Goal: Information Seeking & Learning: Learn about a topic

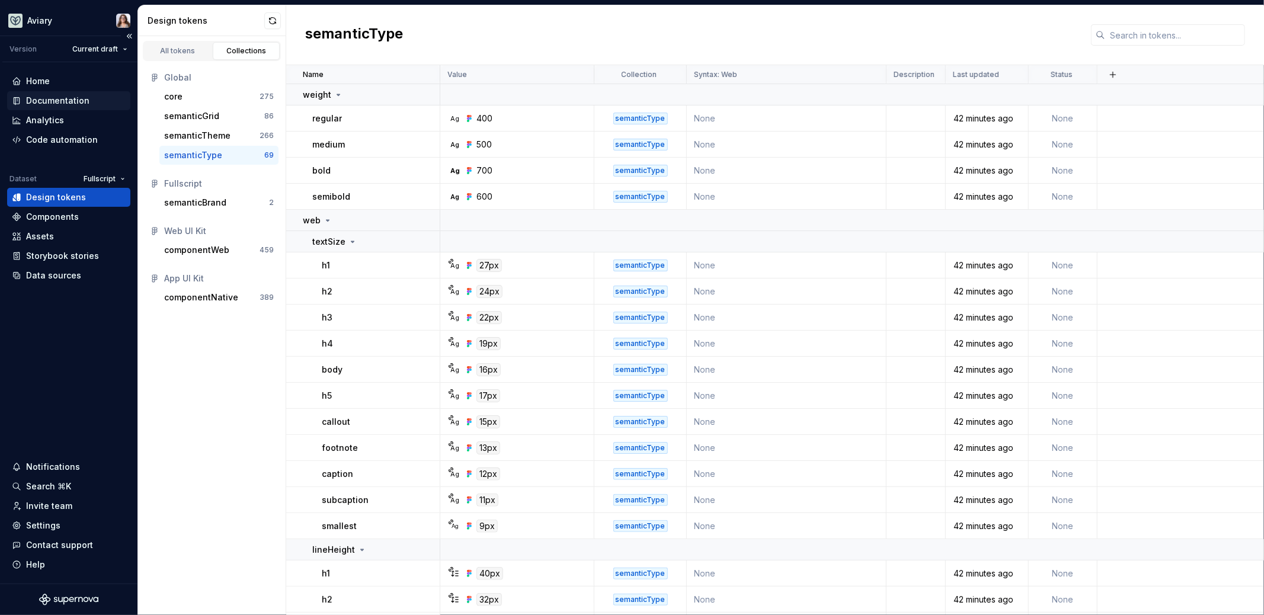
click at [41, 100] on div "Documentation" at bounding box center [57, 101] width 63 height 12
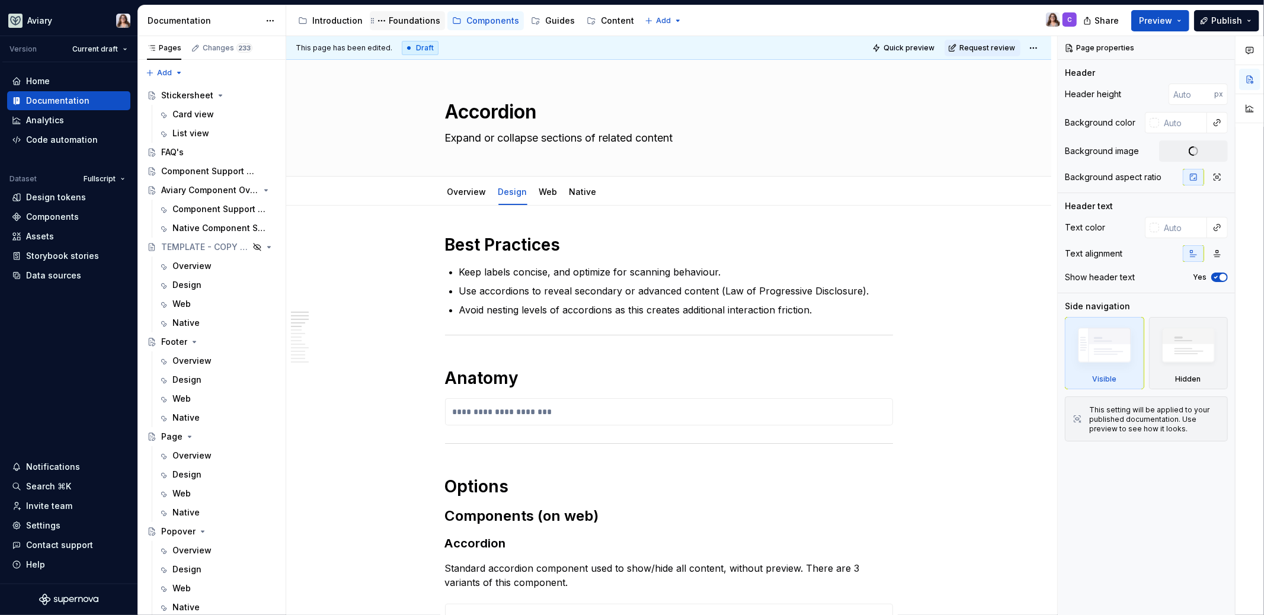
click at [395, 25] on div "Foundations" at bounding box center [415, 21] width 52 height 12
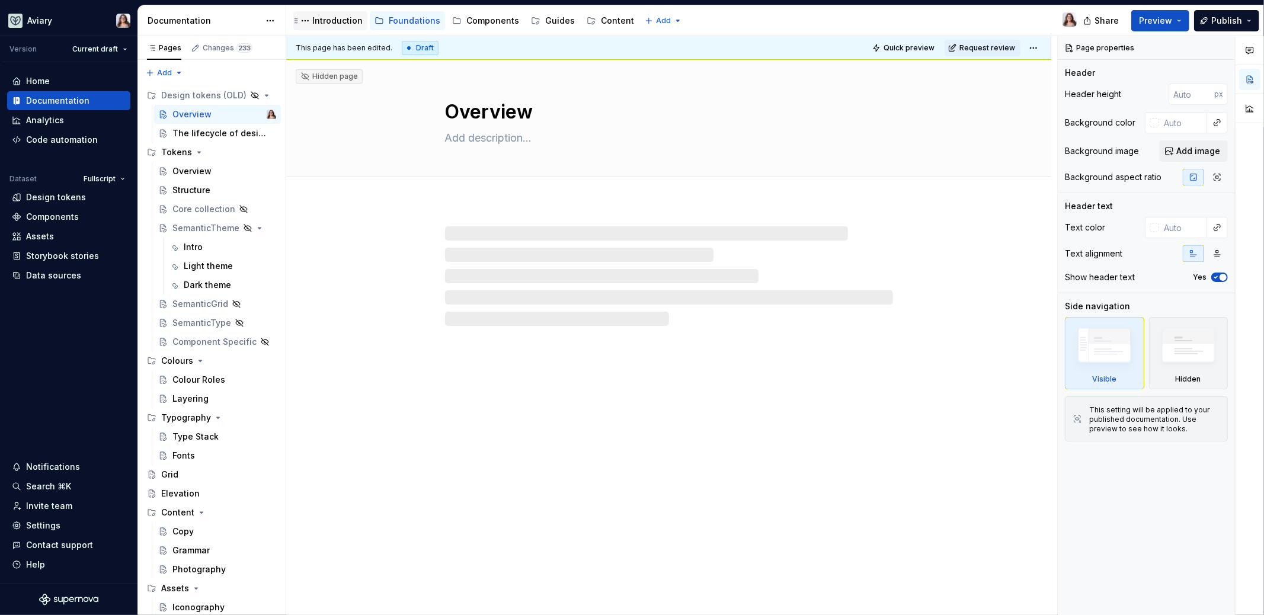
click at [318, 26] on div "Introduction" at bounding box center [337, 21] width 50 height 12
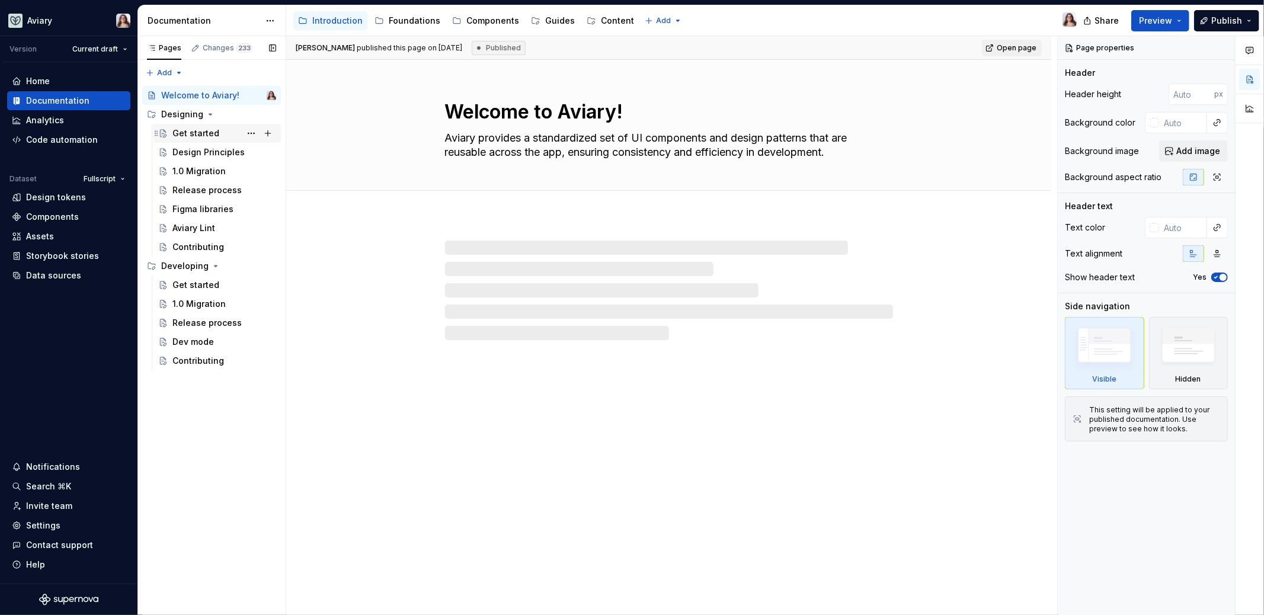
click at [206, 133] on div "Get started" at bounding box center [195, 133] width 47 height 12
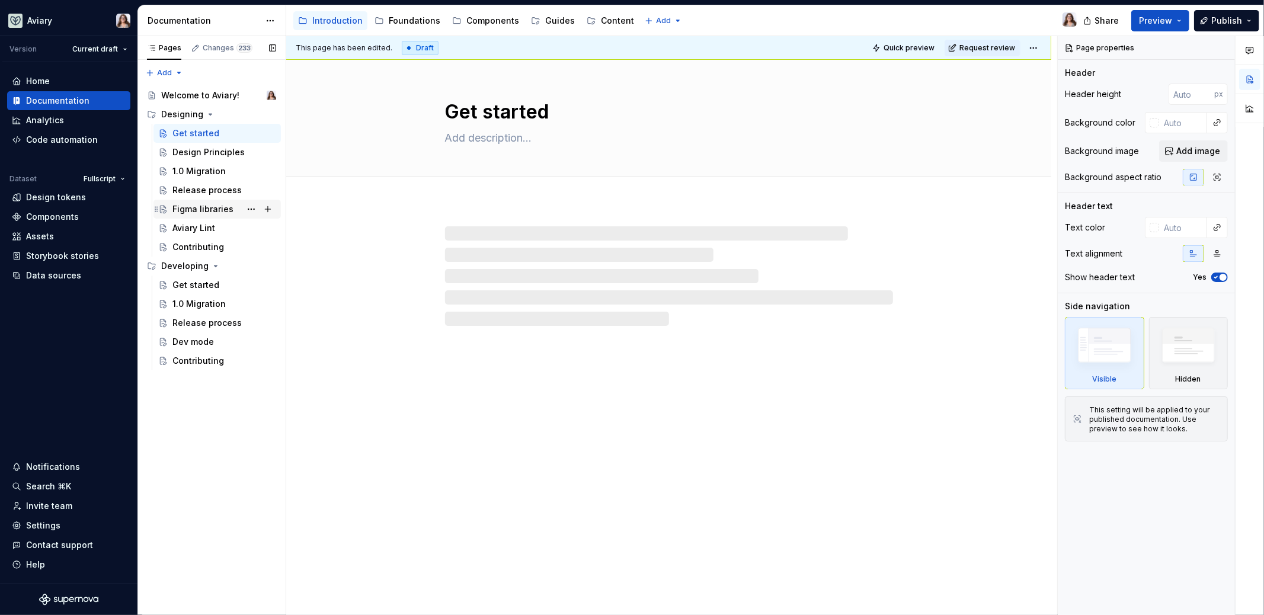
click at [206, 207] on div "Figma libraries" at bounding box center [202, 209] width 61 height 12
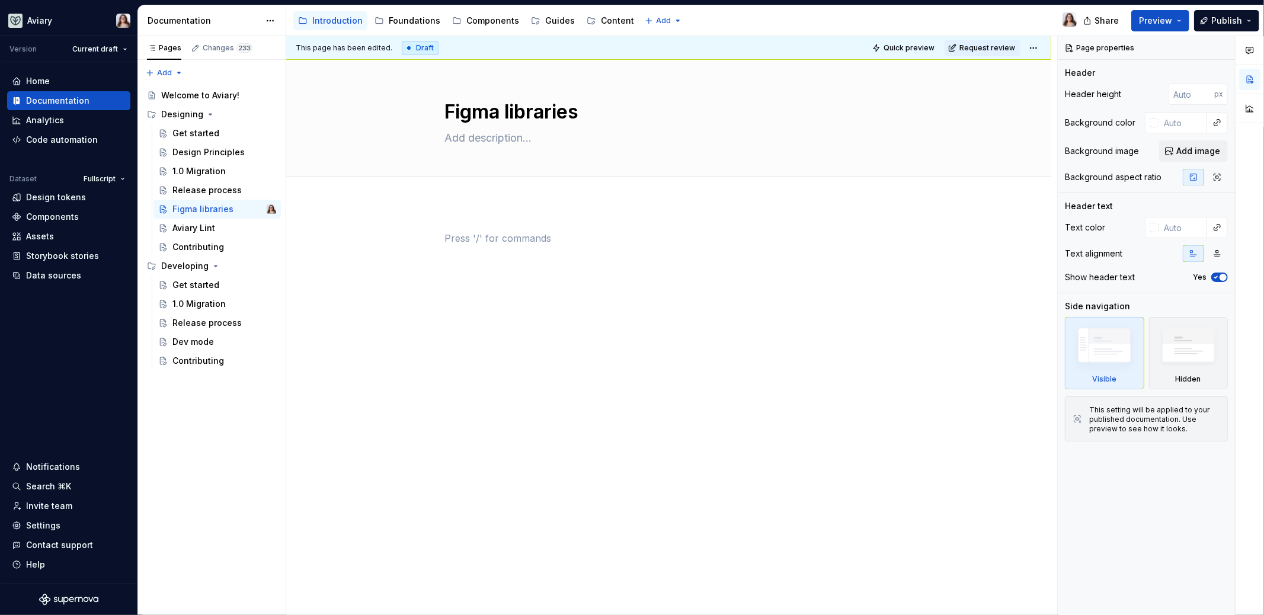
click at [477, 245] on div at bounding box center [669, 253] width 448 height 45
type textarea "*"
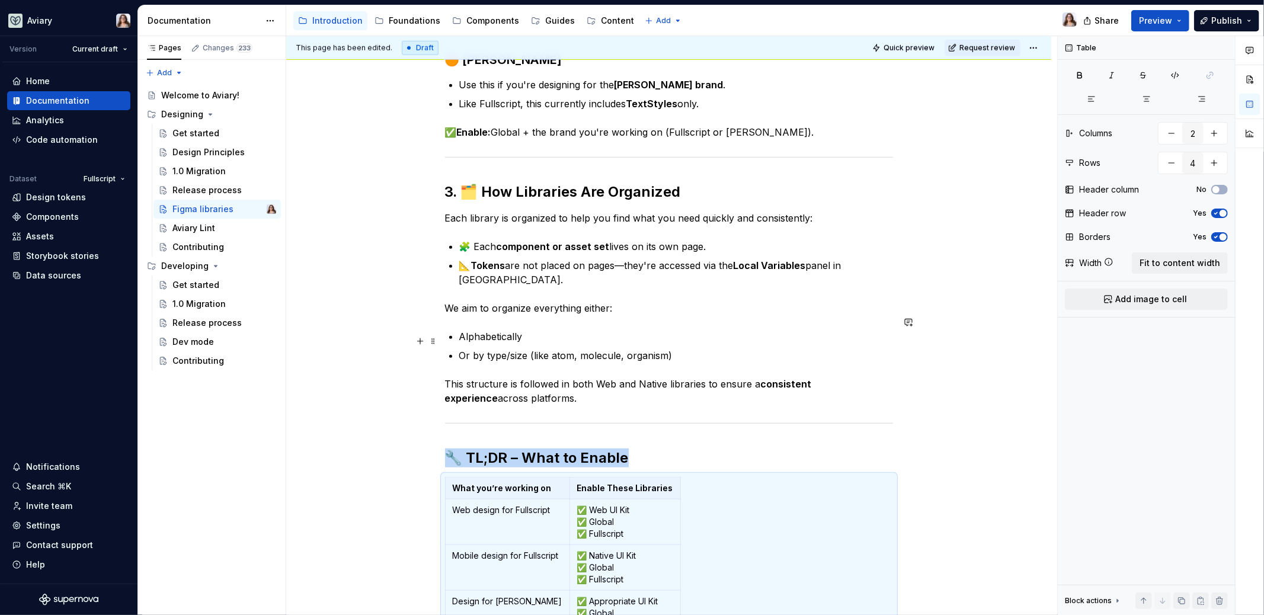
scroll to position [1034, 0]
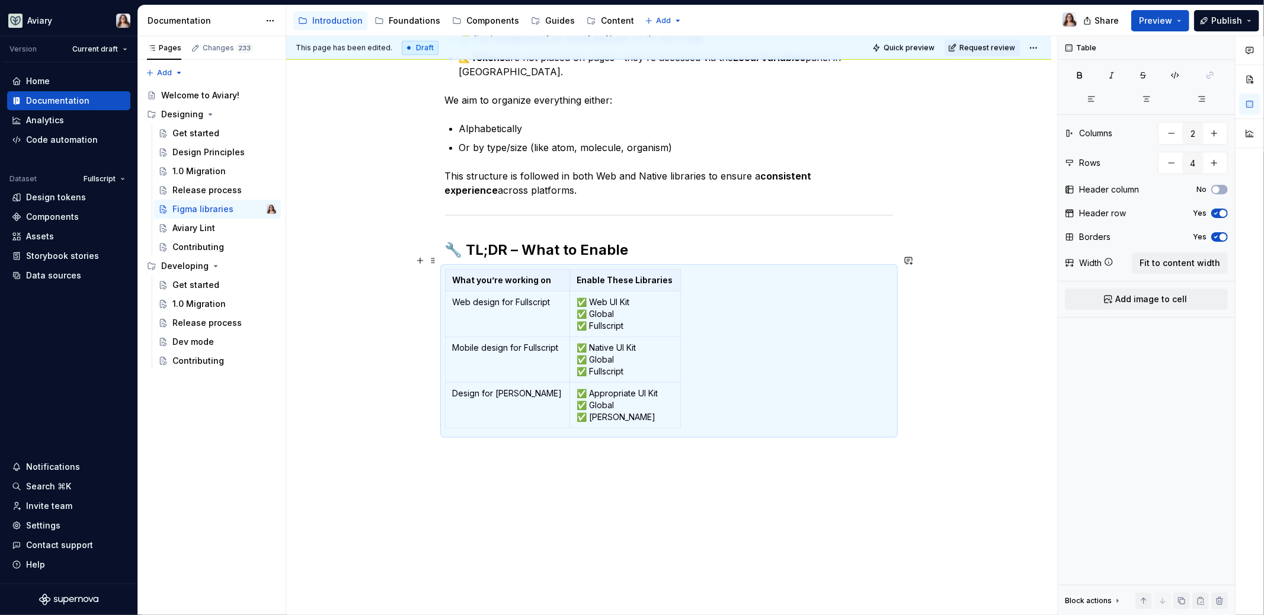
click at [732, 332] on div "What you’re working on Enable These Libraries Web design for Fullscript ✅ Web U…" at bounding box center [669, 351] width 448 height 164
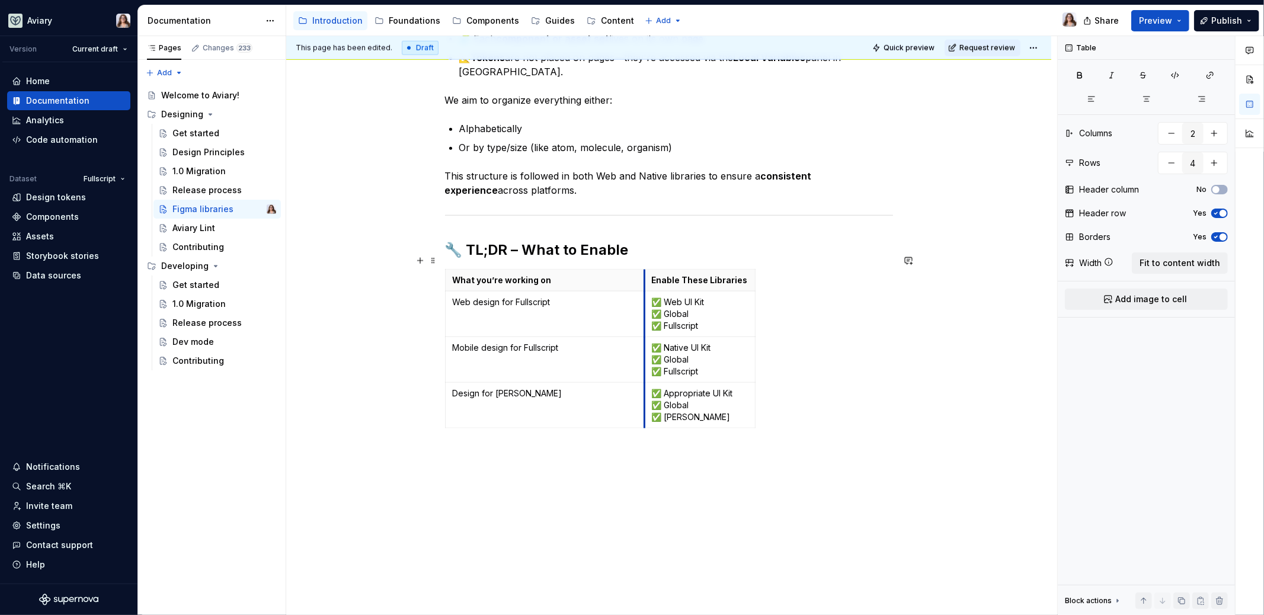
drag, startPoint x: 564, startPoint y: 264, endPoint x: 642, endPoint y: 266, distance: 78.3
click at [563, 388] on p "Design for [PERSON_NAME]" at bounding box center [545, 394] width 184 height 12
click at [562, 342] on p "Mobile design for Fullscript" at bounding box center [545, 348] width 184 height 12
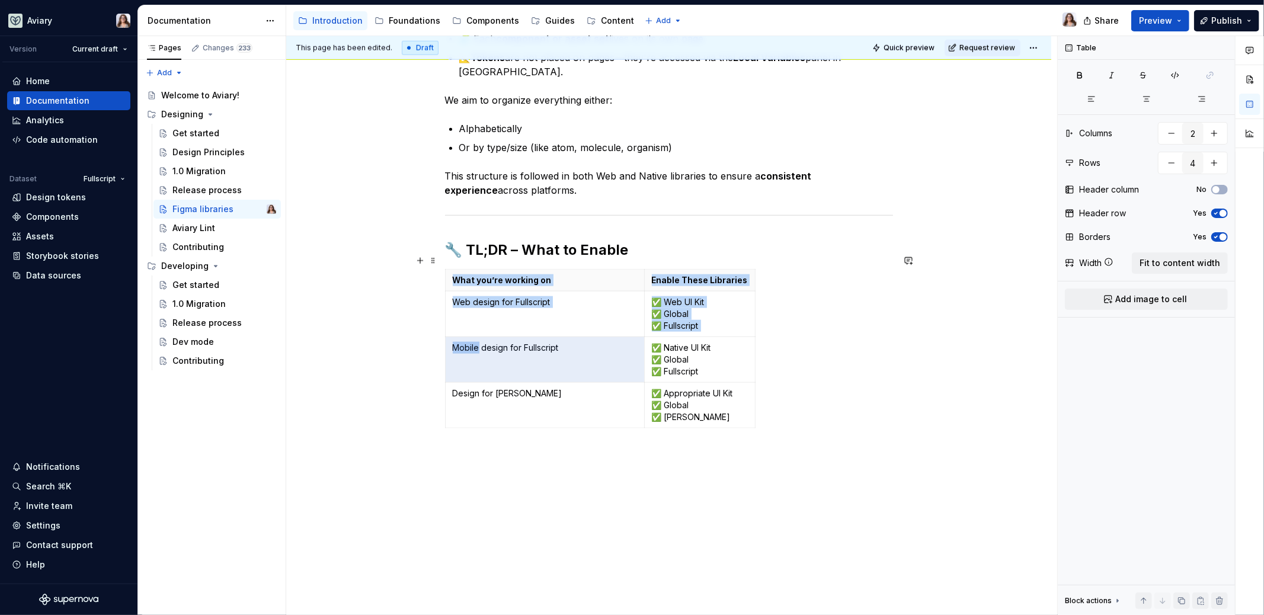
drag, startPoint x: 478, startPoint y: 333, endPoint x: 434, endPoint y: 332, distance: 43.9
click at [478, 343] on td "Mobile design for Fullscript" at bounding box center [544, 360] width 199 height 46
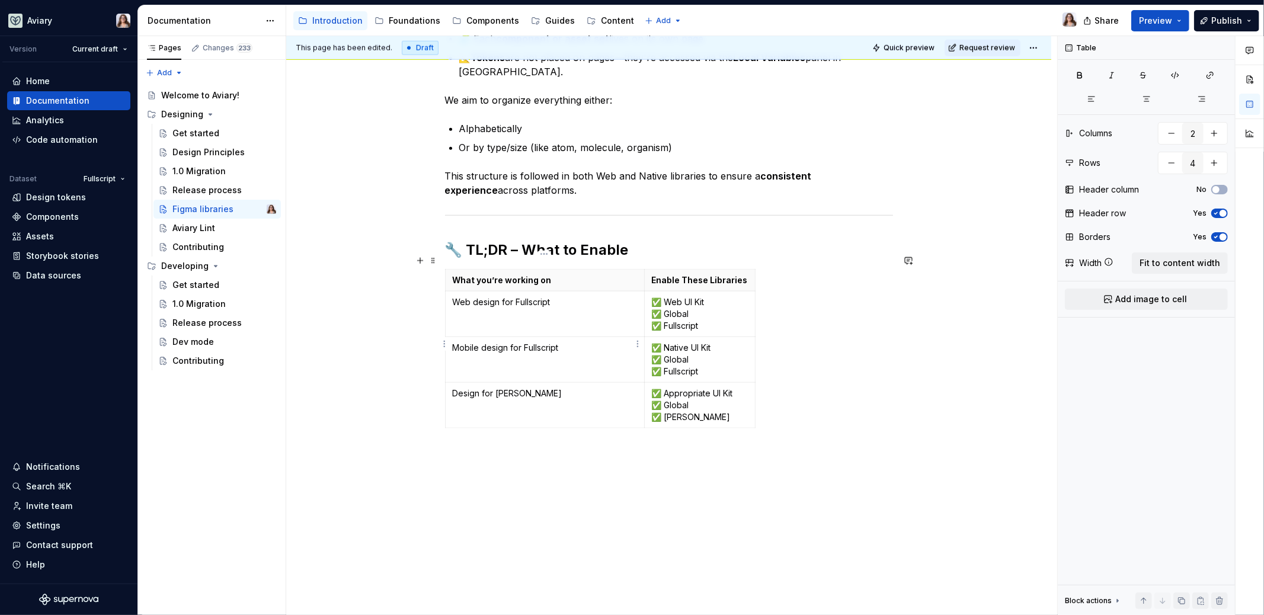
click at [477, 342] on p "Mobile design for Fullscript" at bounding box center [545, 348] width 184 height 12
drag, startPoint x: 477, startPoint y: 331, endPoint x: 452, endPoint y: 331, distance: 24.9
click at [453, 342] on p "Mobile design for Fullscript" at bounding box center [545, 348] width 184 height 12
click at [693, 345] on p "✅ Native UI Kit ✅ Global ✅ Fullscript" at bounding box center [700, 360] width 96 height 36
click at [715, 342] on p "✅ Native UI Kit ✅ Global ✅ Fullscript" at bounding box center [700, 360] width 96 height 36
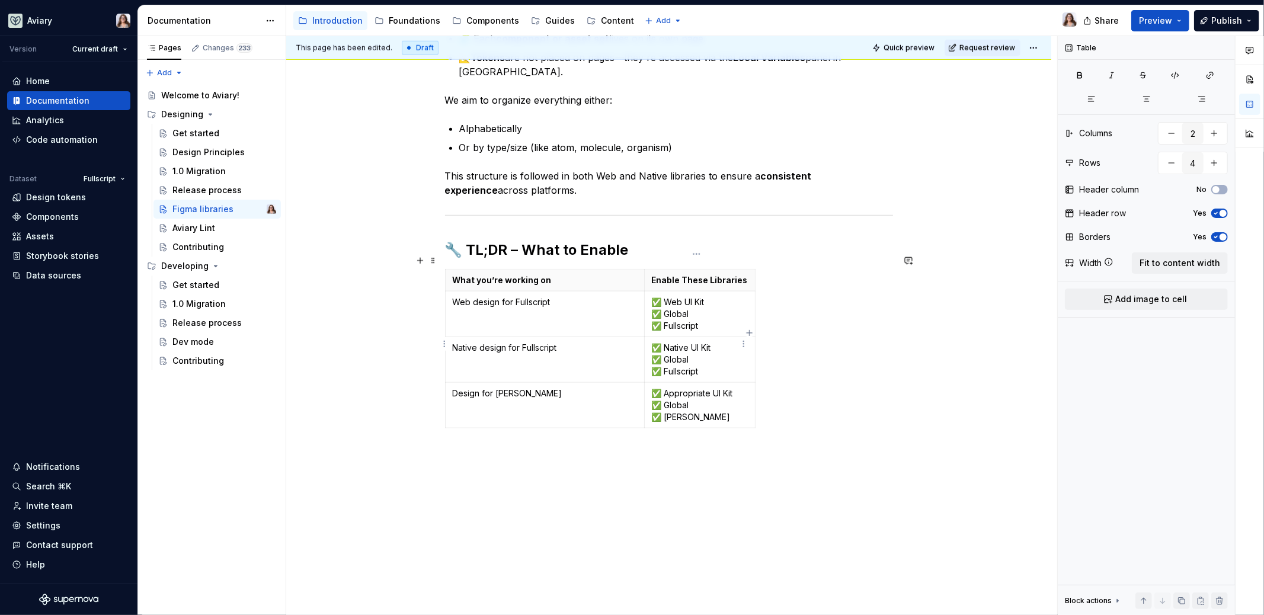
click at [692, 342] on p "✅ Native UI Kit ✅ Global ✅ Fullscript" at bounding box center [700, 360] width 96 height 36
click at [698, 352] on p "✅ Native UI Kit ✅ Global ✅ Fullscript" at bounding box center [700, 360] width 96 height 36
drag, startPoint x: 696, startPoint y: 354, endPoint x: 659, endPoint y: 354, distance: 37.3
click at [659, 354] on p "✅ Native UI Kit ✅ Global ✅ Fullscript" at bounding box center [700, 360] width 96 height 36
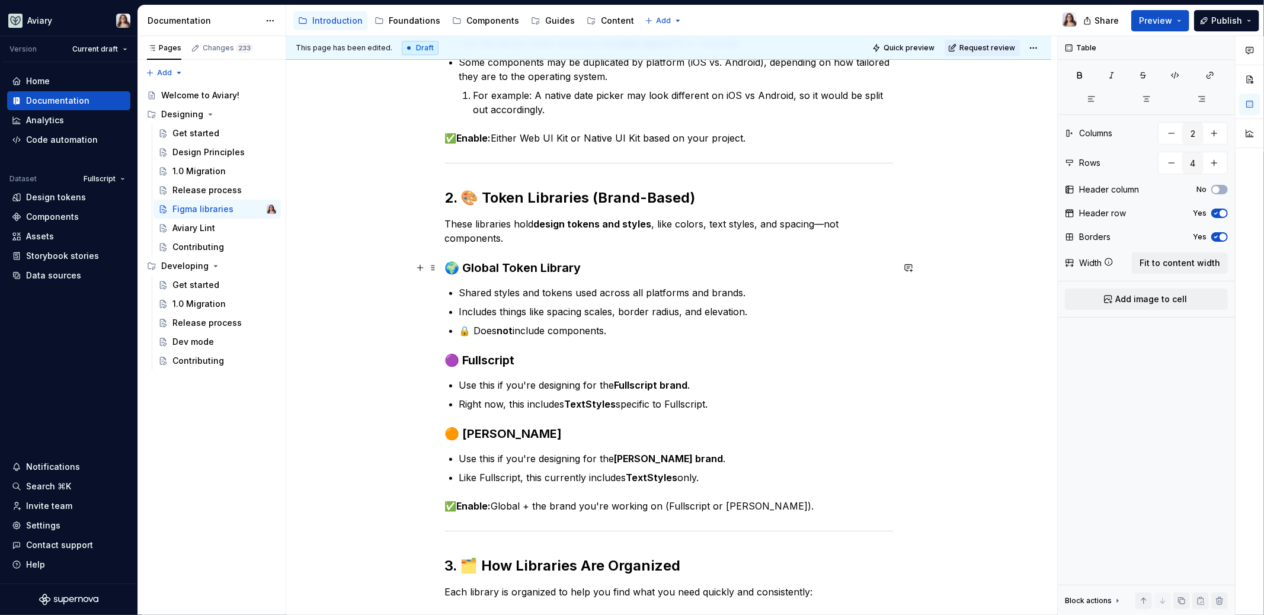
scroll to position [440, 0]
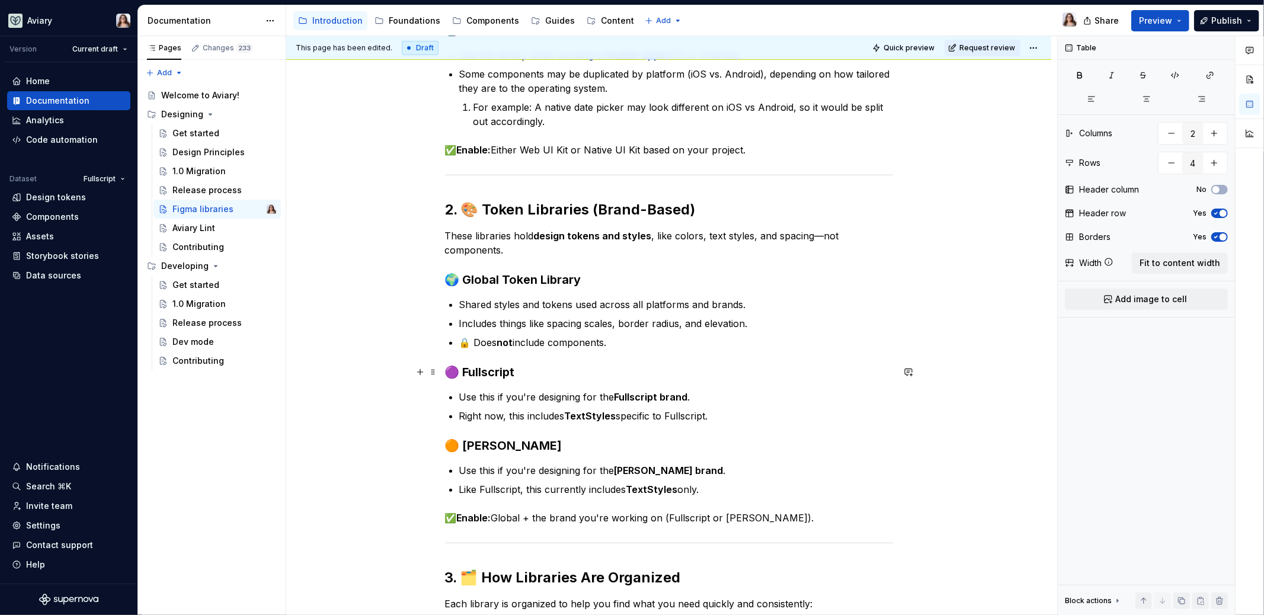
click at [516, 371] on h3 "🟣 Fullscript" at bounding box center [669, 372] width 448 height 17
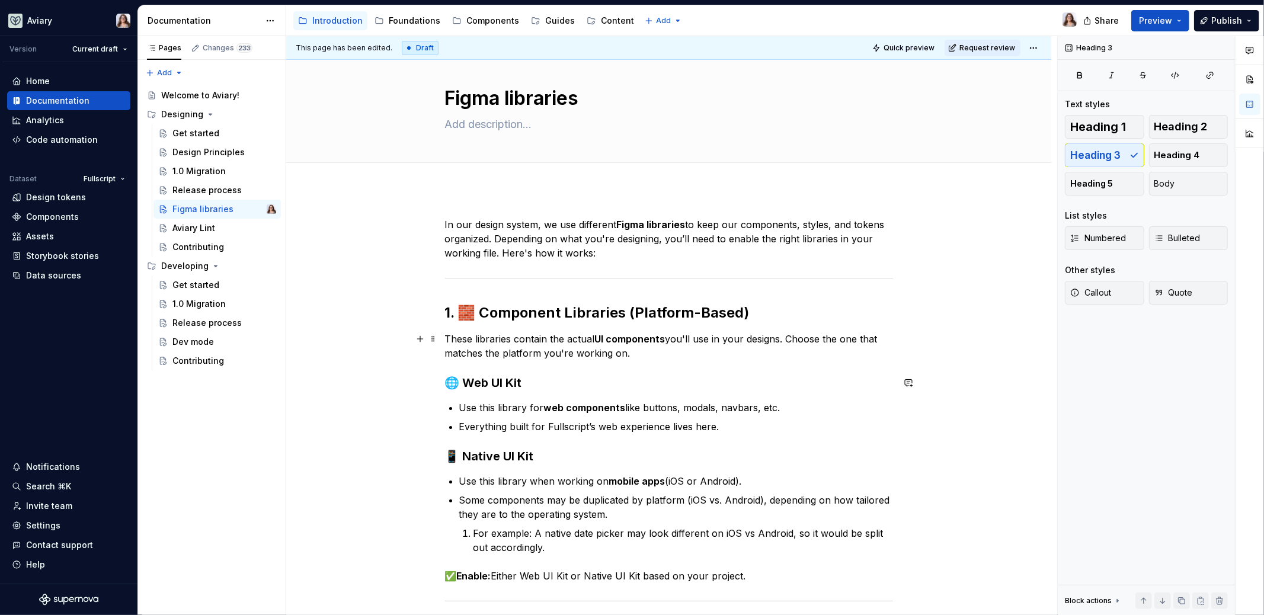
scroll to position [11, 0]
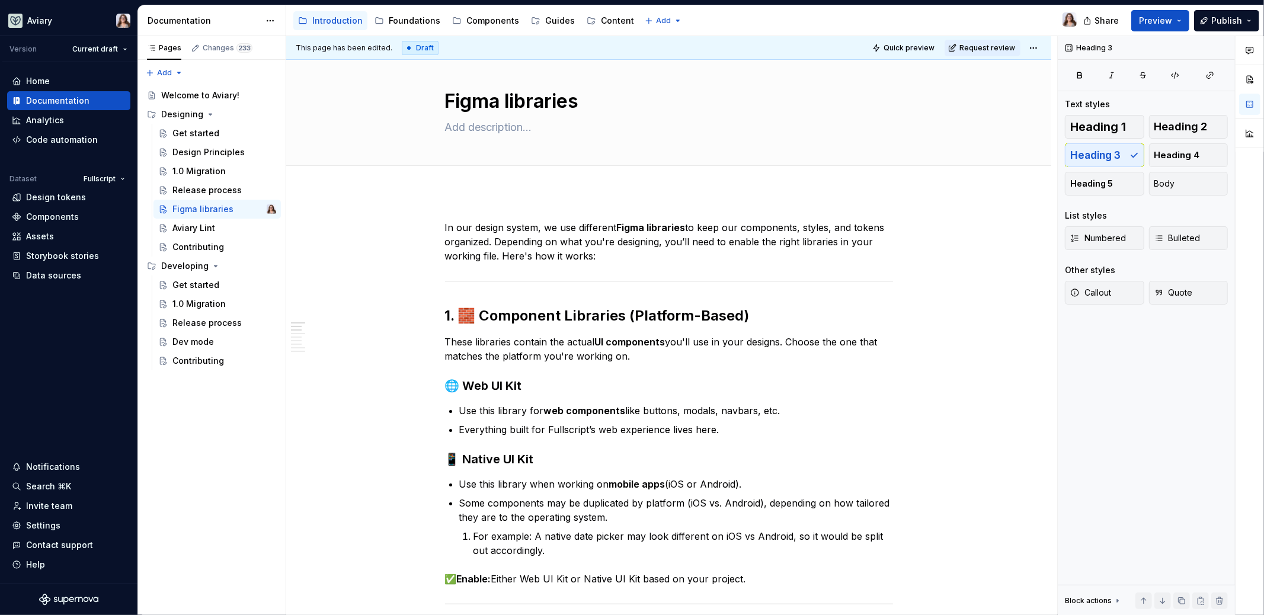
click at [459, 210] on div "This page has been edited. Draft Quick preview Request review Figma libraries E…" at bounding box center [671, 326] width 771 height 580
click at [445, 227] on p "In our design system, we use different Figma libraries to keep our components, …" at bounding box center [669, 241] width 448 height 43
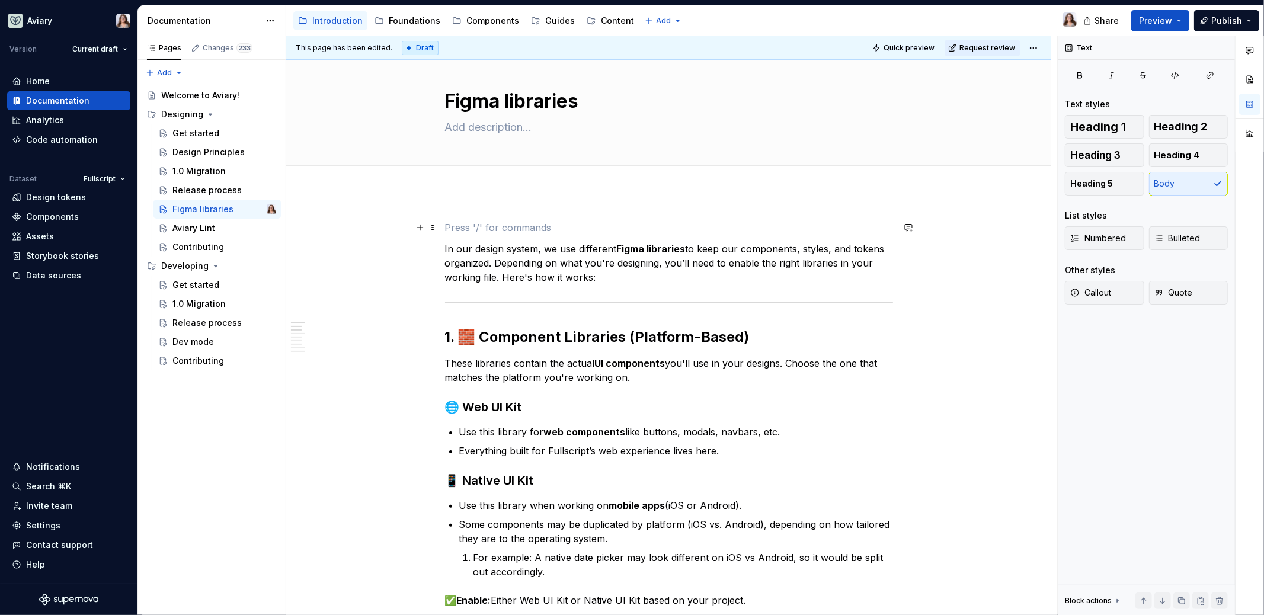
click at [491, 228] on p at bounding box center [669, 227] width 448 height 14
click at [478, 246] on p "In our design system, we use different Figma libraries to keep our components, …" at bounding box center [669, 263] width 448 height 43
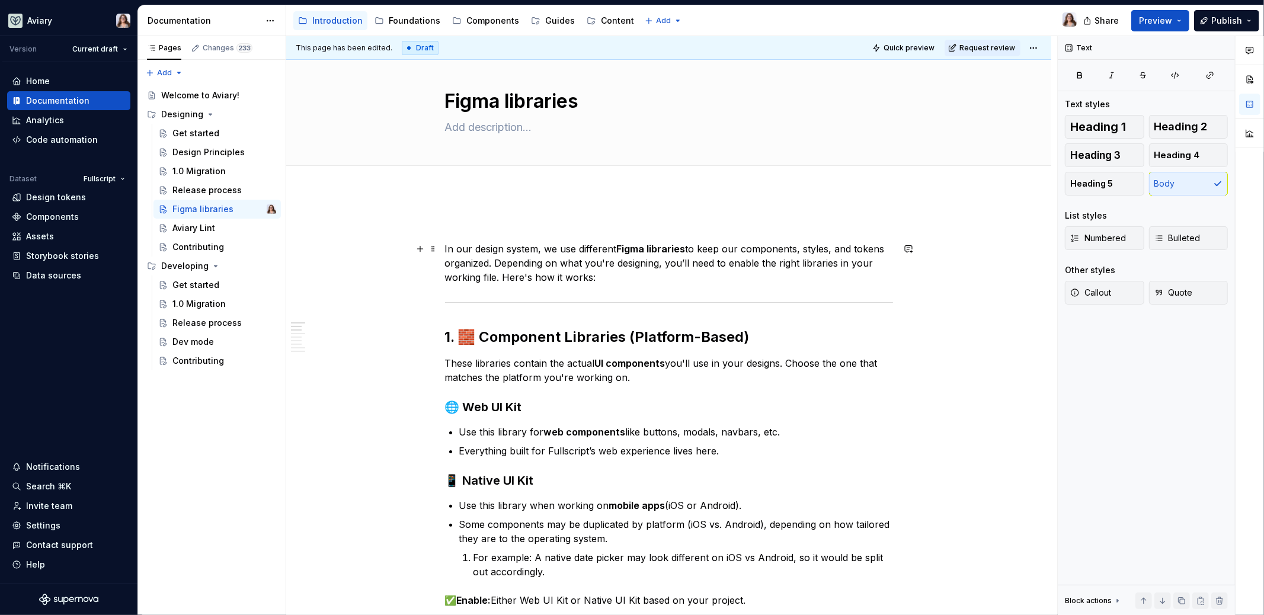
click at [608, 273] on p "In our design system, we use different Figma libraries to keep our components, …" at bounding box center [669, 263] width 448 height 43
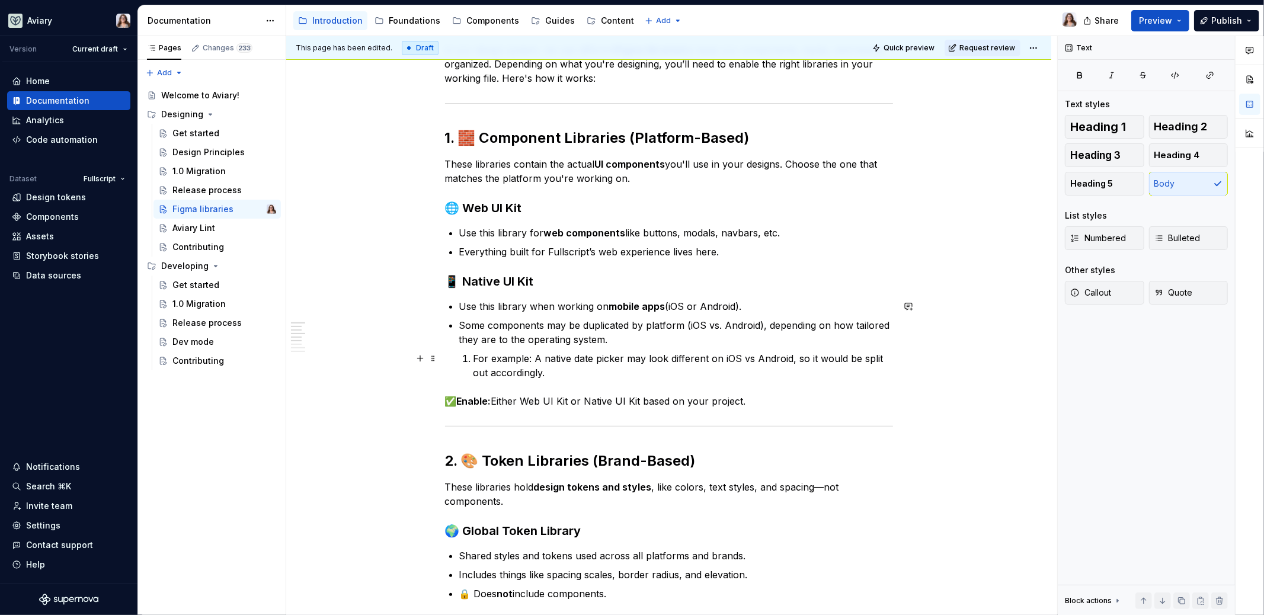
scroll to position [215, 0]
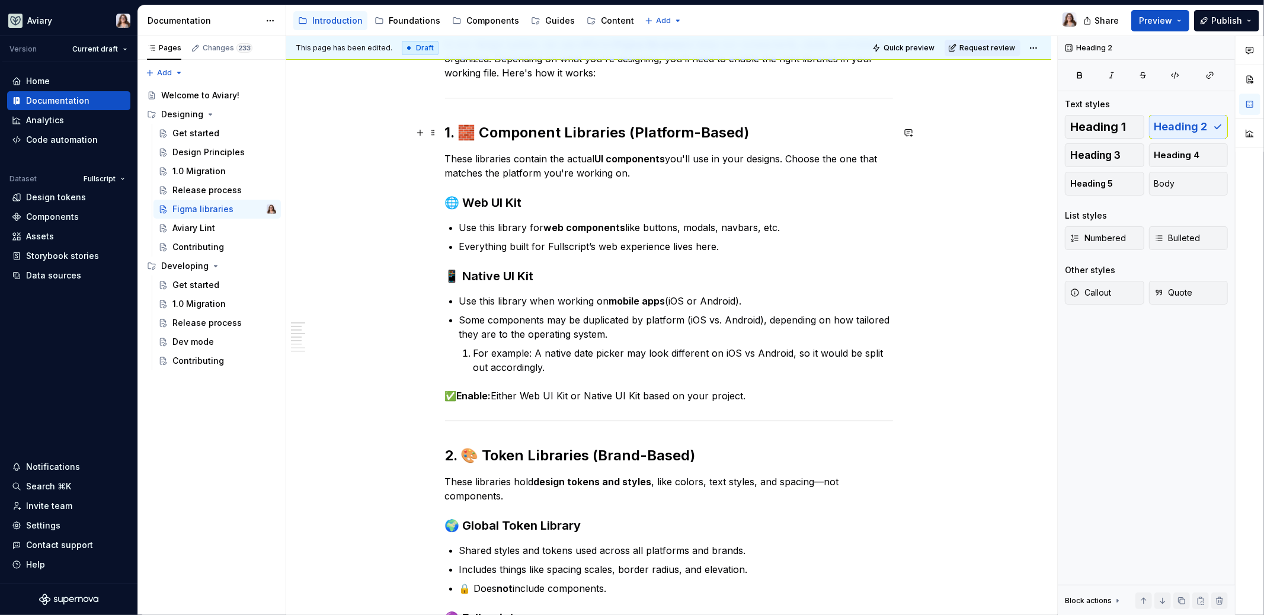
click at [476, 132] on h2 "1. 🧱 Component Libraries (Platform-Based)" at bounding box center [669, 132] width 448 height 19
click at [479, 459] on h2 "2. 🎨 Token Libraries (Brand-Based)" at bounding box center [669, 455] width 448 height 19
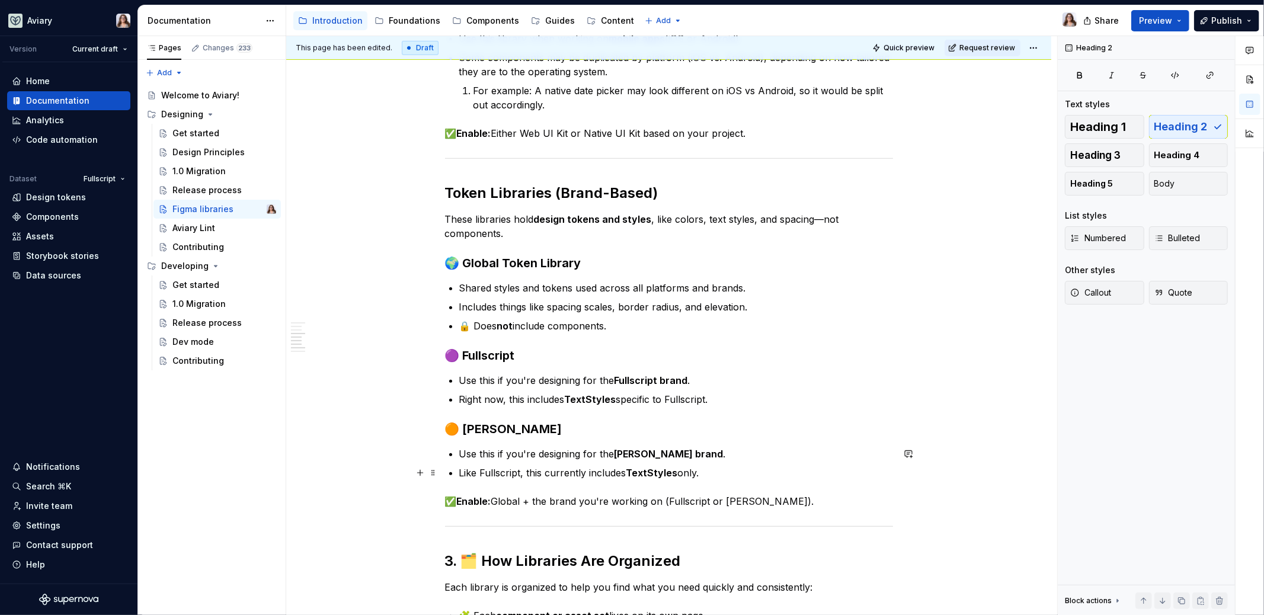
scroll to position [479, 0]
click at [457, 351] on h3 "🟣 Fullscript" at bounding box center [669, 354] width 448 height 17
click at [459, 351] on h3 "🟣 Fullscript" at bounding box center [669, 354] width 448 height 17
click at [459, 424] on h3 "🟠 [PERSON_NAME]" at bounding box center [669, 428] width 448 height 17
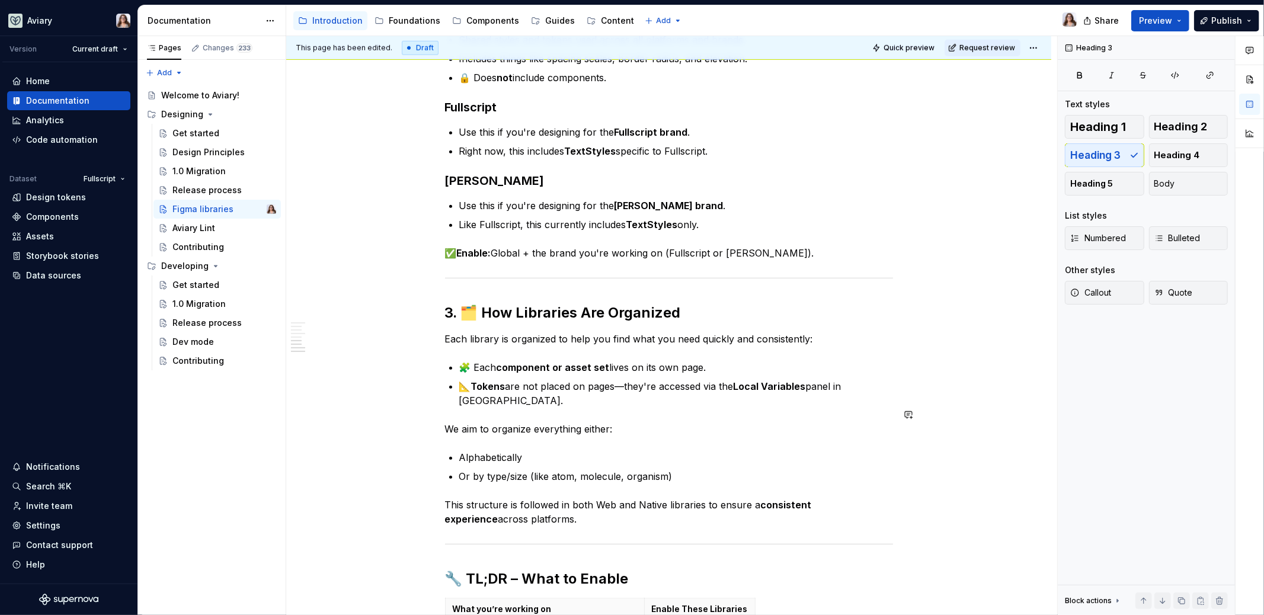
scroll to position [731, 0]
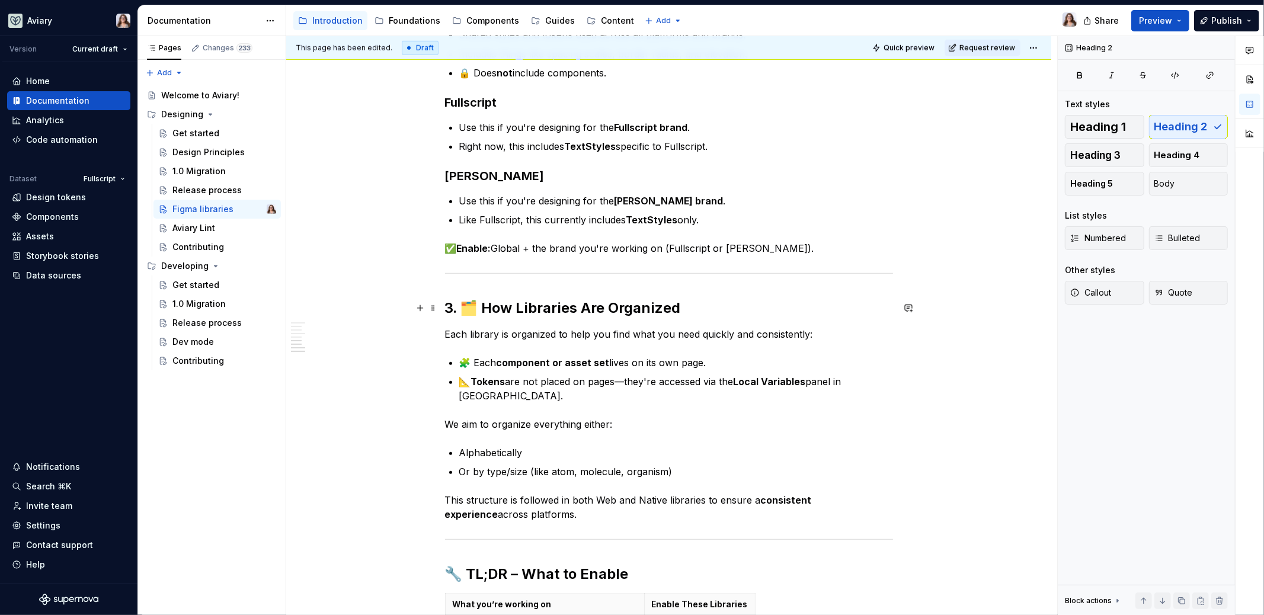
click at [478, 309] on h2 "3. 🗂️ How Libraries Are Organized" at bounding box center [669, 308] width 448 height 19
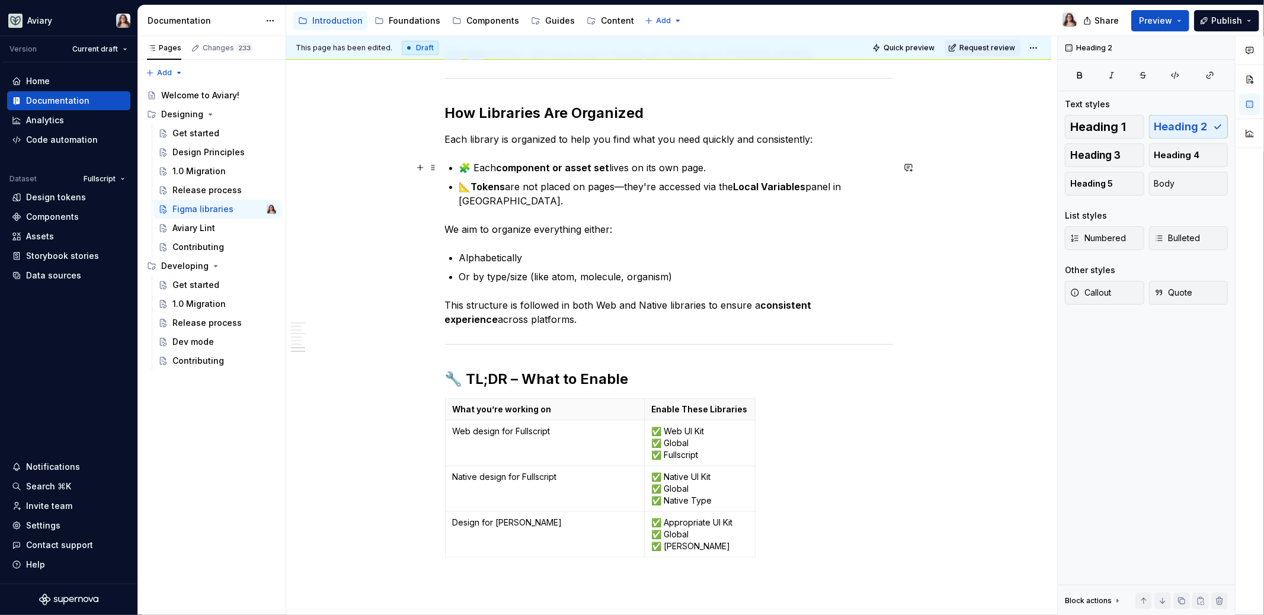
click at [471, 167] on p "🧩 Each component or asset set lives on its own page." at bounding box center [676, 168] width 434 height 14
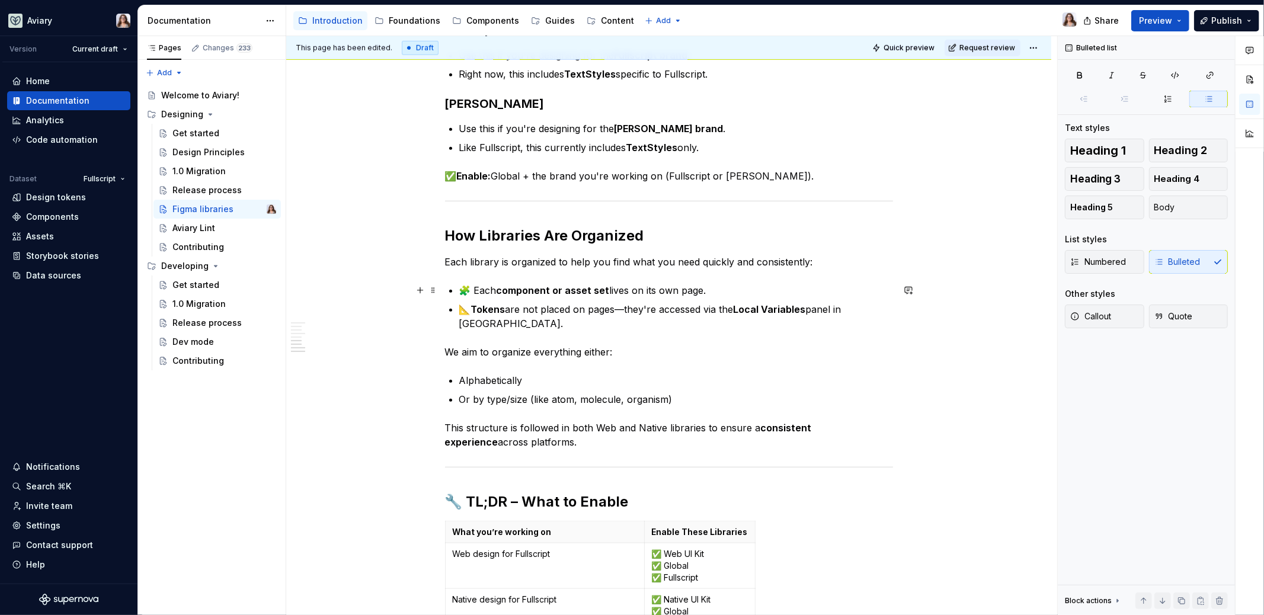
scroll to position [788, 0]
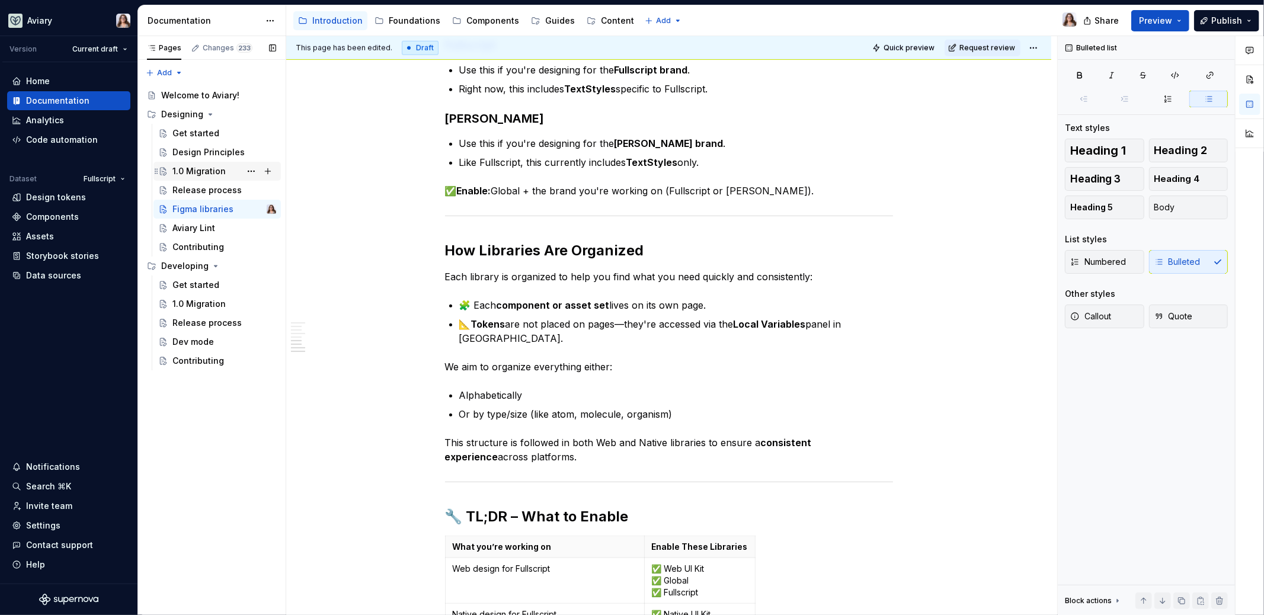
click at [205, 168] on div "1.0 Migration" at bounding box center [198, 171] width 53 height 12
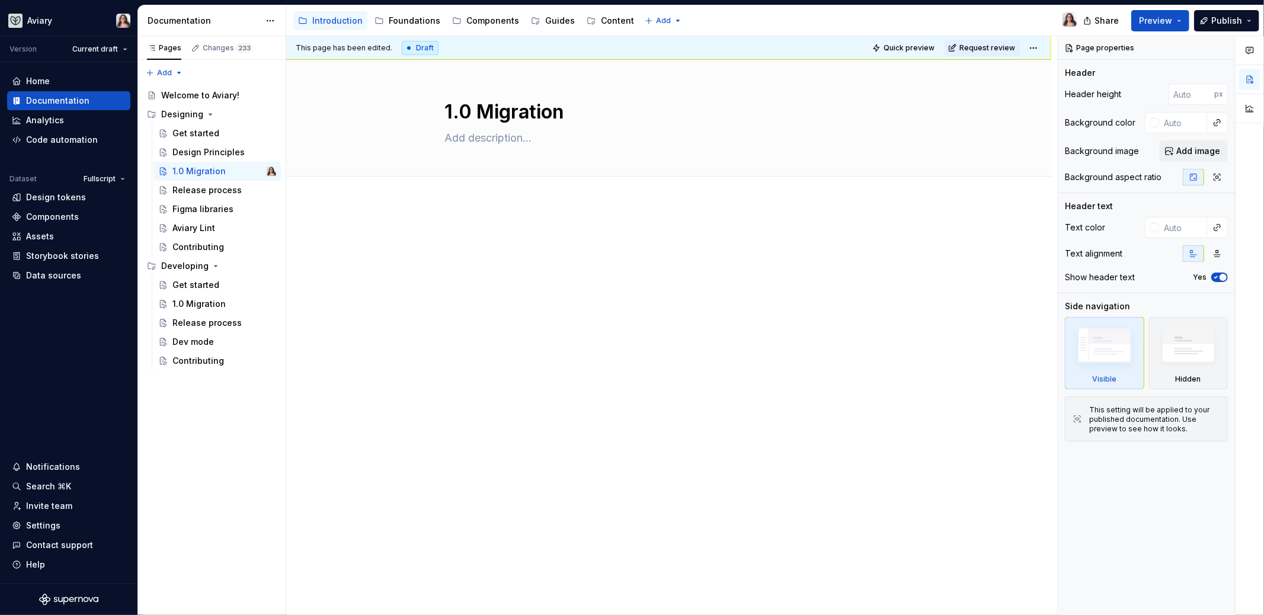
click at [483, 278] on div at bounding box center [669, 260] width 448 height 59
click at [225, 191] on div "Release process" at bounding box center [206, 190] width 68 height 12
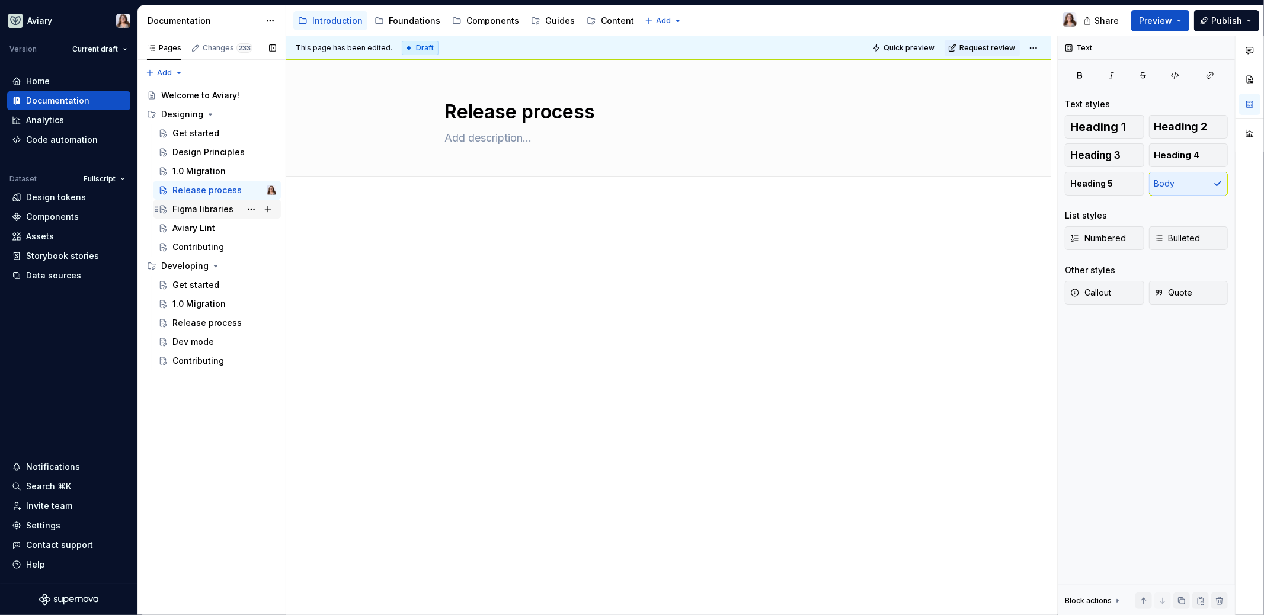
click at [220, 210] on div "Figma libraries" at bounding box center [202, 209] width 61 height 12
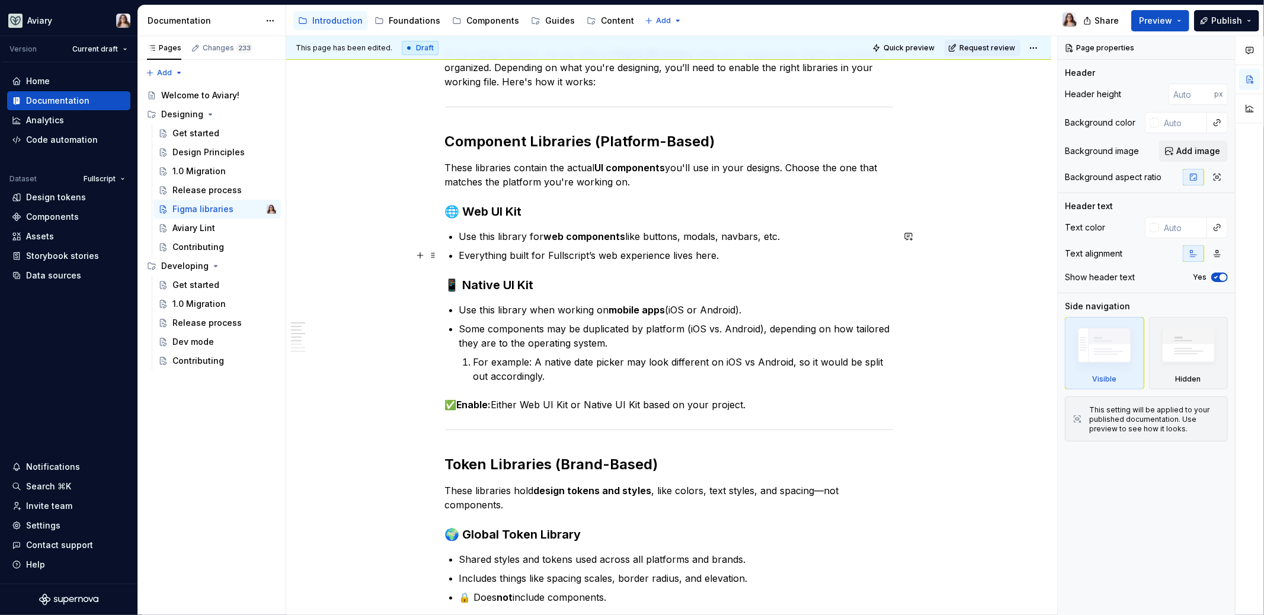
scroll to position [243, 0]
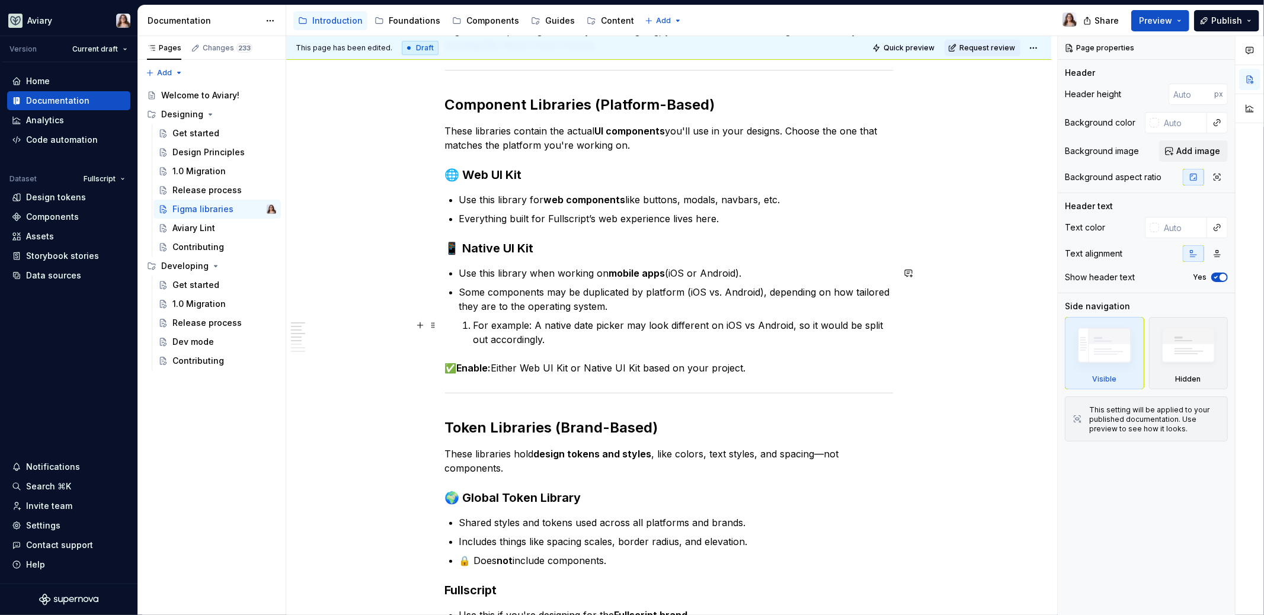
type textarea "*"
click at [473, 325] on p "For example: A native date picker may look different on iOS vs Android, so it w…" at bounding box center [683, 332] width 420 height 28
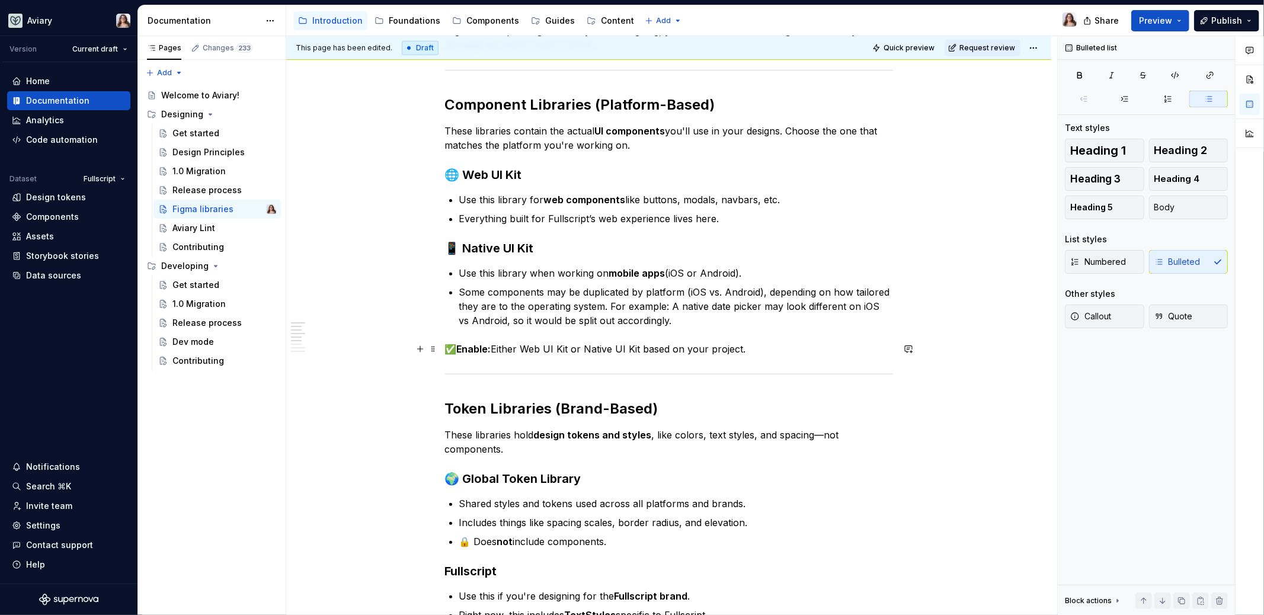
click at [747, 347] on p "✅ Enable: Either Web UI Kit or Native UI Kit based on your project." at bounding box center [669, 349] width 448 height 14
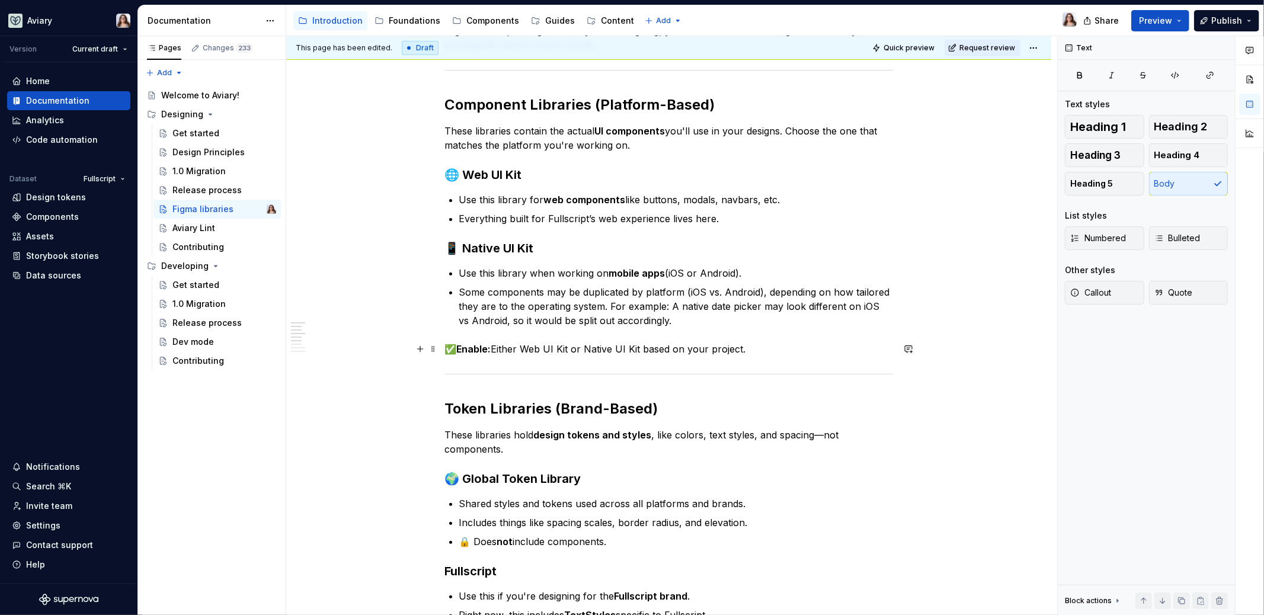
click at [457, 347] on strong "Enable:" at bounding box center [474, 349] width 34 height 12
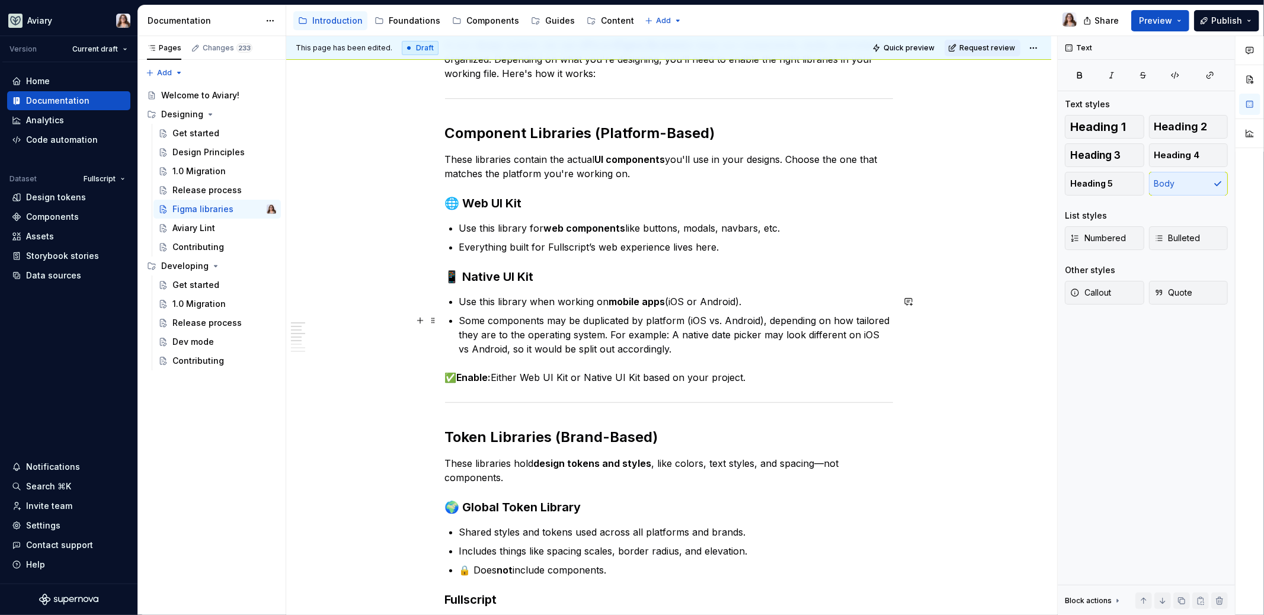
scroll to position [213, 0]
click at [546, 379] on strong "Enable:" at bounding box center [560, 379] width 34 height 12
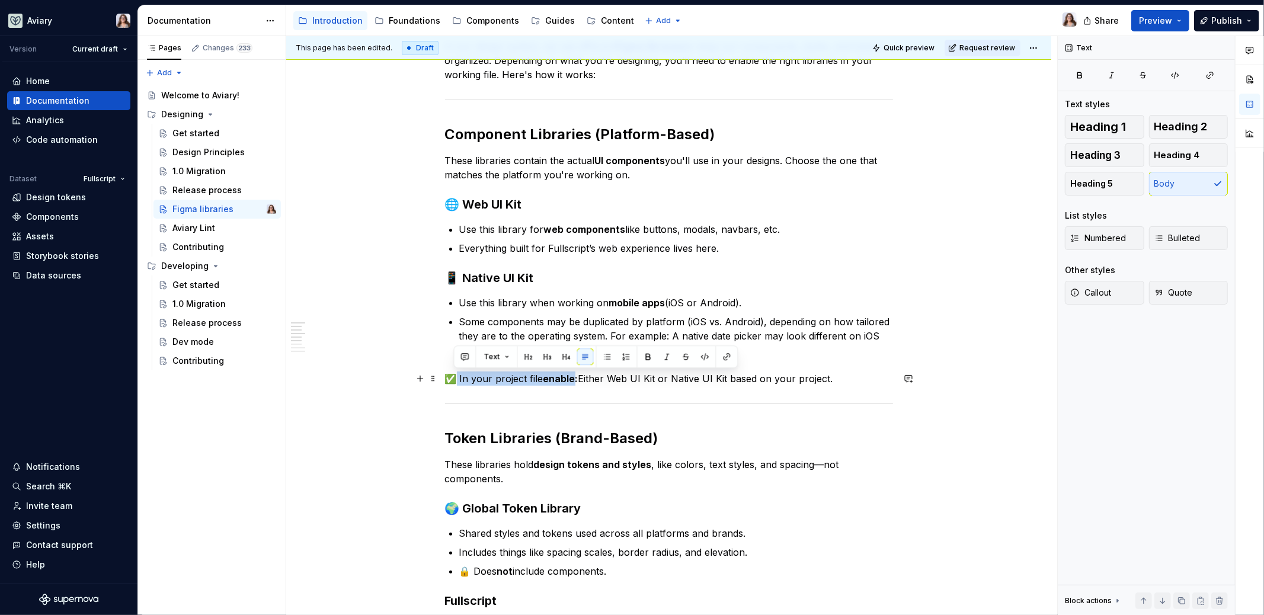
drag, startPoint x: 572, startPoint y: 378, endPoint x: 455, endPoint y: 378, distance: 117.9
click at [455, 378] on p "✅ In your project file enable: Either Web UI Kit or Native UI Kit based on your…" at bounding box center [669, 379] width 448 height 14
click at [594, 379] on p "✅ In your project file enable: Either Web UI Kit or Native UI Kit based on your…" at bounding box center [669, 379] width 448 height 14
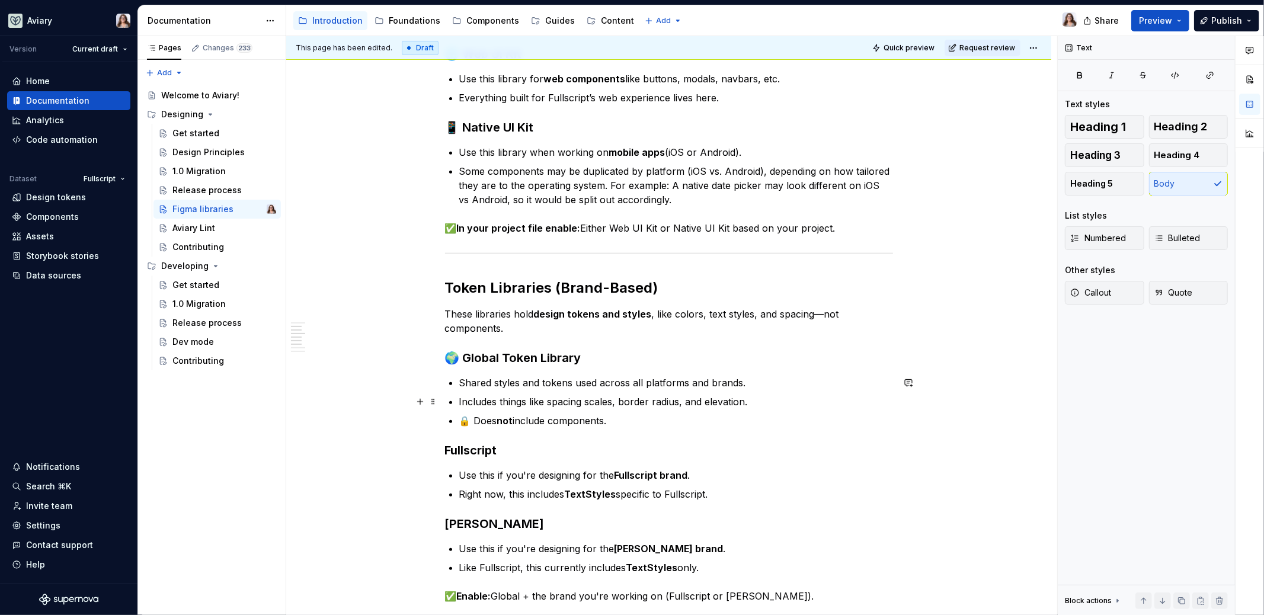
scroll to position [359, 0]
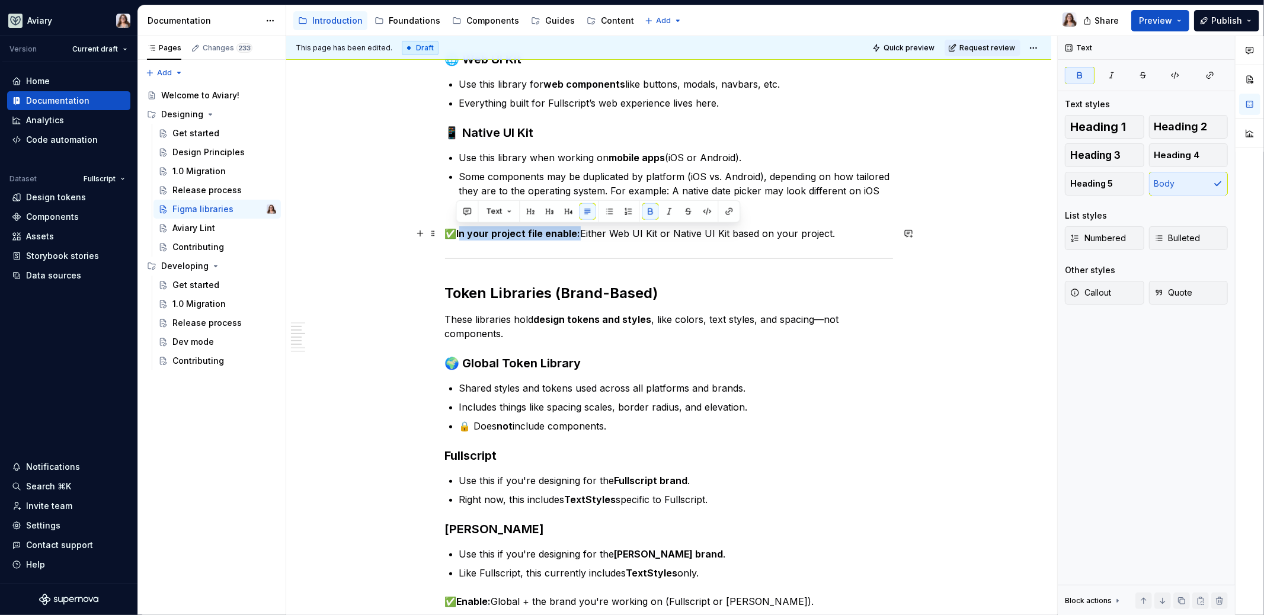
drag, startPoint x: 572, startPoint y: 232, endPoint x: 456, endPoint y: 232, distance: 116.7
click at [457, 232] on strong "In your project file enable:" at bounding box center [519, 234] width 124 height 12
copy strong "In your project file enable"
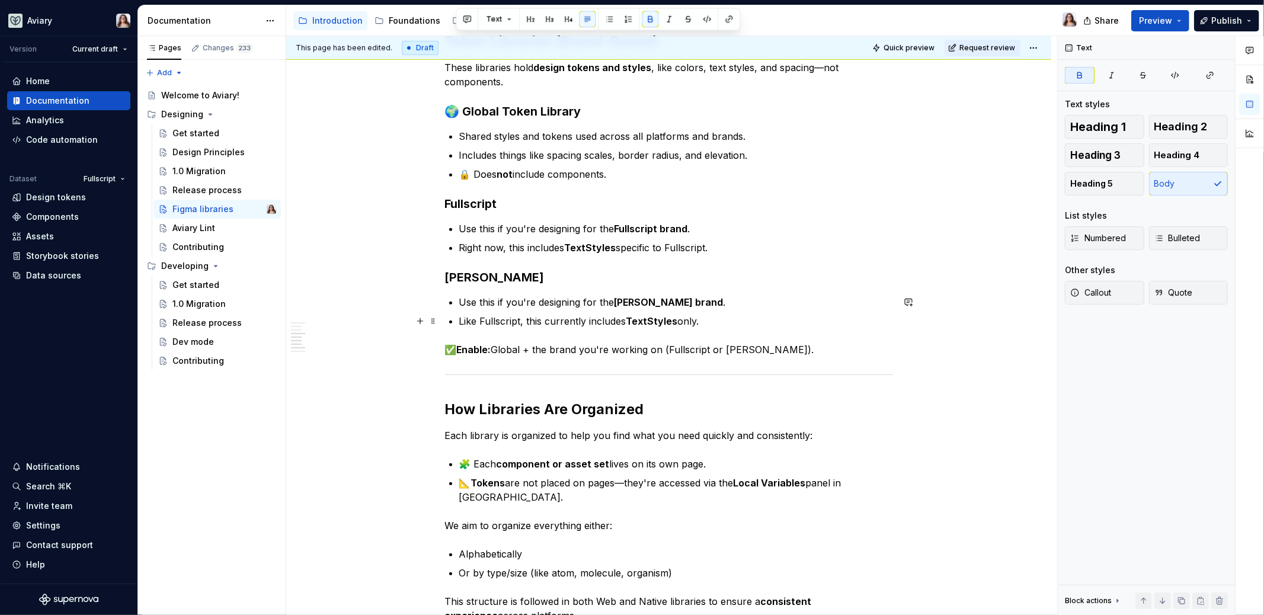
scroll to position [613, 0]
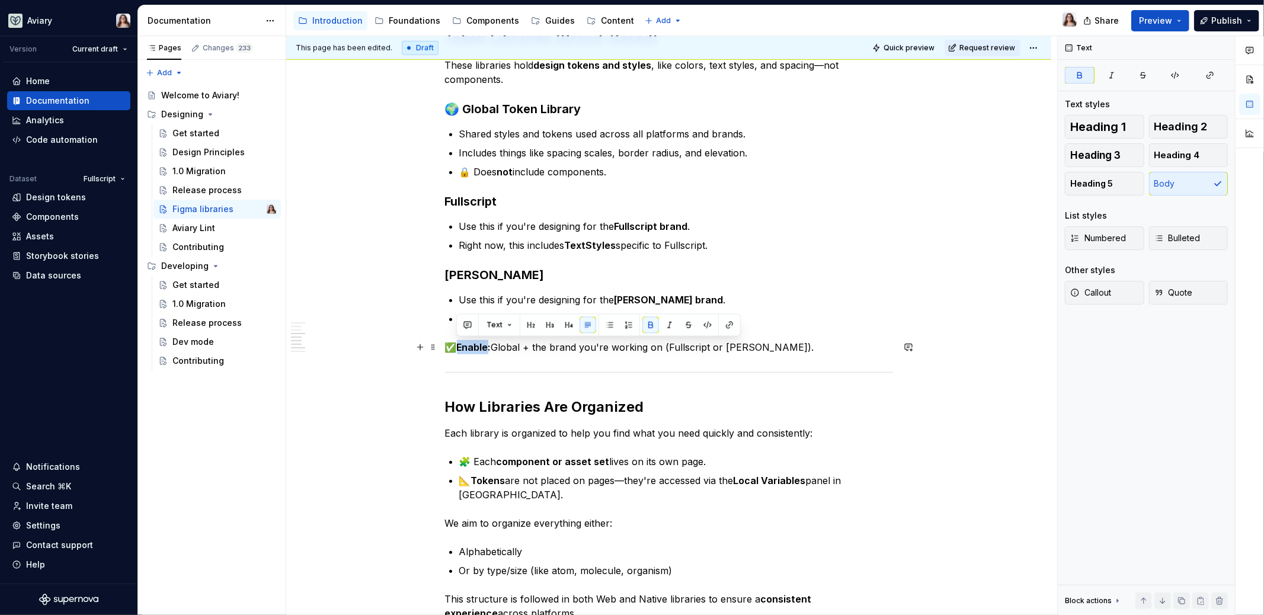
drag, startPoint x: 485, startPoint y: 347, endPoint x: 456, endPoint y: 347, distance: 29.0
click at [457, 347] on strong "Enable:" at bounding box center [474, 347] width 34 height 12
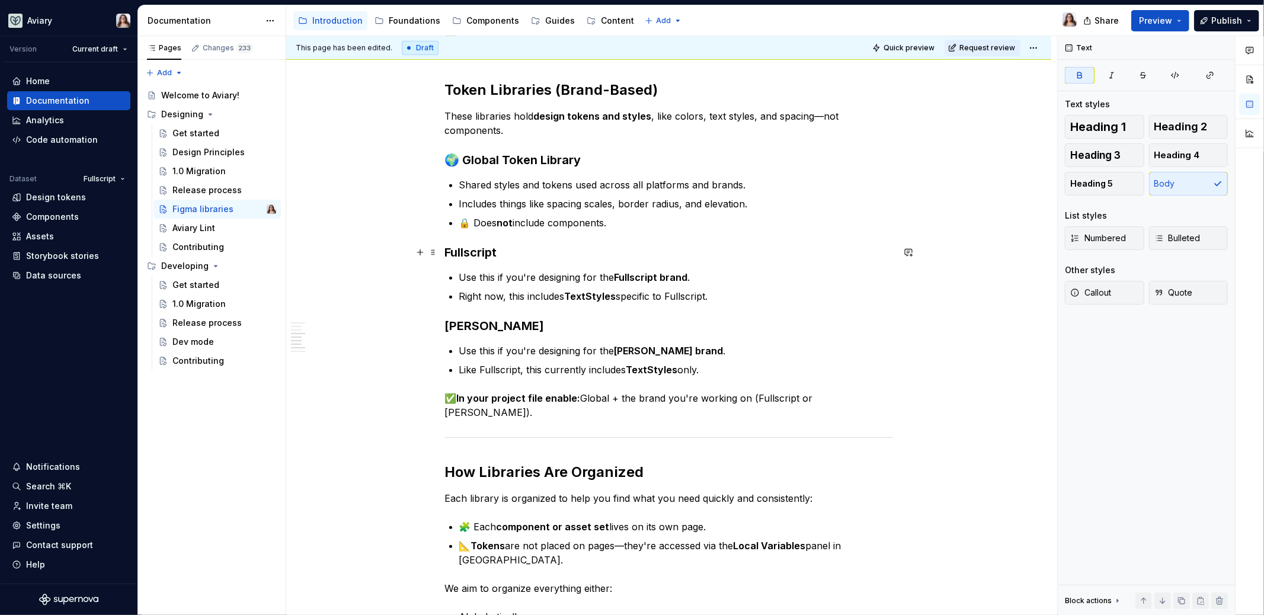
scroll to position [547, 0]
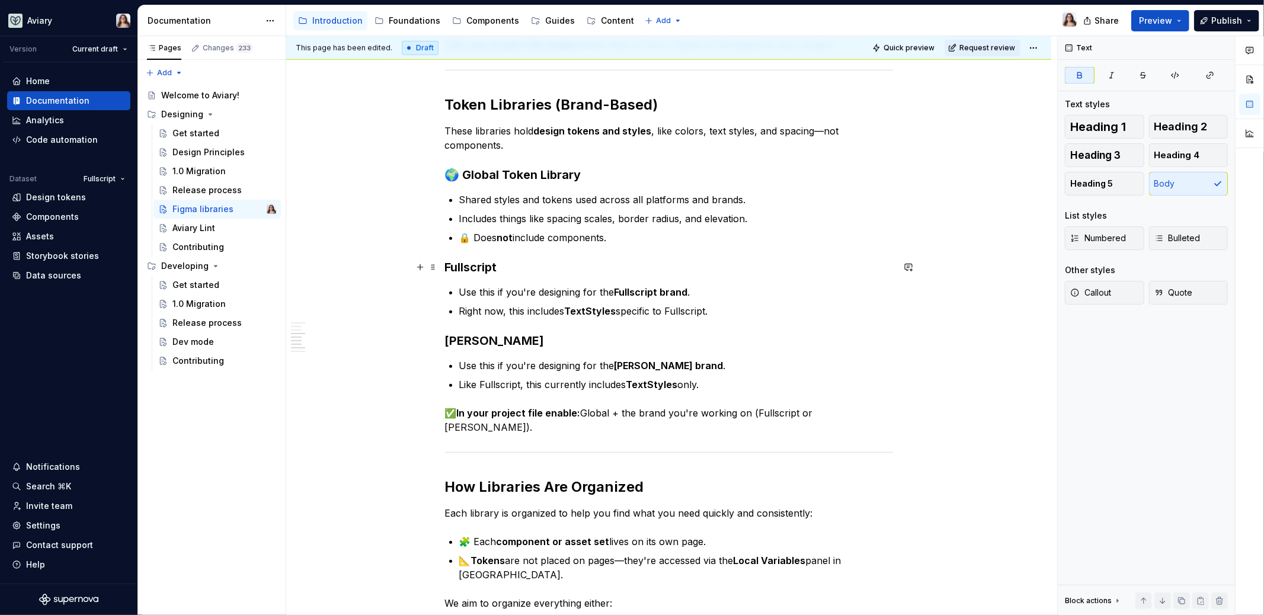
click at [501, 268] on h3 "Fullscript" at bounding box center [669, 267] width 448 height 17
click at [498, 266] on h3 "Fullscript" at bounding box center [669, 267] width 448 height 17
click at [498, 339] on h3 "[PERSON_NAME]" at bounding box center [669, 340] width 448 height 17
click at [708, 296] on p "Use this if you're designing for the Fullscript brand ." at bounding box center [676, 292] width 434 height 14
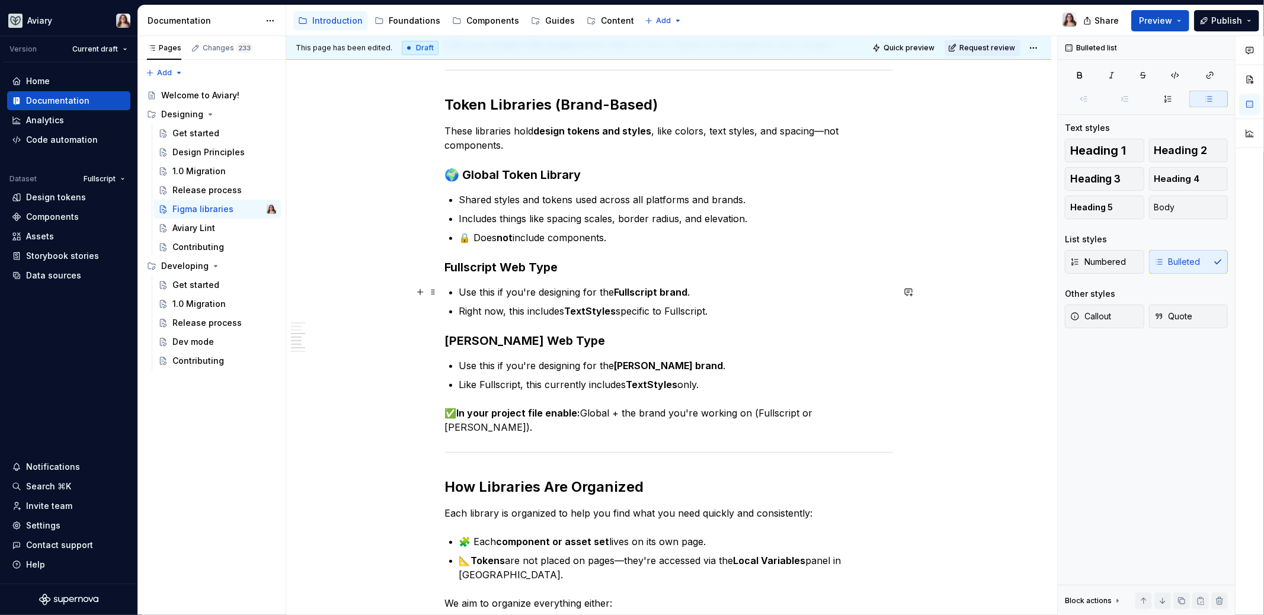
click at [687, 292] on p "Use this if you're designing for the Fullscript brand ." at bounding box center [676, 292] width 434 height 14
click at [708, 315] on p "Right now, this includes TextStyles specific to Fullscript." at bounding box center [676, 311] width 434 height 14
click at [718, 315] on p "Right now, this includes TextStyles specific to Fullscript." at bounding box center [676, 311] width 434 height 14
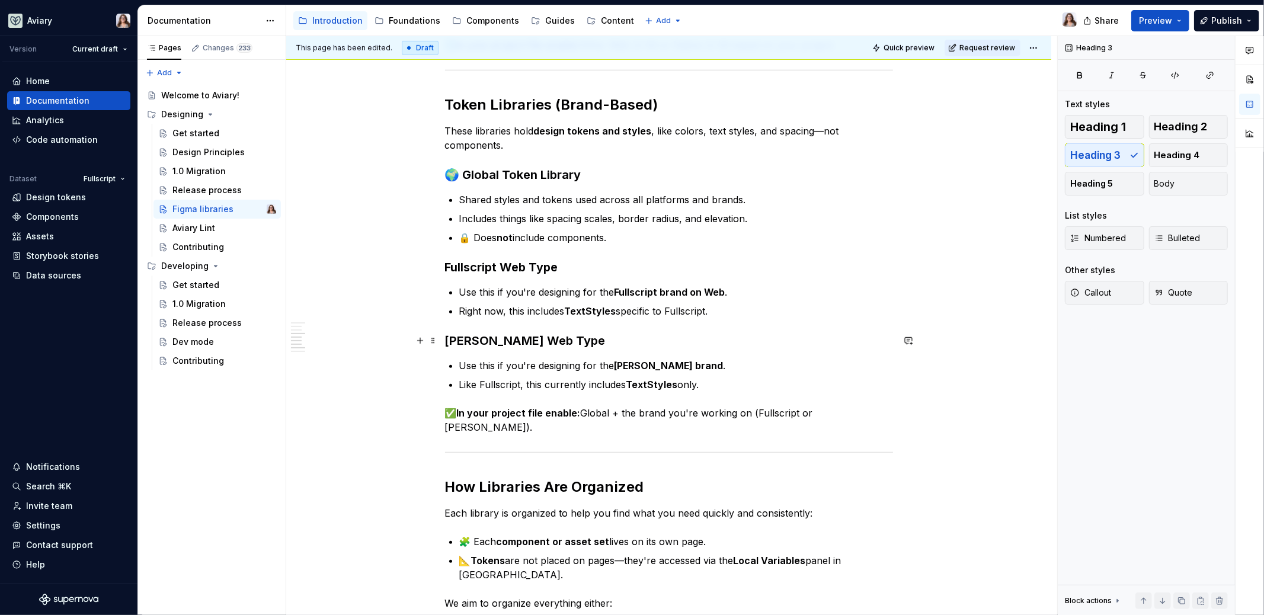
click at [445, 340] on h3 "[PERSON_NAME] Web Type" at bounding box center [669, 340] width 448 height 17
click at [445, 267] on h3 "Fullscript Web Type" at bounding box center [669, 267] width 448 height 17
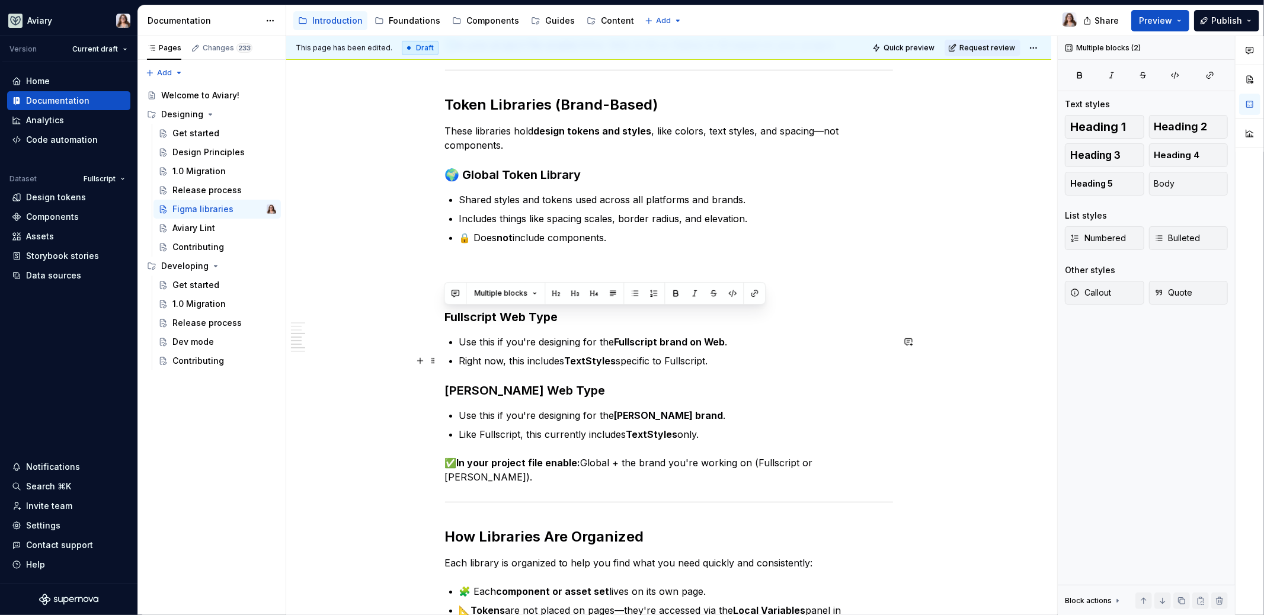
drag, startPoint x: 446, startPoint y: 313, endPoint x: 736, endPoint y: 364, distance: 294.7
click at [736, 364] on div "In our design system, we use different Figma libraries to keep our components, …" at bounding box center [669, 335] width 448 height 1302
copy div "Fullscript Web Type Use this if you're designing for the Fullscript brand on We…"
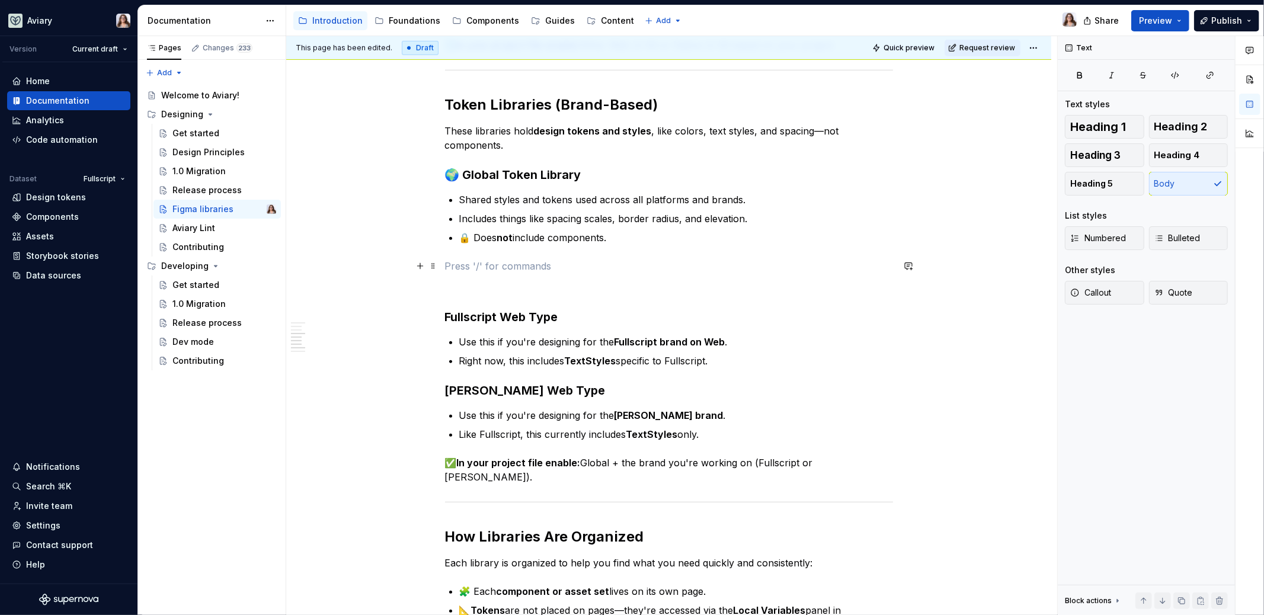
click at [485, 263] on p at bounding box center [669, 266] width 448 height 14
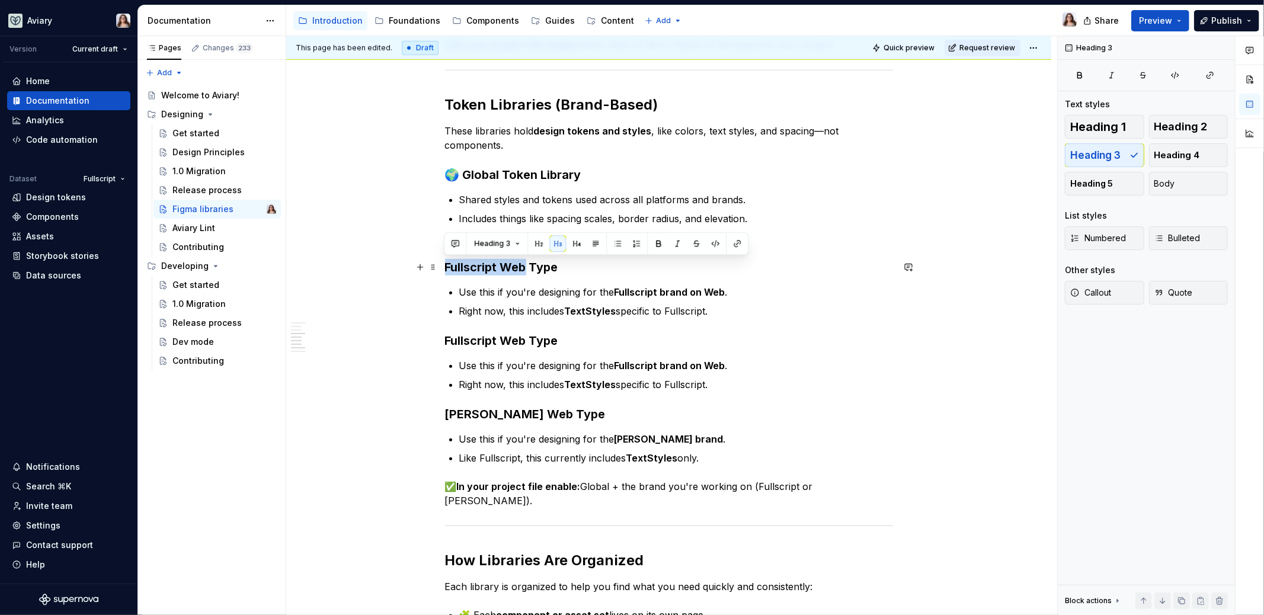
drag, startPoint x: 445, startPoint y: 265, endPoint x: 526, endPoint y: 265, distance: 80.6
click at [526, 265] on h3 "Fullscript Web Type" at bounding box center [669, 267] width 448 height 17
click at [514, 266] on h3 "Native Type" at bounding box center [669, 267] width 448 height 17
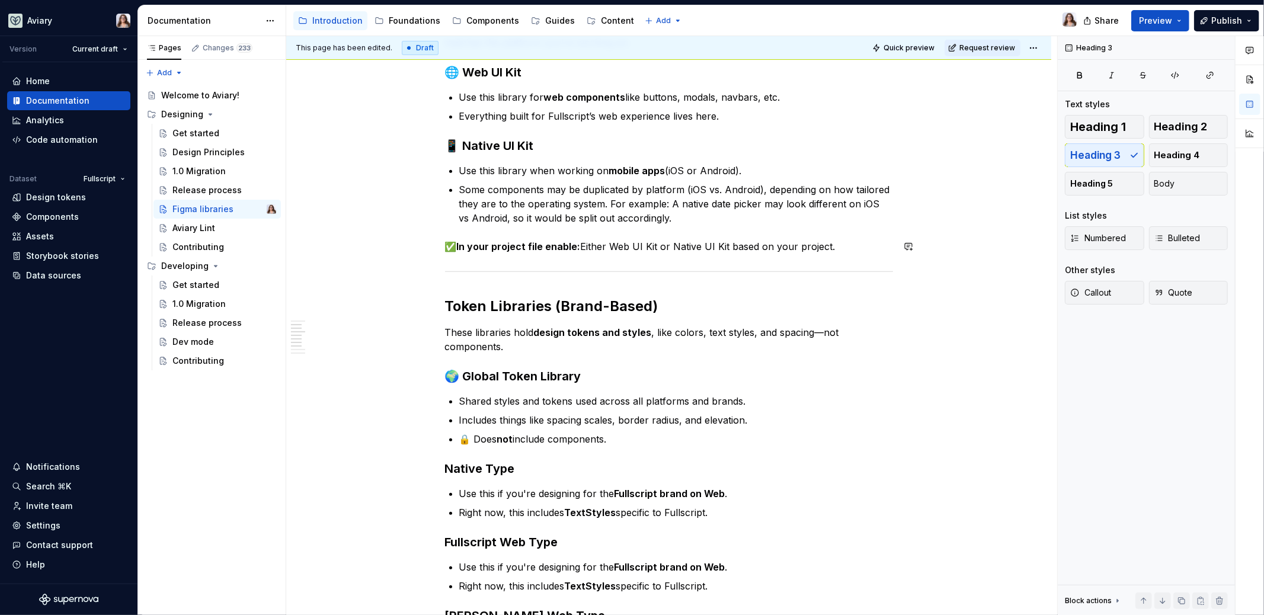
scroll to position [354, 0]
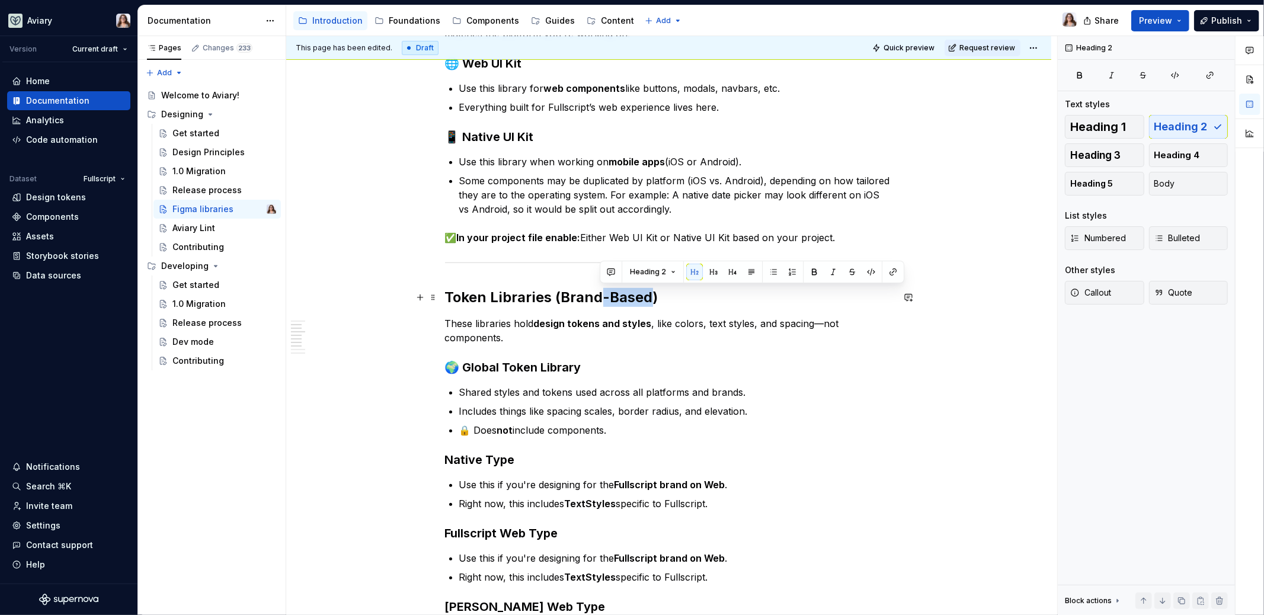
drag, startPoint x: 600, startPoint y: 300, endPoint x: 650, endPoint y: 300, distance: 49.8
click at [650, 300] on h2 "Token Libraries (Brand-Based)" at bounding box center [669, 297] width 448 height 19
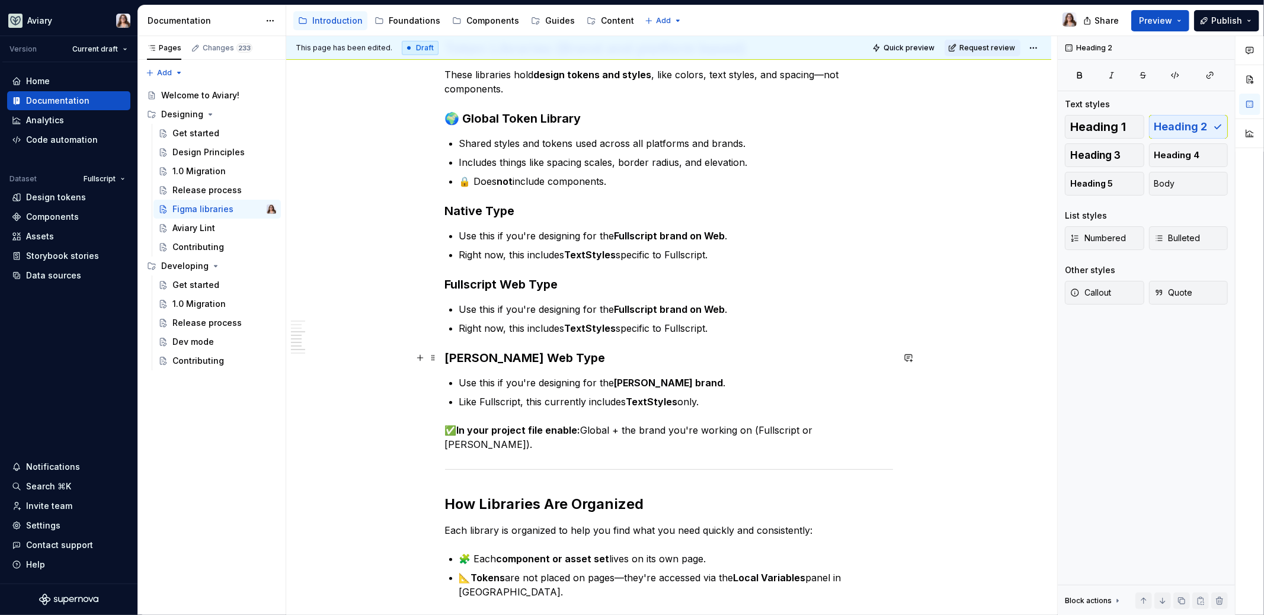
scroll to position [604, 0]
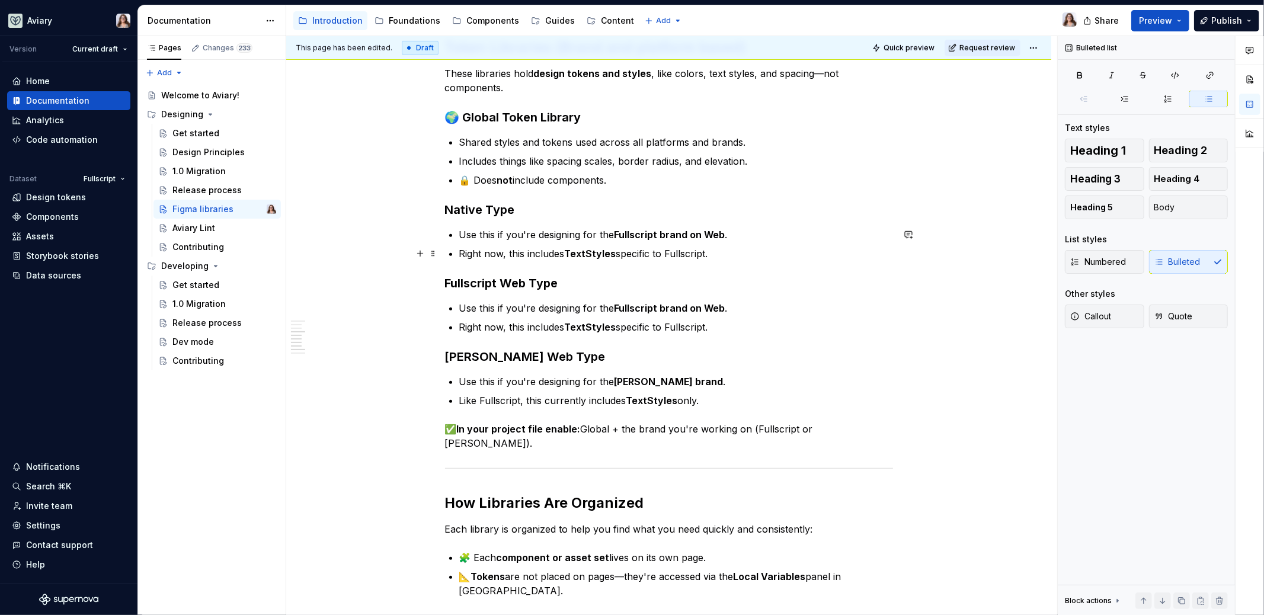
click at [712, 252] on p "Right now, this includes TextStyles specific to Fullscript." at bounding box center [676, 254] width 434 height 14
drag, startPoint x: 725, startPoint y: 233, endPoint x: 706, endPoint y: 233, distance: 19.0
click at [706, 233] on p "Use this if you're designing for the Fullscript brand on Web ." at bounding box center [676, 235] width 434 height 14
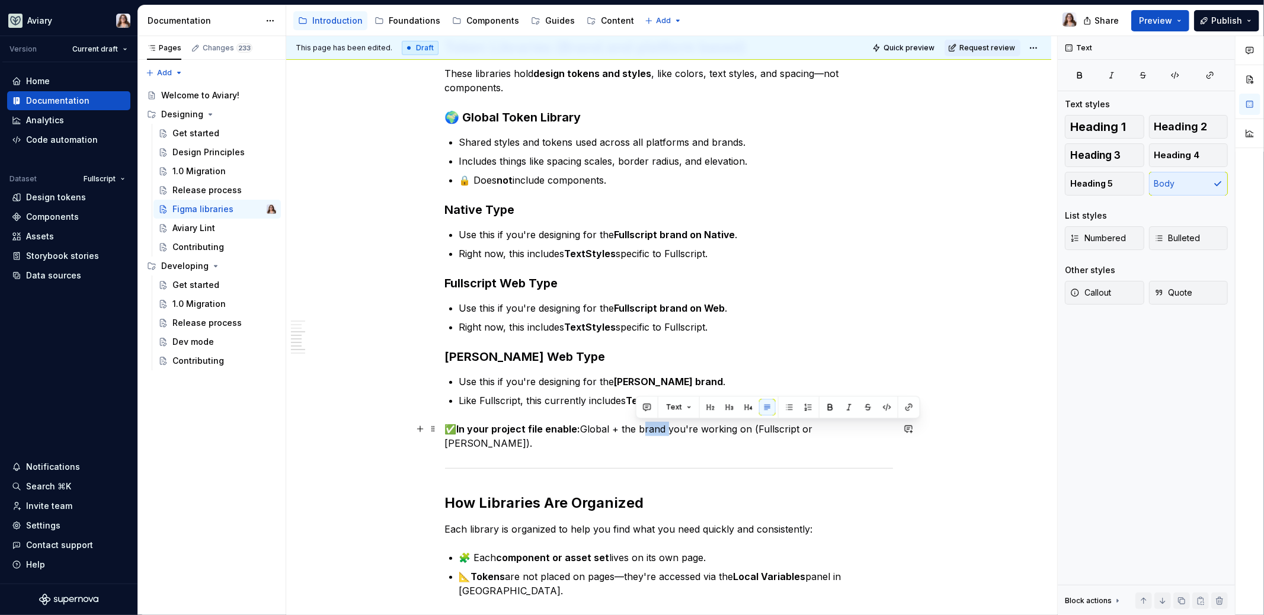
drag, startPoint x: 635, startPoint y: 428, endPoint x: 661, endPoint y: 425, distance: 26.2
click at [661, 425] on p "✅ In your project file enable: Global + the brand you're working on (Fullscript…" at bounding box center [669, 436] width 448 height 28
click at [874, 430] on p "✅ In your project file enable: Global + the Type library you're working on (Ful…" at bounding box center [669, 436] width 448 height 28
click at [778, 427] on p "✅ In your project file enable: Global + the Type library you're working on (Ful…" at bounding box center [669, 436] width 448 height 28
click at [597, 449] on p "✅ In your project file enable: Global + the Type library you're working on. Ful…" at bounding box center [669, 436] width 448 height 28
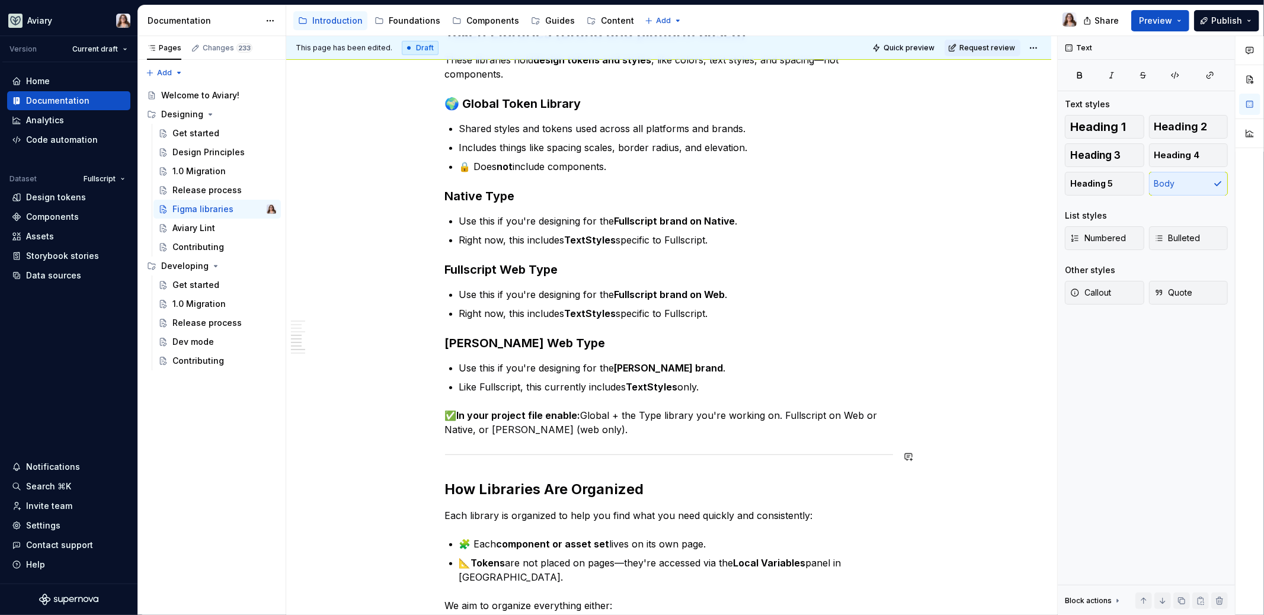
scroll to position [617, 0]
click at [686, 367] on p "Use this if you're designing for the [PERSON_NAME] brand ." at bounding box center [676, 368] width 434 height 14
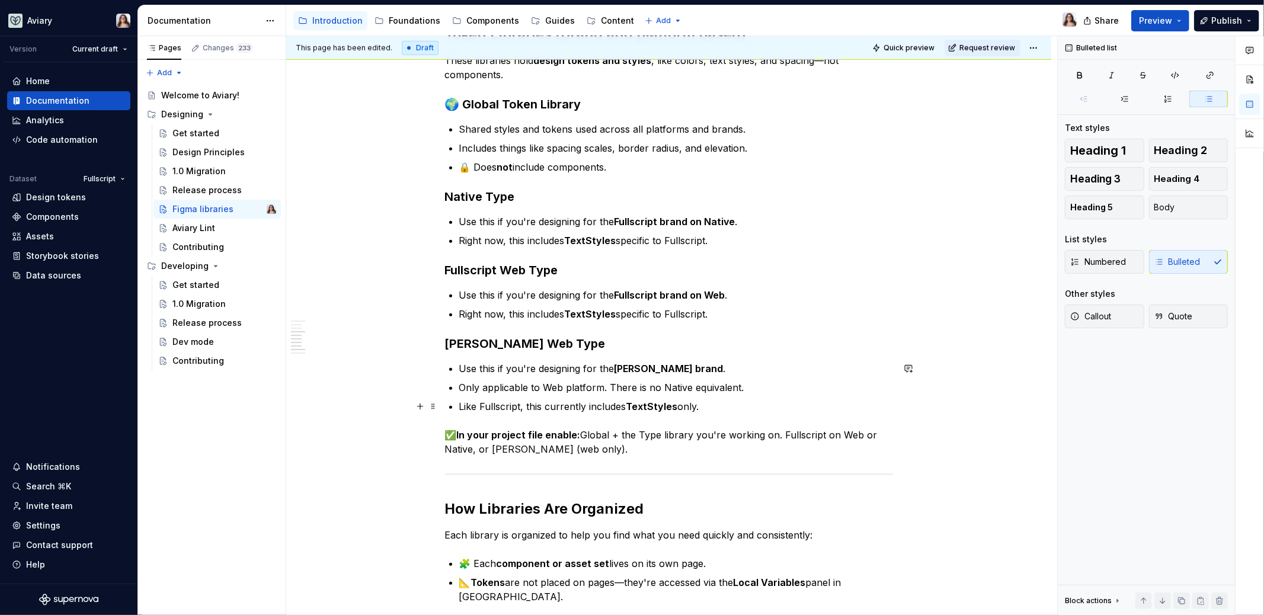
click at [703, 405] on p "Like Fullscript, this currently includes TextStyles only." at bounding box center [676, 406] width 434 height 14
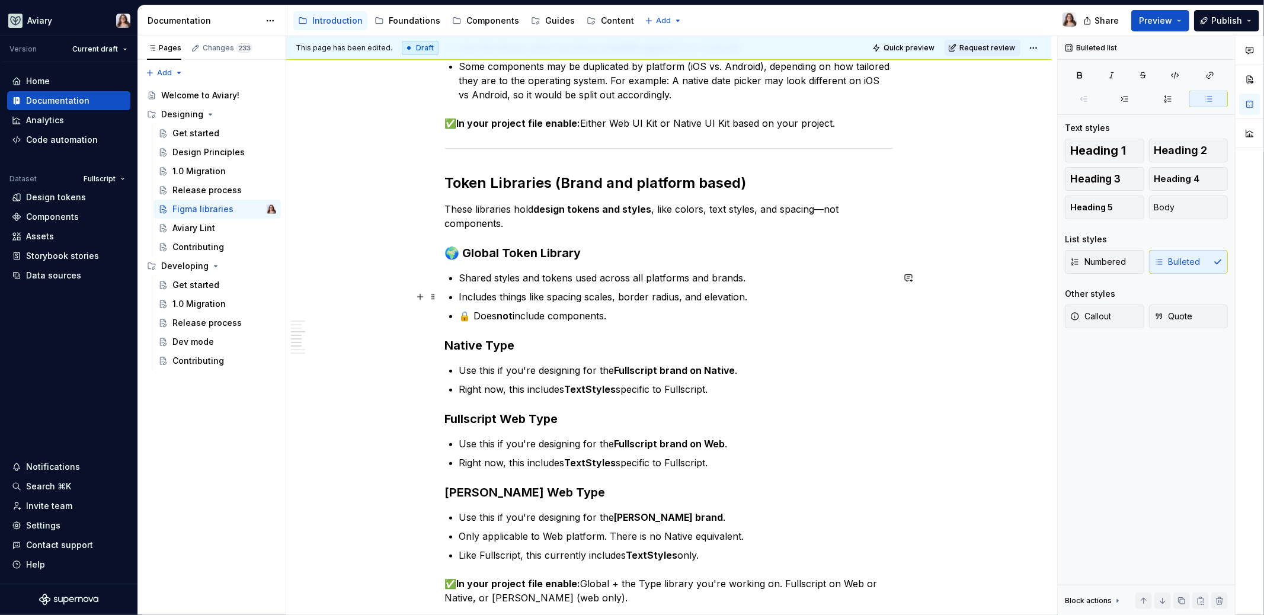
scroll to position [500, 0]
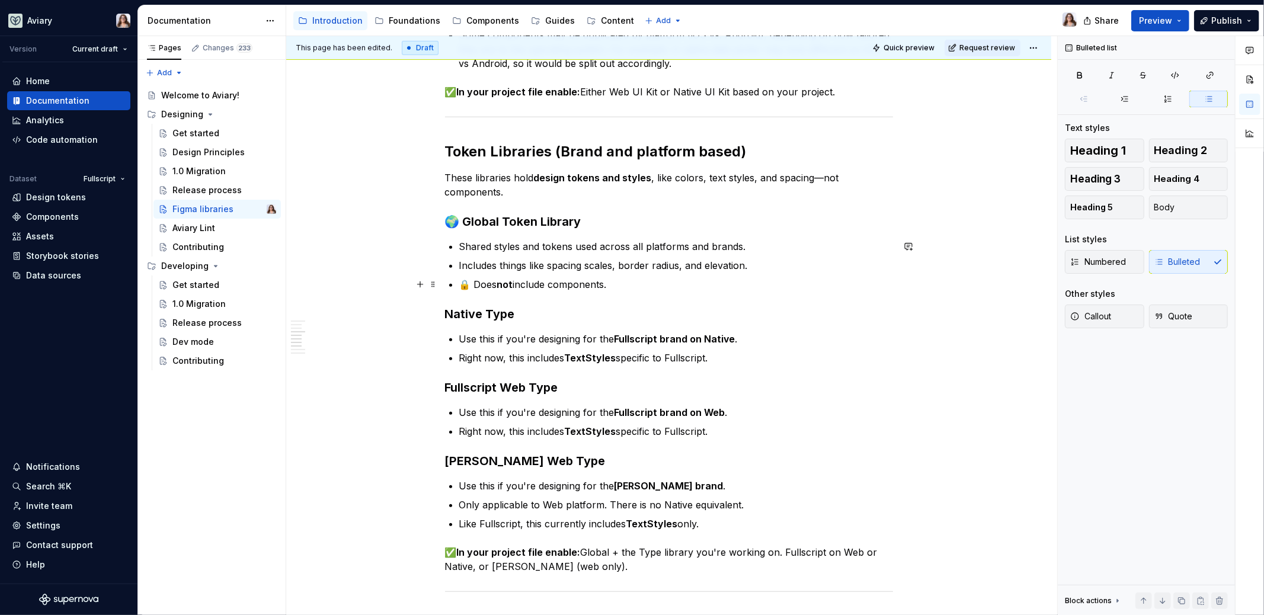
click at [609, 285] on p "🔒 Does not include components." at bounding box center [676, 284] width 434 height 14
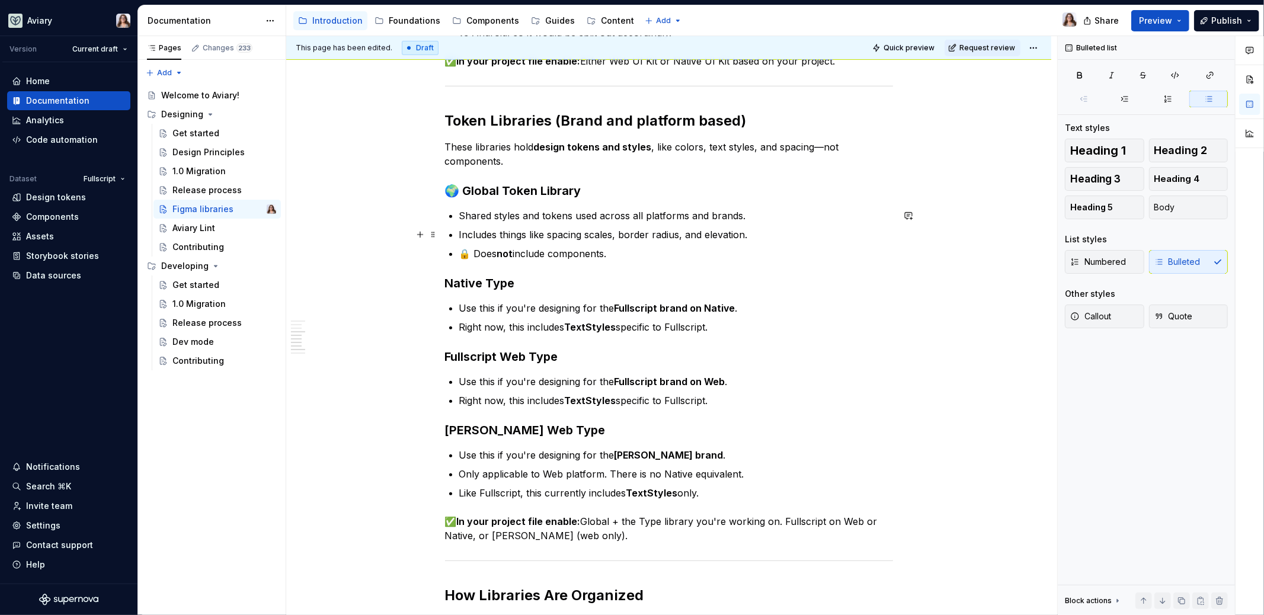
click at [498, 234] on p "Includes things like spacing scales, border radius, and elevation." at bounding box center [676, 235] width 434 height 14
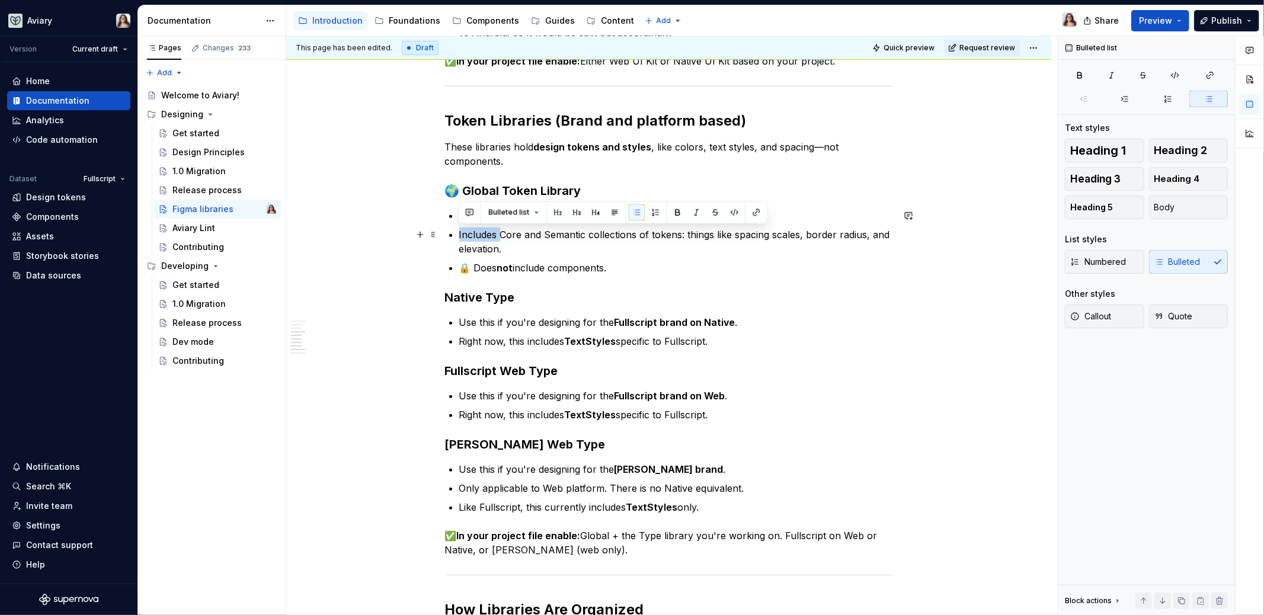
drag, startPoint x: 499, startPoint y: 231, endPoint x: 457, endPoint y: 231, distance: 41.5
click at [457, 231] on div "In our design system, we use different Figma libraries to keep our components, …" at bounding box center [669, 379] width 448 height 1359
click at [644, 235] on p "Core and Semantic collections of tokens: things like spacing scales, border rad…" at bounding box center [676, 242] width 434 height 28
click at [513, 244] on p "Core and Semantic collections of tokens: includes things like spacing scales, b…" at bounding box center [676, 242] width 434 height 28
click at [743, 213] on p "Shared styles and tokens used across all platforms and brands." at bounding box center [676, 216] width 434 height 14
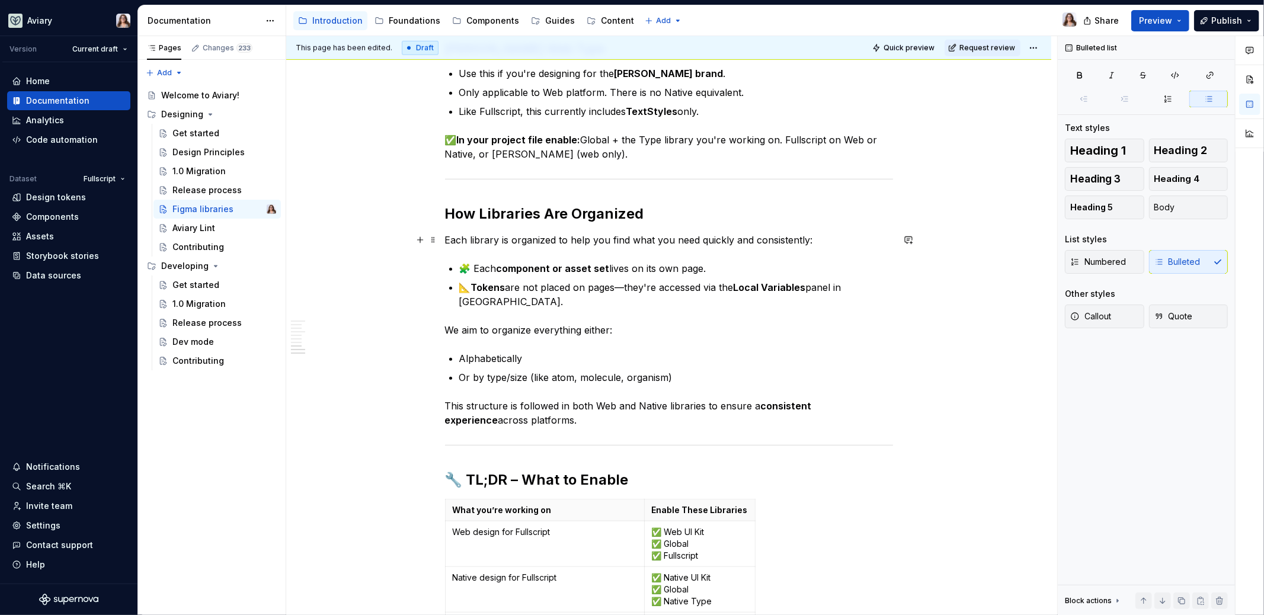
scroll to position [925, 0]
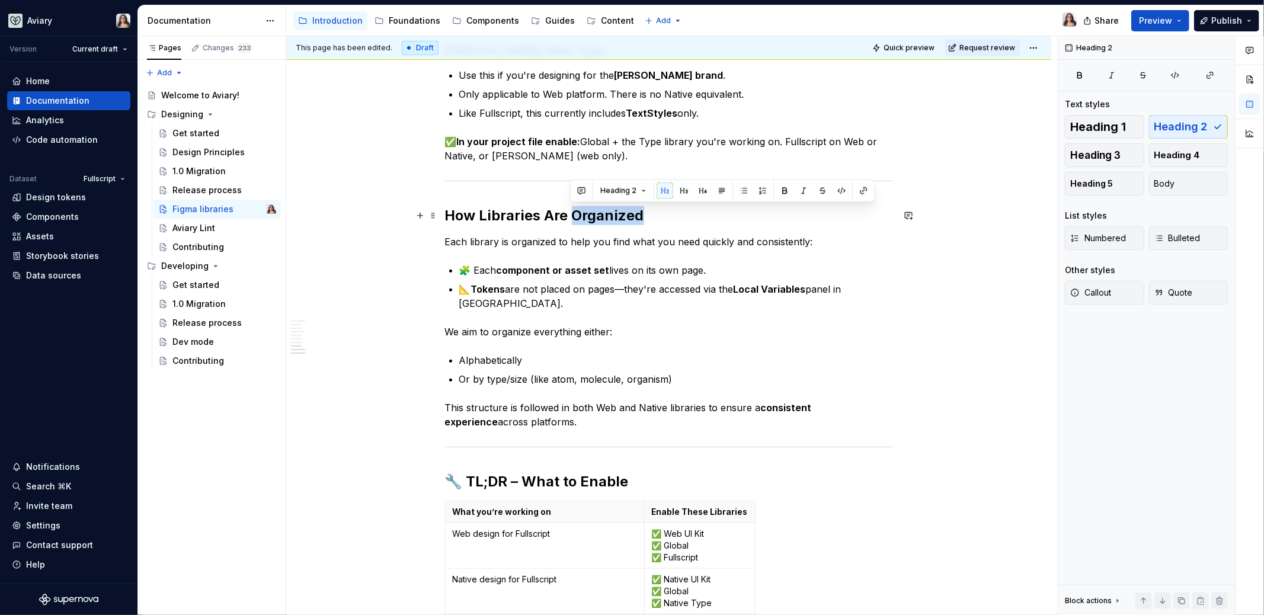
drag, startPoint x: 572, startPoint y: 215, endPoint x: 641, endPoint y: 213, distance: 69.3
click at [641, 213] on h2 "How Libraries Are Organized" at bounding box center [669, 215] width 448 height 19
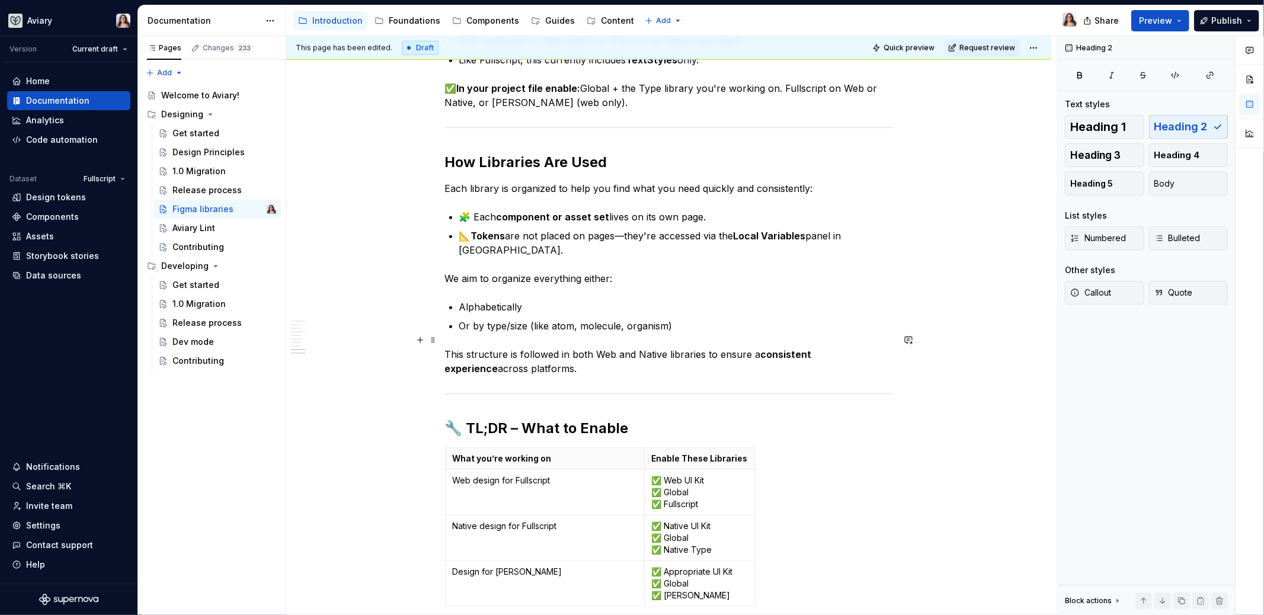
scroll to position [961, 0]
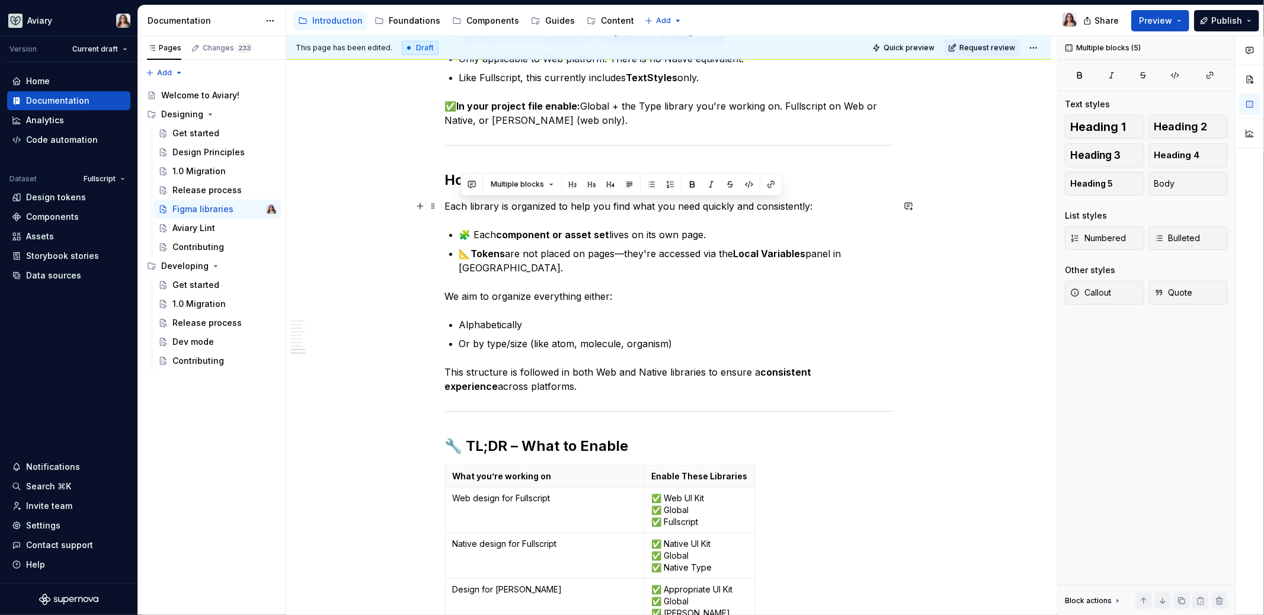
drag, startPoint x: 524, startPoint y: 372, endPoint x: 457, endPoint y: 203, distance: 181.7
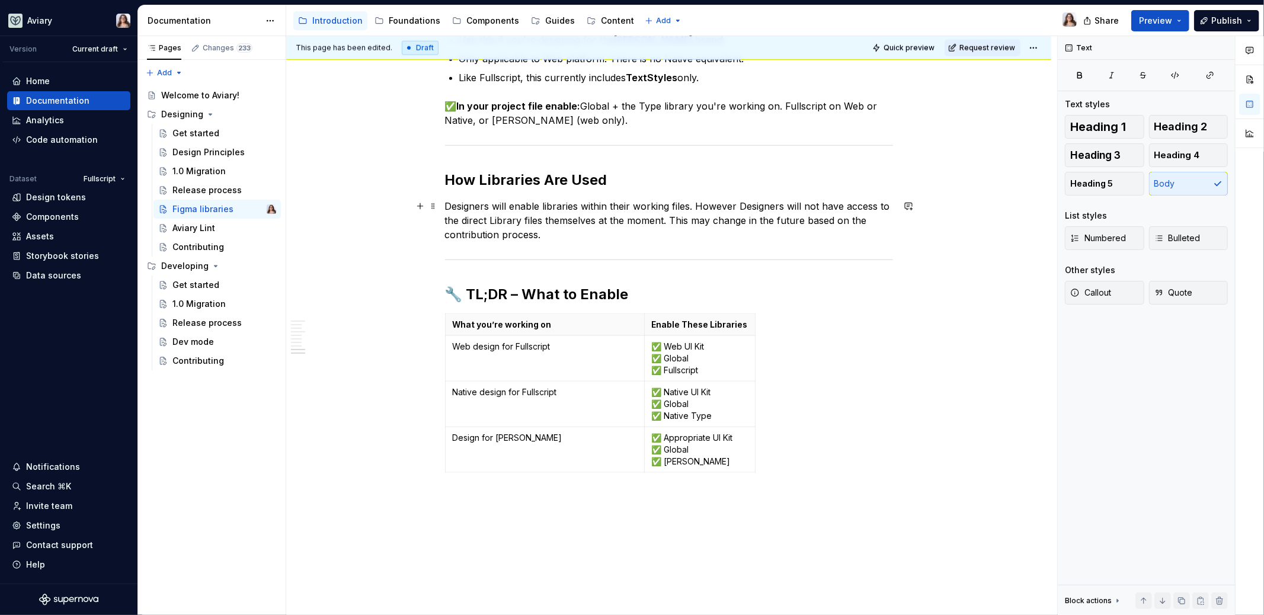
click at [733, 207] on p "Designers will enable libraries within their working files. However Designers w…" at bounding box center [669, 220] width 448 height 43
click at [668, 220] on p "Designers will enable libraries within their working files. However, Designers …" at bounding box center [669, 220] width 448 height 43
click at [695, 206] on p "Designers will enable libraries within their working files. However, Designers …" at bounding box center [669, 220] width 448 height 43
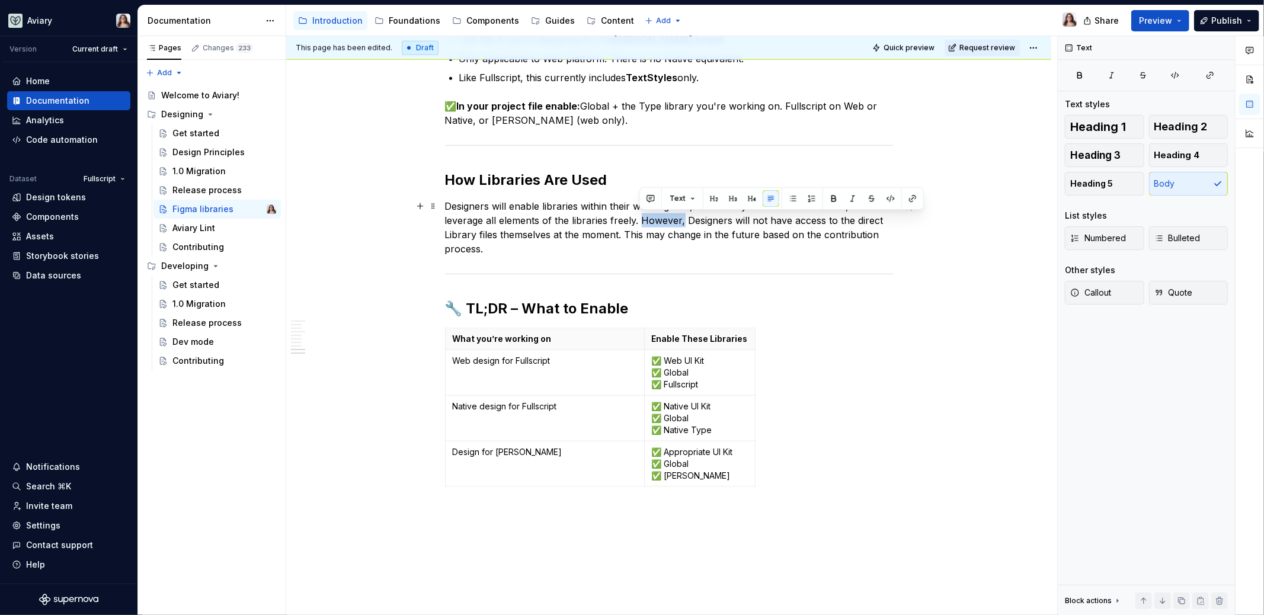
drag, startPoint x: 639, startPoint y: 220, endPoint x: 683, endPoint y: 219, distance: 43.3
click at [683, 219] on p "Designers will enable libraries within their working files, where they will be …" at bounding box center [669, 227] width 448 height 57
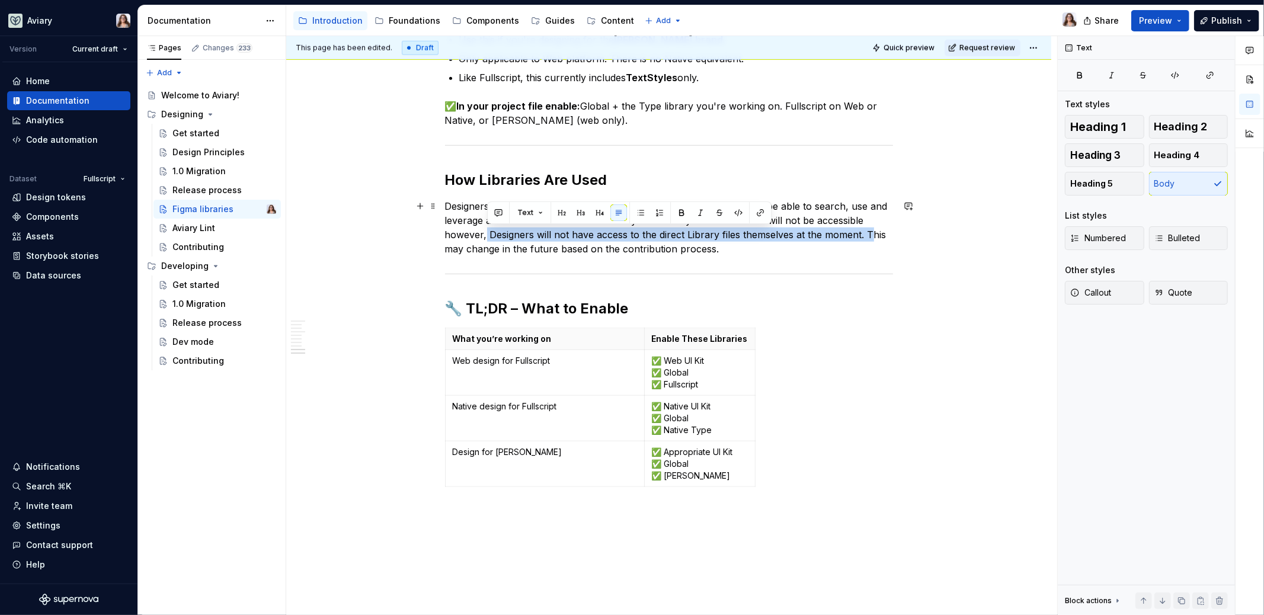
drag, startPoint x: 869, startPoint y: 234, endPoint x: 484, endPoint y: 238, distance: 385.2
click at [484, 238] on p "Designers will enable libraries within their working files, where they will be …" at bounding box center [669, 227] width 448 height 57
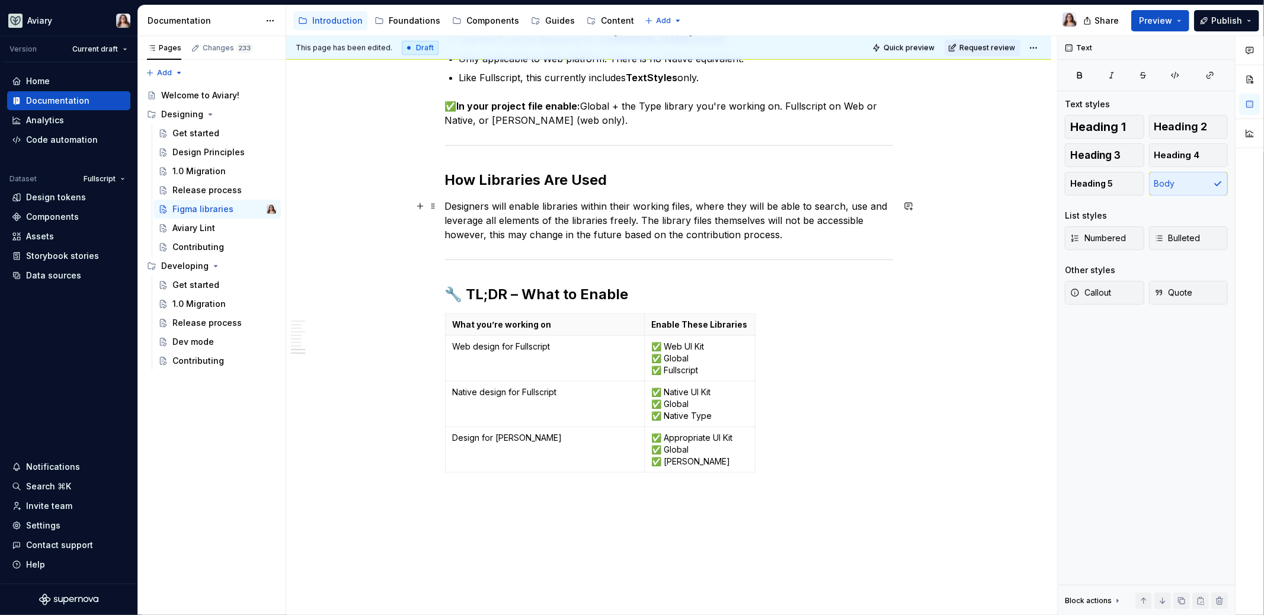
click at [861, 221] on p "Designers will enable libraries within their working files, where they will be …" at bounding box center [669, 220] width 448 height 43
click at [797, 235] on p "Designers will enable libraries within their working files, where they will be …" at bounding box center [669, 220] width 448 height 43
click at [639, 219] on p "Designers will enable libraries within their working files, where they will be …" at bounding box center [669, 220] width 448 height 43
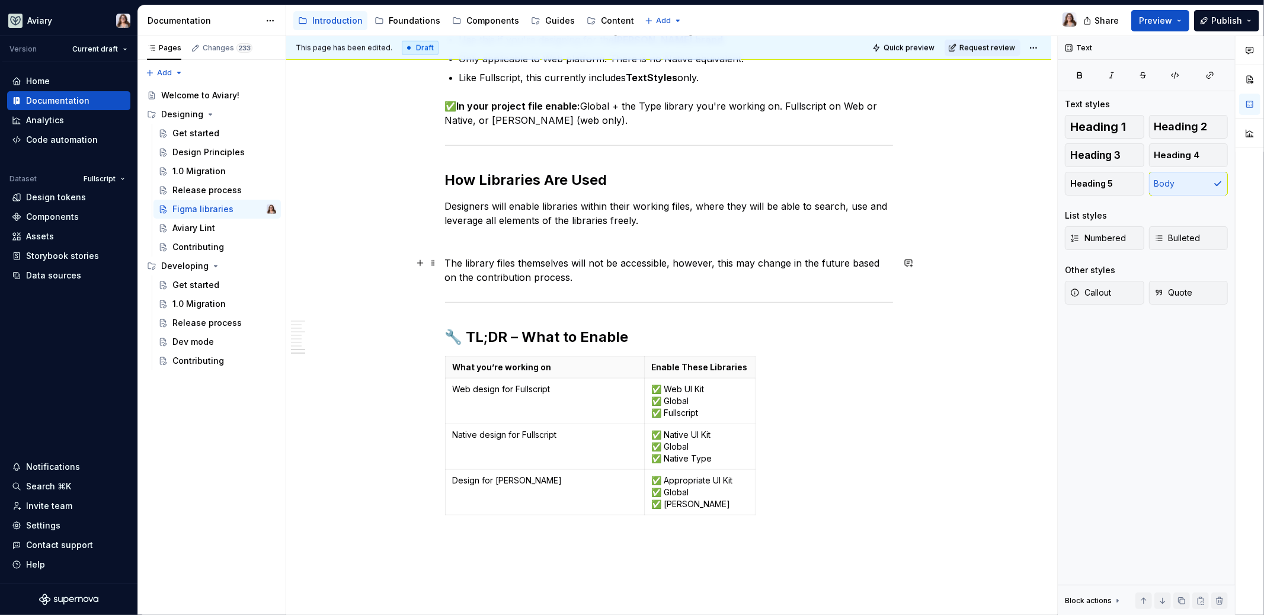
click at [445, 261] on p "The library files themselves will not be accessible, however, this may change i…" at bounding box center [669, 270] width 448 height 28
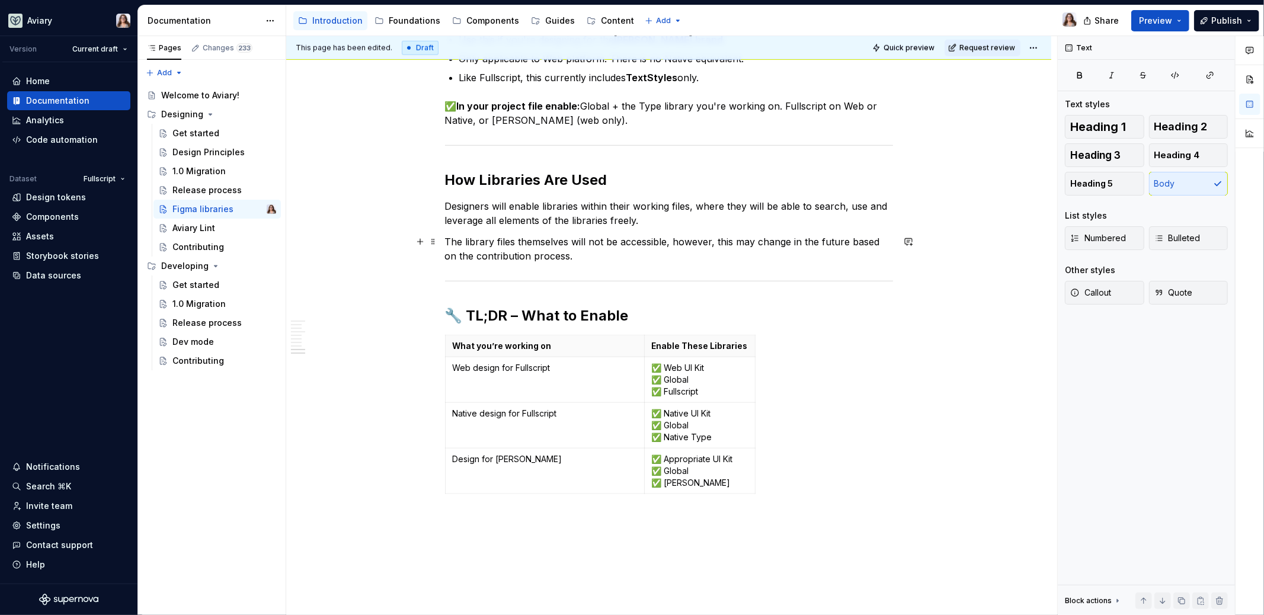
click at [562, 252] on p "The library files themselves will not be accessible, however, this may change i…" at bounding box center [669, 249] width 448 height 28
click at [607, 251] on p "The library files themselves will not be accessible; however, this may change i…" at bounding box center [669, 249] width 448 height 28
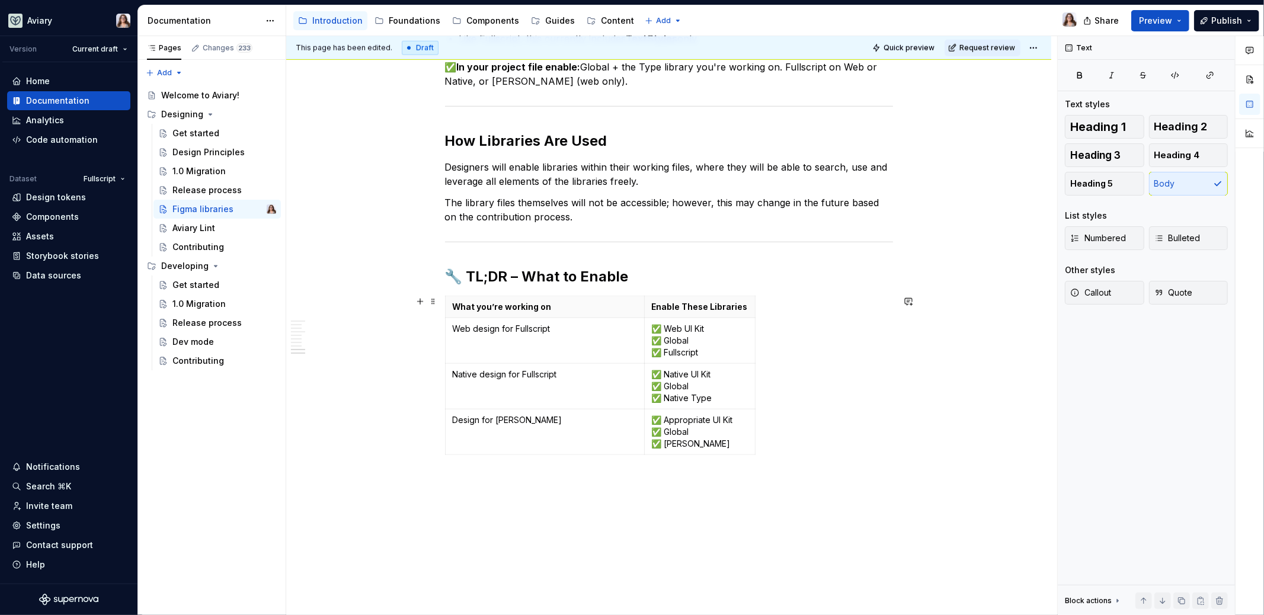
scroll to position [1000, 0]
click at [455, 417] on p "Design for [PERSON_NAME]" at bounding box center [545, 420] width 184 height 12
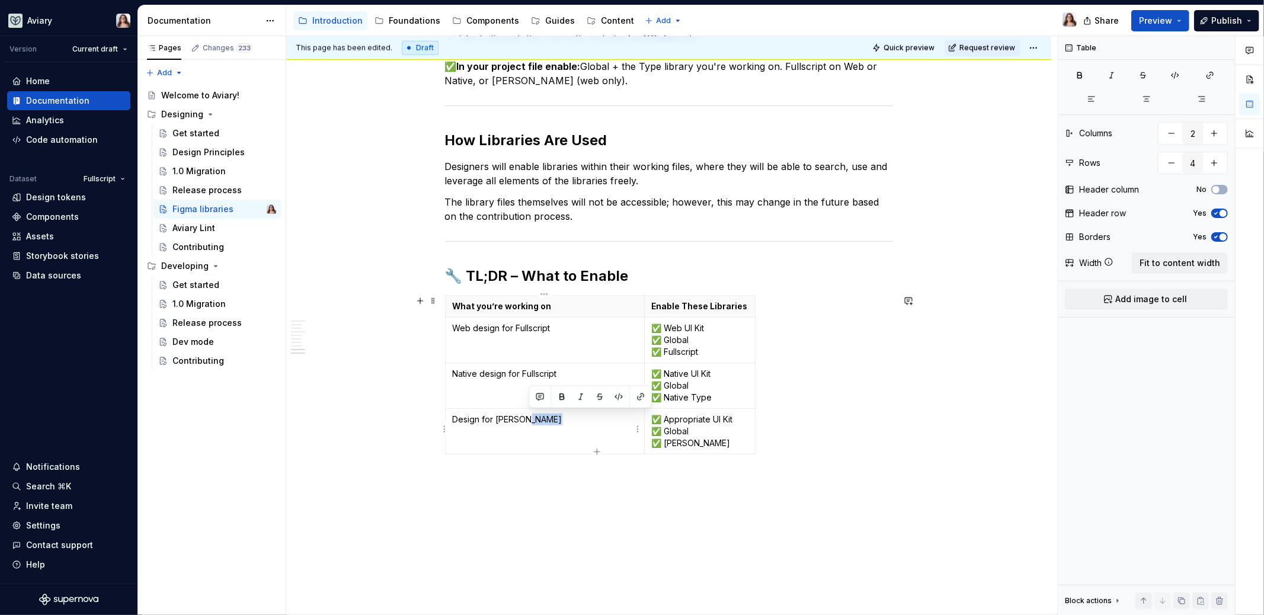
drag, startPoint x: 555, startPoint y: 418, endPoint x: 529, endPoint y: 418, distance: 26.7
click at [529, 418] on p "Design for [PERSON_NAME]" at bounding box center [545, 420] width 184 height 12
drag, startPoint x: 736, startPoint y: 416, endPoint x: 659, endPoint y: 414, distance: 77.1
click at [659, 414] on p "✅ Appropriate UI Kit ✅ Global ✅ [PERSON_NAME]" at bounding box center [700, 432] width 96 height 36
click at [688, 427] on p "✅ Web UI Kit ✅ Global ✅ [PERSON_NAME]" at bounding box center [700, 432] width 96 height 36
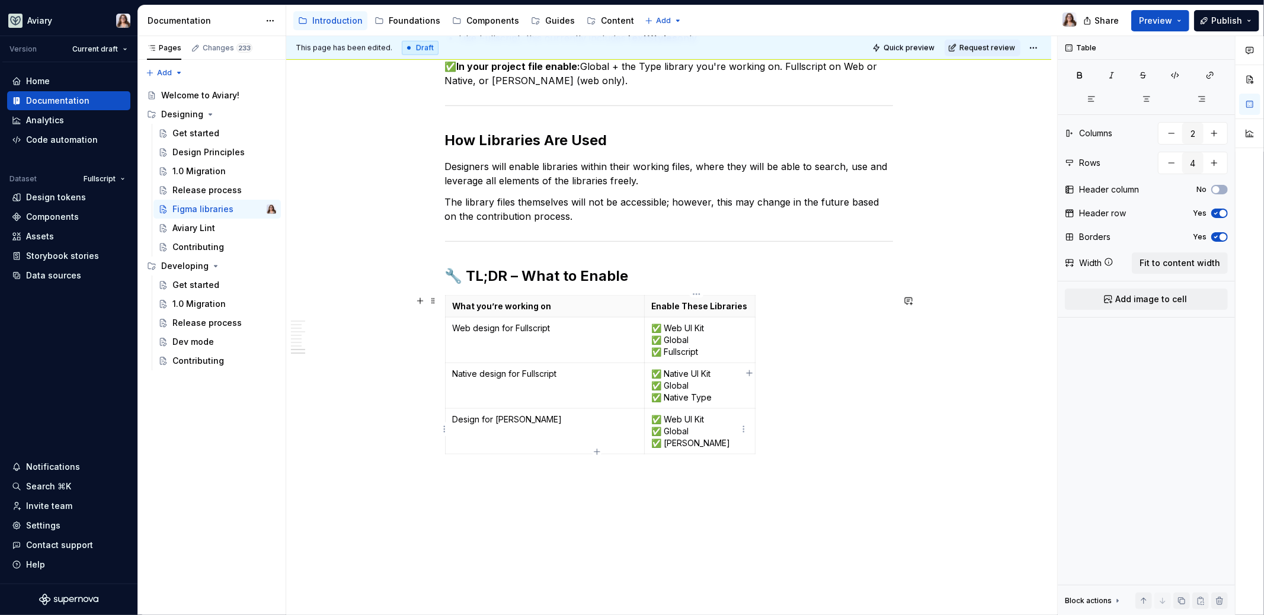
click at [699, 442] on p "✅ Web UI Kit ✅ Global ✅ [PERSON_NAME]" at bounding box center [700, 432] width 96 height 36
click at [699, 440] on p "✅ Web UI Kit ✅ Global ✅ [PERSON_NAME] Type" at bounding box center [703, 432] width 102 height 36
click at [699, 350] on p "✅ Web UI Kit ✅ Global ✅ Fullscript" at bounding box center [713, 340] width 123 height 36
click at [711, 398] on p "✅ Native UI Kit ✅ Global ✅ Native Type" at bounding box center [713, 386] width 123 height 36
click at [809, 381] on div "What you’re working on Enable These Libraries Web design for Fullscript ✅ Web U…" at bounding box center [669, 377] width 448 height 164
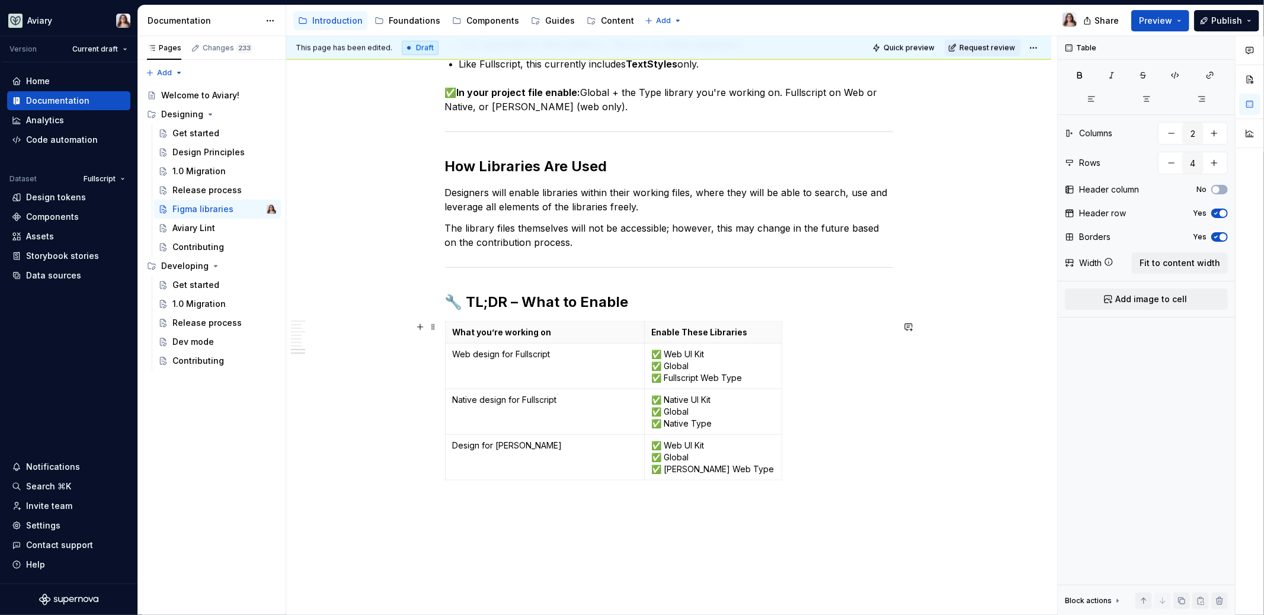
scroll to position [987, 0]
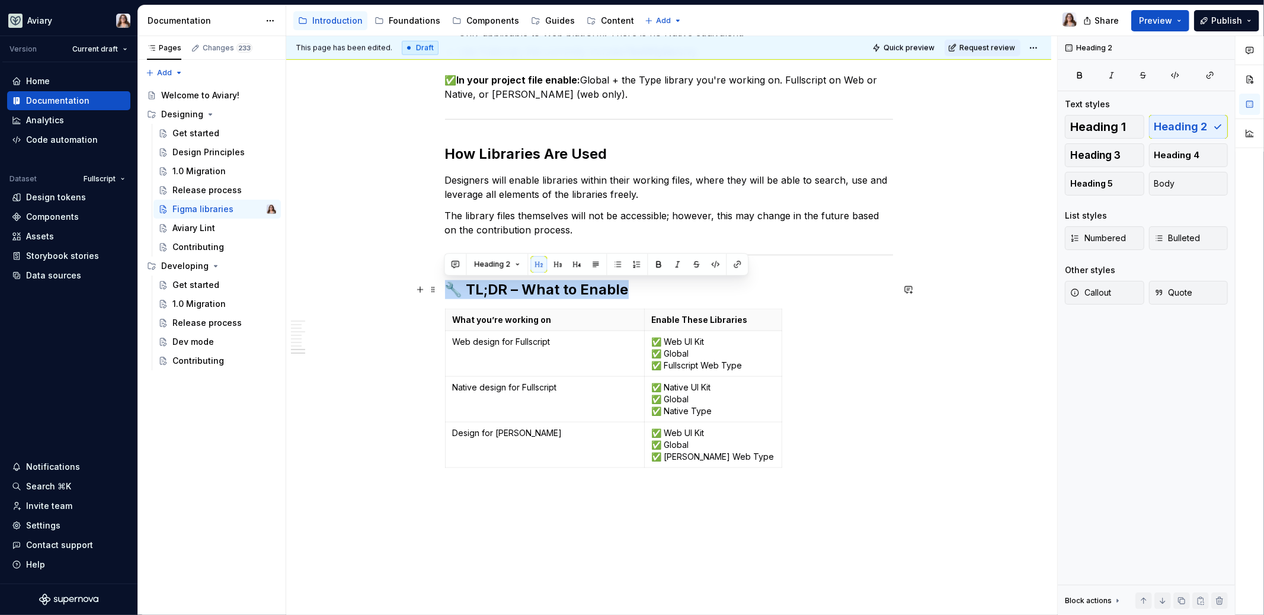
drag, startPoint x: 621, startPoint y: 289, endPoint x: 443, endPoint y: 287, distance: 178.4
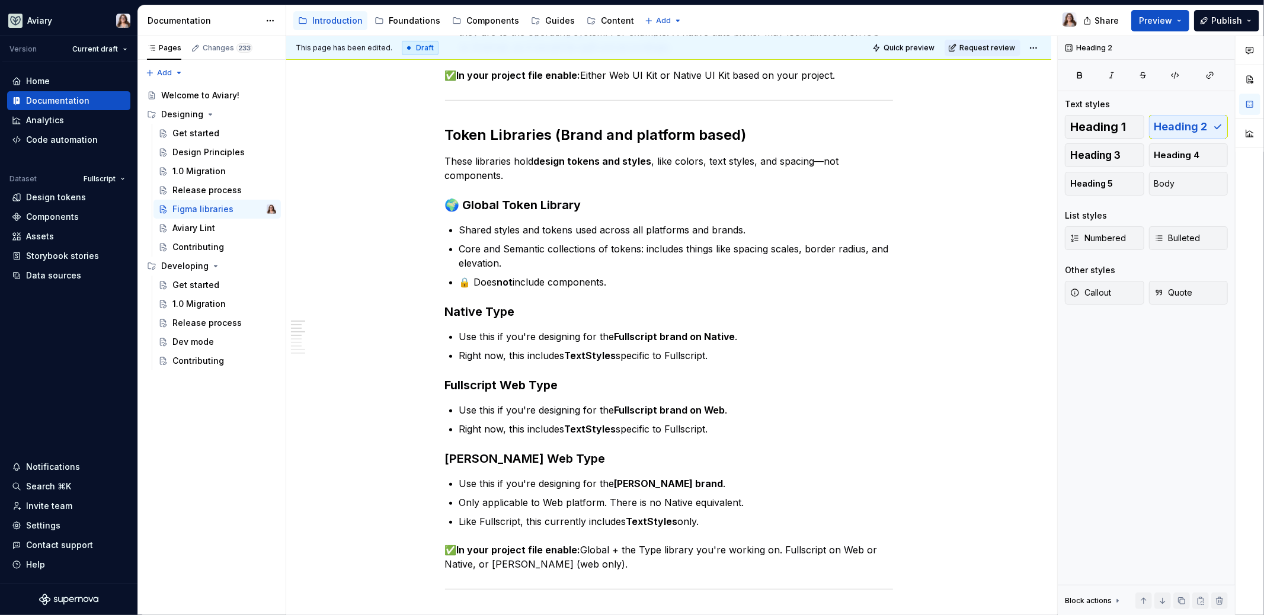
scroll to position [0, 0]
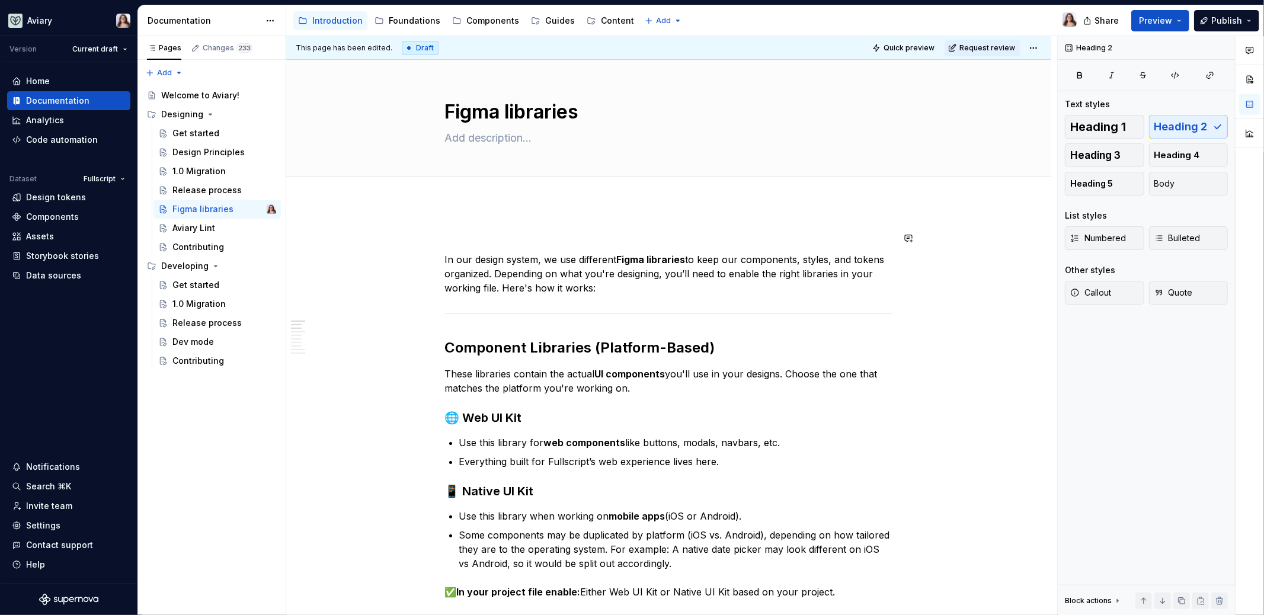
click at [455, 225] on div "This page has been edited. Draft Quick preview Request review Figma libraries E…" at bounding box center [671, 326] width 771 height 580
click at [407, 15] on div "Foundations" at bounding box center [415, 21] width 52 height 12
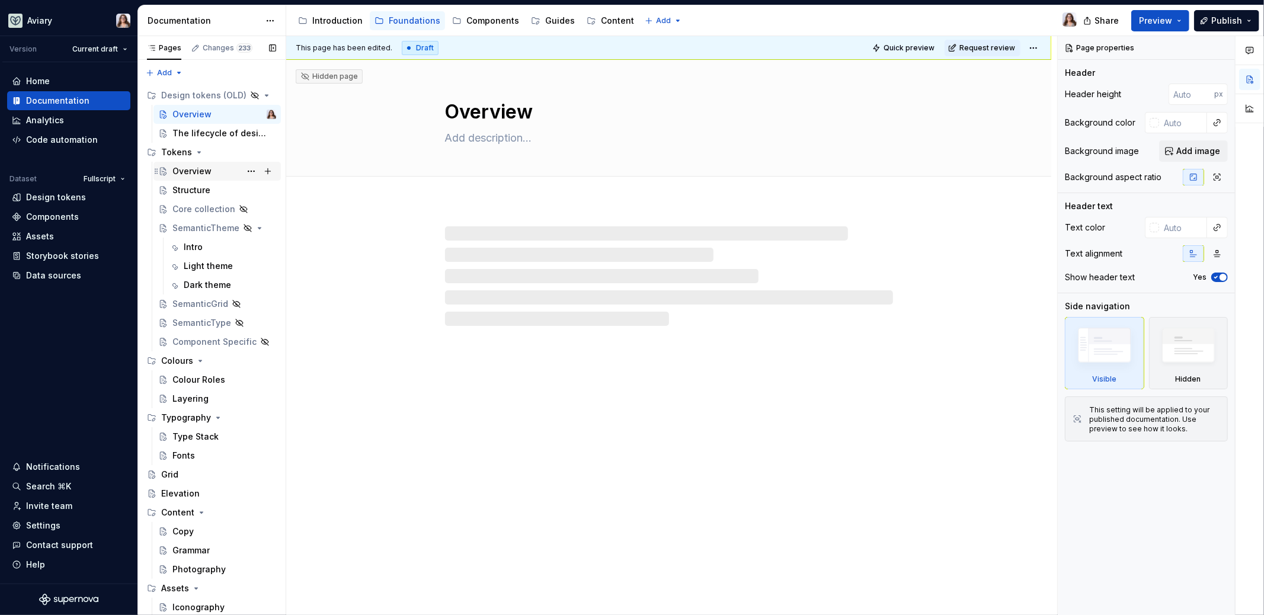
click at [204, 169] on div "Overview" at bounding box center [191, 171] width 39 height 12
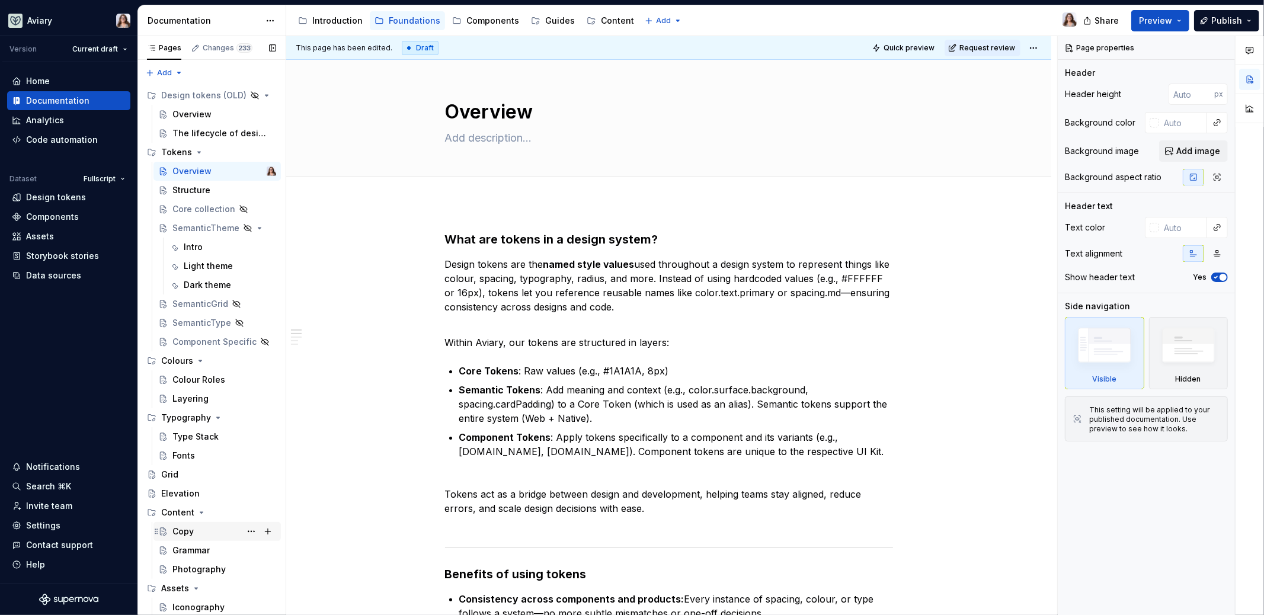
scroll to position [18, 0]
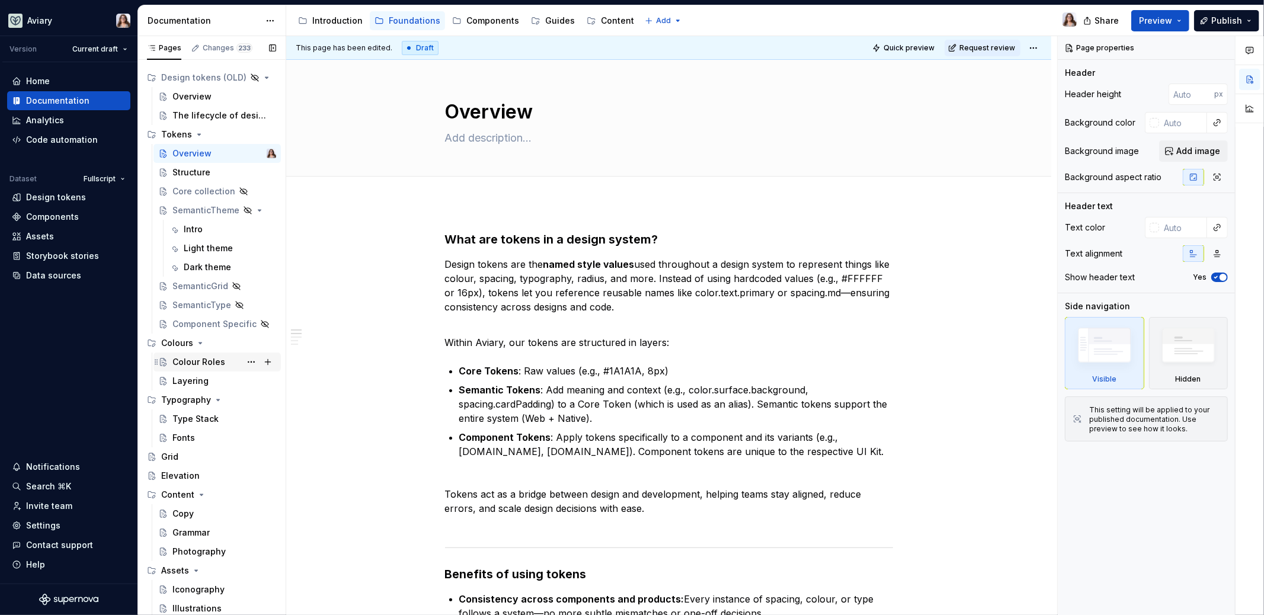
click at [188, 361] on div "Colour Roles" at bounding box center [198, 362] width 53 height 12
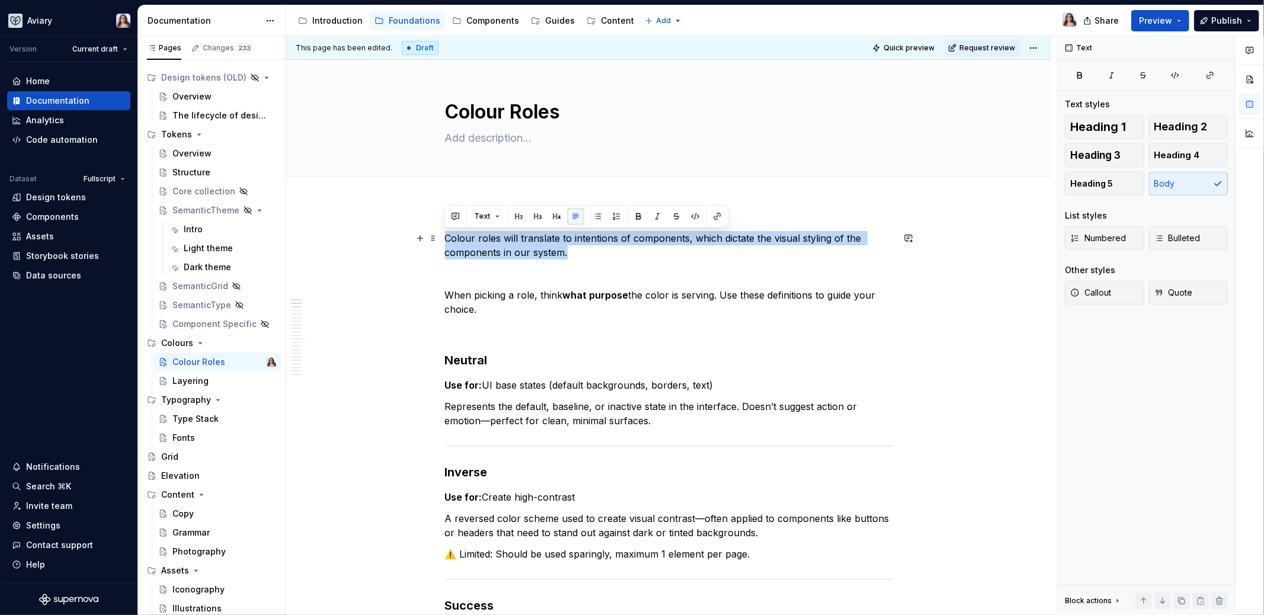
drag, startPoint x: 571, startPoint y: 252, endPoint x: 440, endPoint y: 236, distance: 131.4
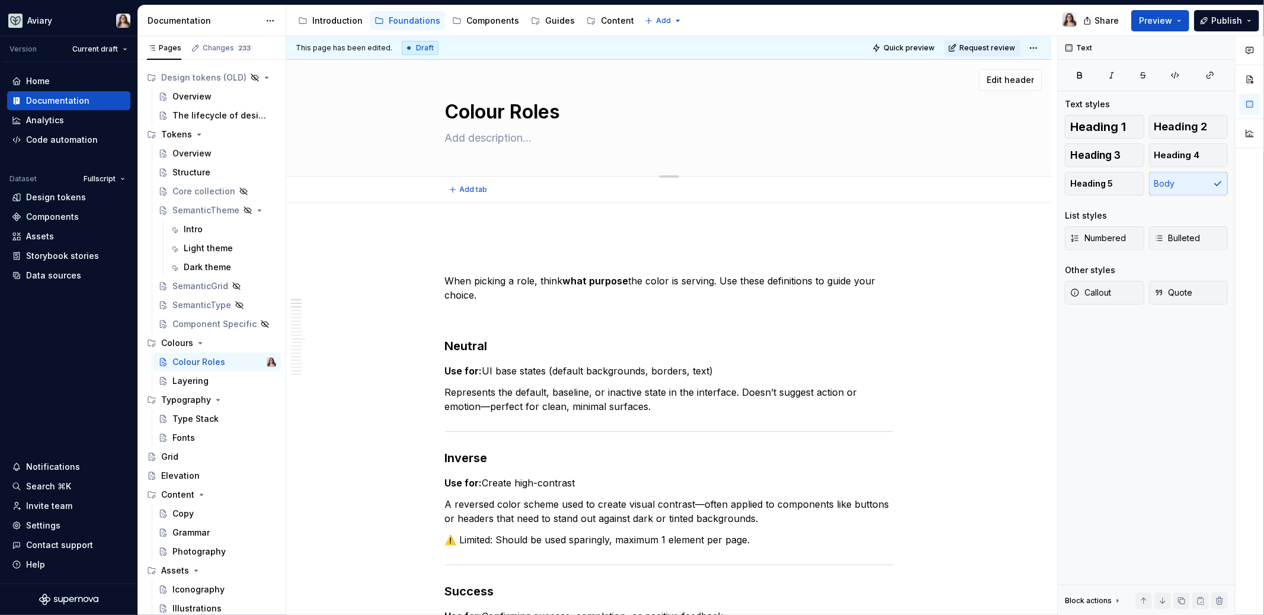
click at [454, 134] on textarea at bounding box center [667, 138] width 448 height 19
paste textarea "Colour roles will translate to intentions of components, which dictate the visu…"
type textarea "*"
type textarea "Colour roles will translate to intentions of components, which dictate the visu…"
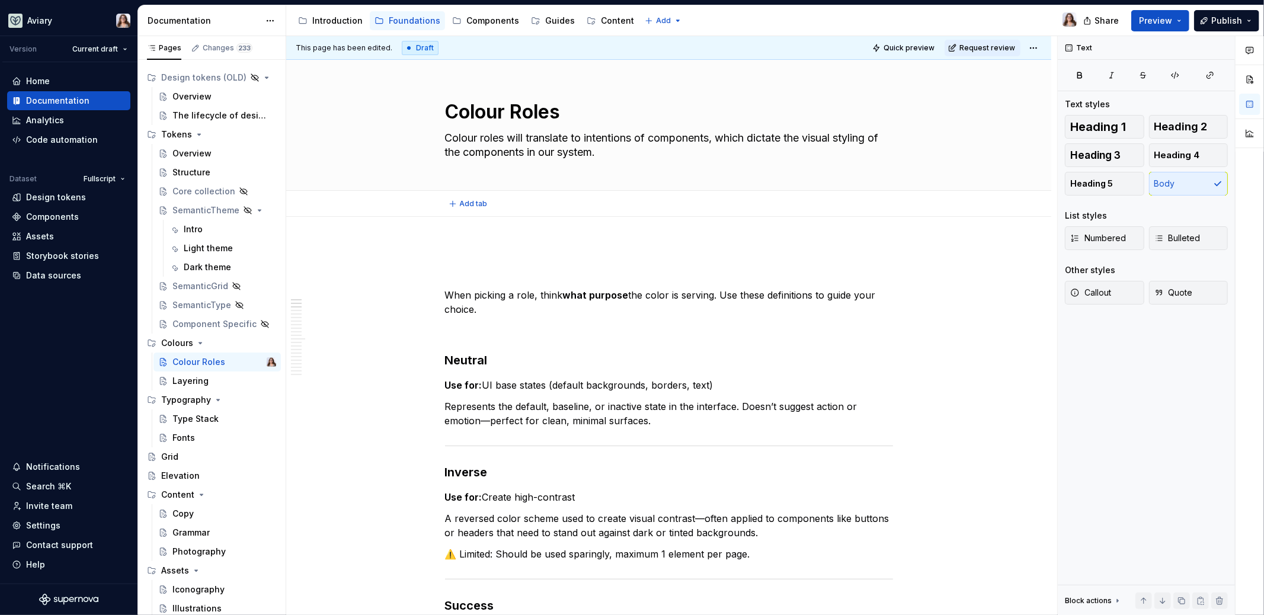
type textarea "*"
type textarea "Colour roles will translate to intentions of components, which dictate the visu…"
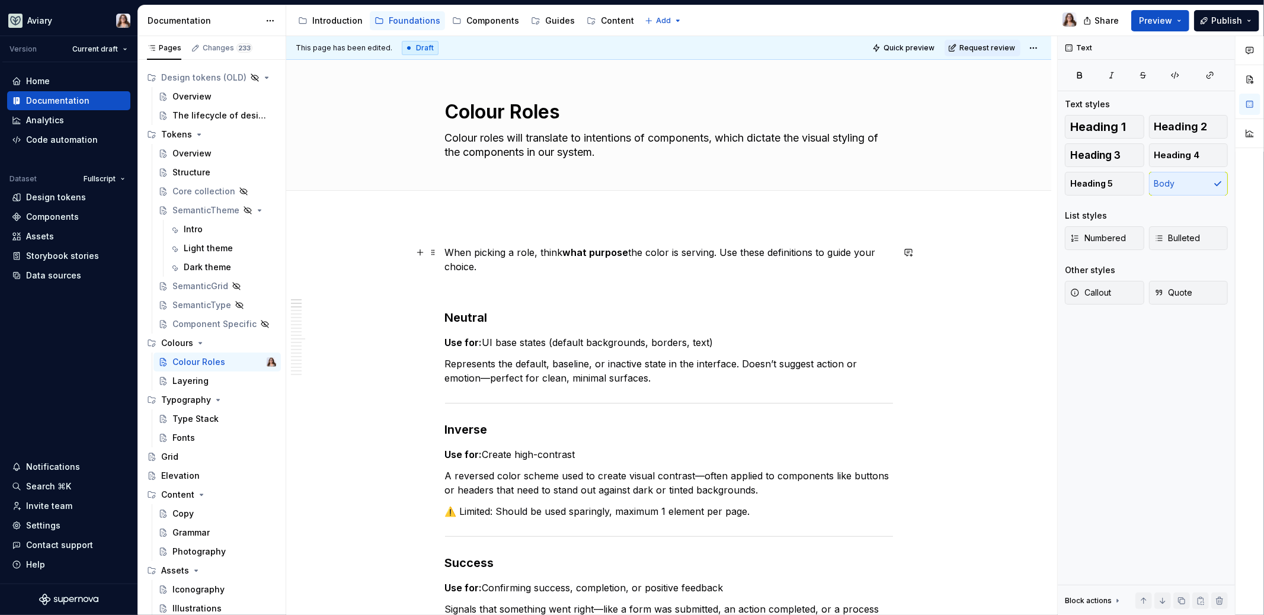
click at [498, 268] on p "When picking a role, think what purpose the color is serving. Use these definit…" at bounding box center [669, 259] width 448 height 28
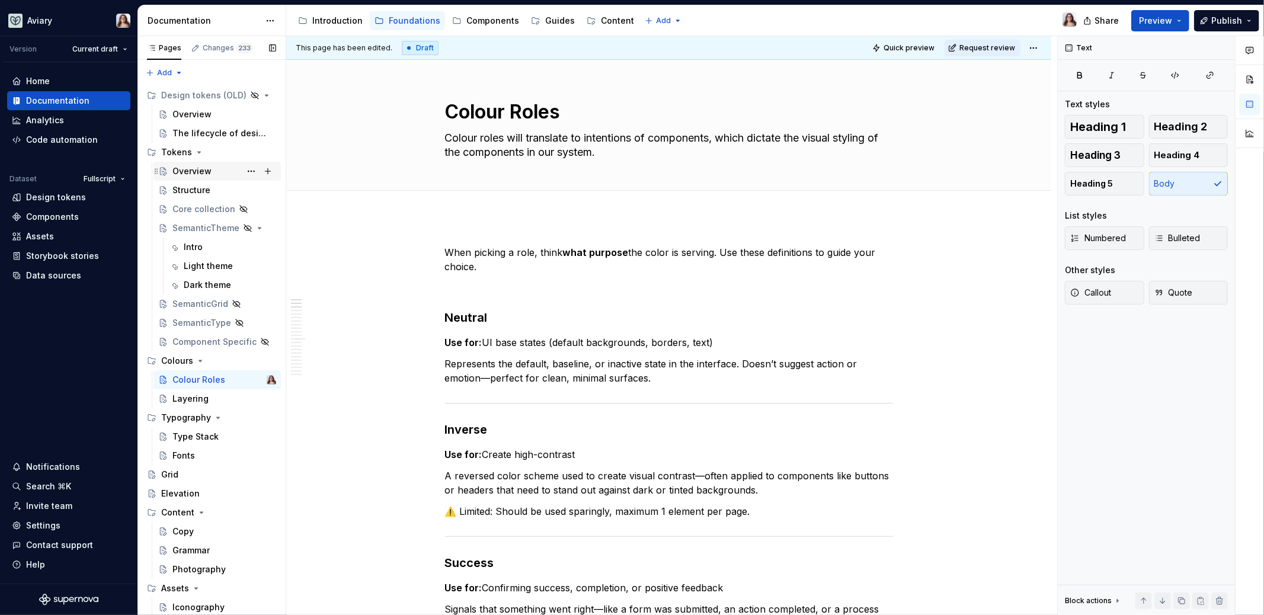
click at [195, 170] on div "Overview" at bounding box center [191, 171] width 39 height 12
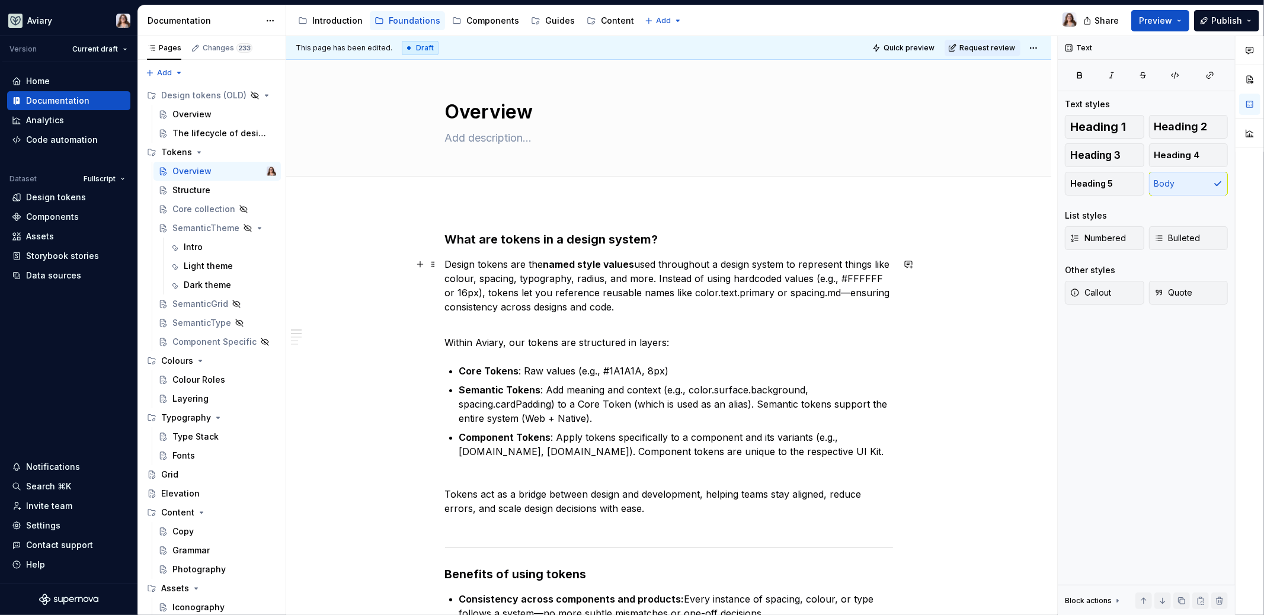
click at [581, 324] on p "Design tokens are the named style values used throughout a design system to rep…" at bounding box center [669, 292] width 448 height 71
click at [192, 189] on div "Structure" at bounding box center [191, 190] width 38 height 12
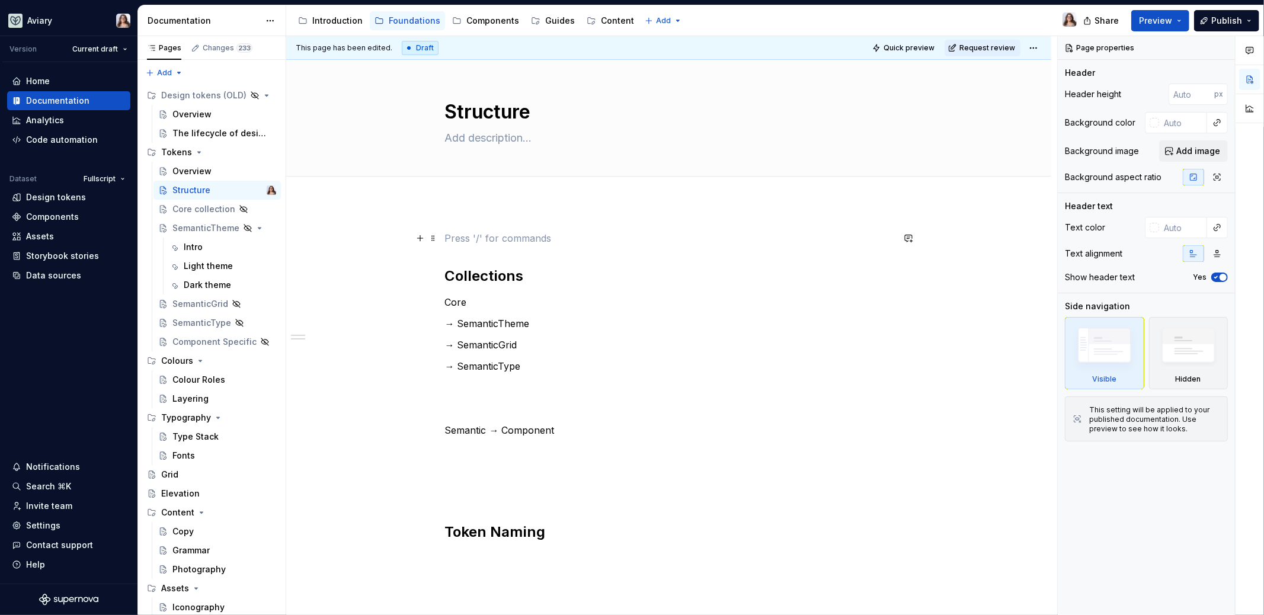
click at [453, 236] on p at bounding box center [669, 238] width 448 height 14
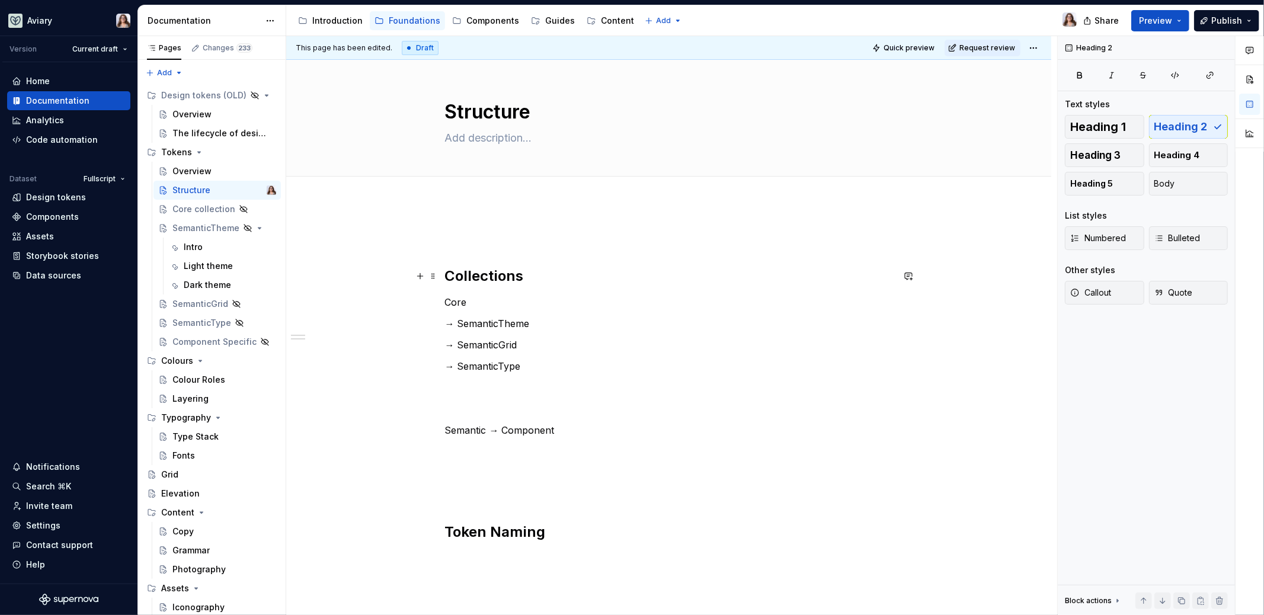
click at [445, 273] on h2 "Collections" at bounding box center [669, 276] width 448 height 19
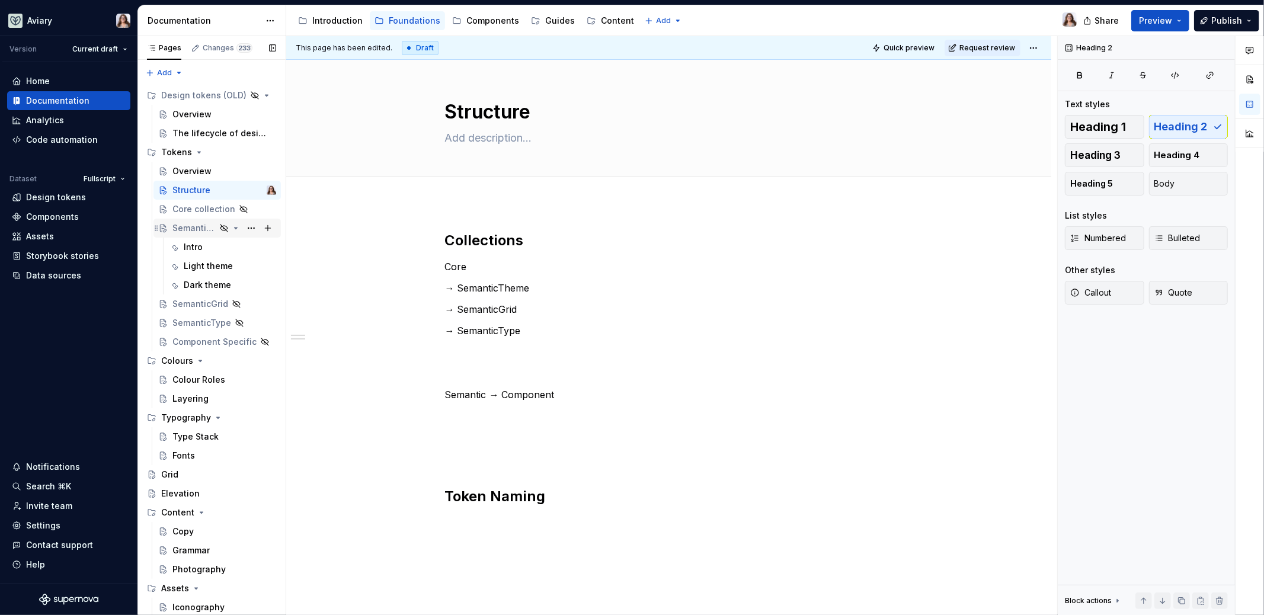
click at [231, 229] on icon "Page tree" at bounding box center [235, 227] width 9 height 9
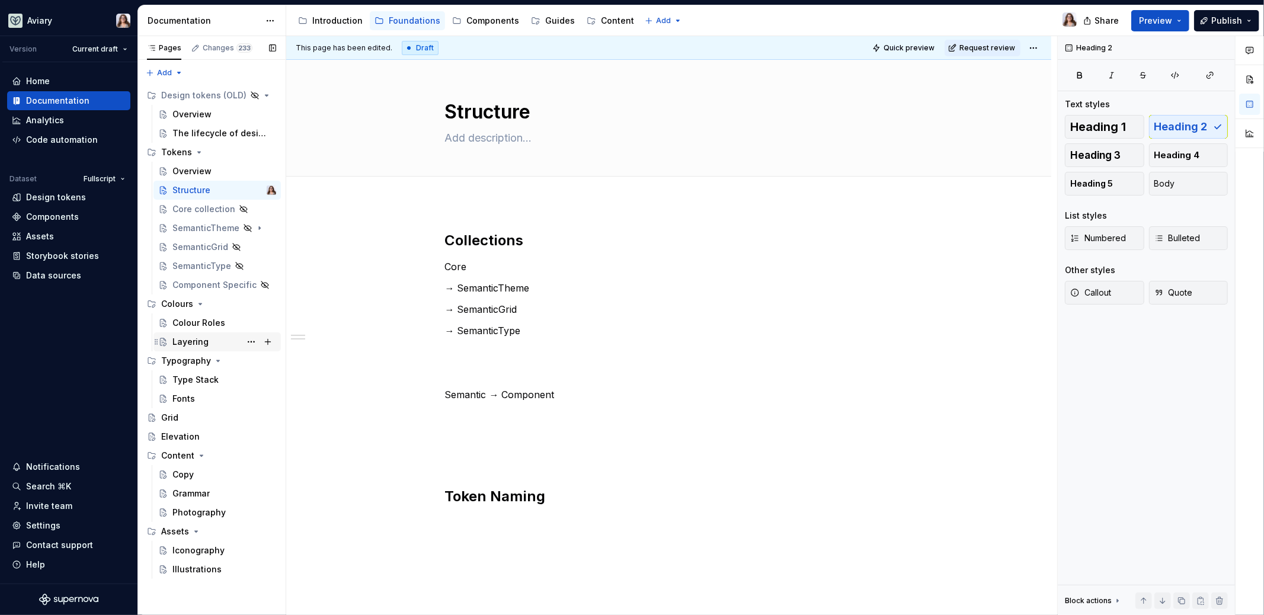
click at [193, 343] on div "Layering" at bounding box center [190, 342] width 36 height 12
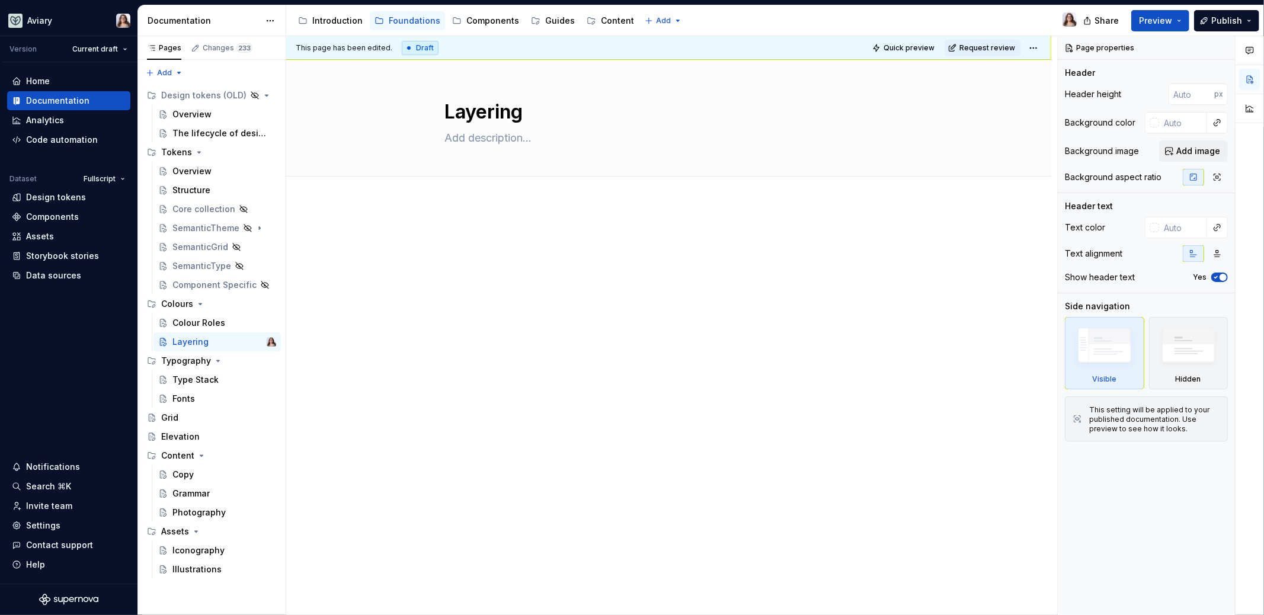
click at [438, 251] on div at bounding box center [668, 339] width 765 height 272
click at [536, 117] on textarea "Layering" at bounding box center [667, 112] width 448 height 28
click at [529, 110] on textarea "Layering" at bounding box center [667, 112] width 448 height 28
type textarea "*"
click at [450, 242] on p at bounding box center [669, 238] width 448 height 14
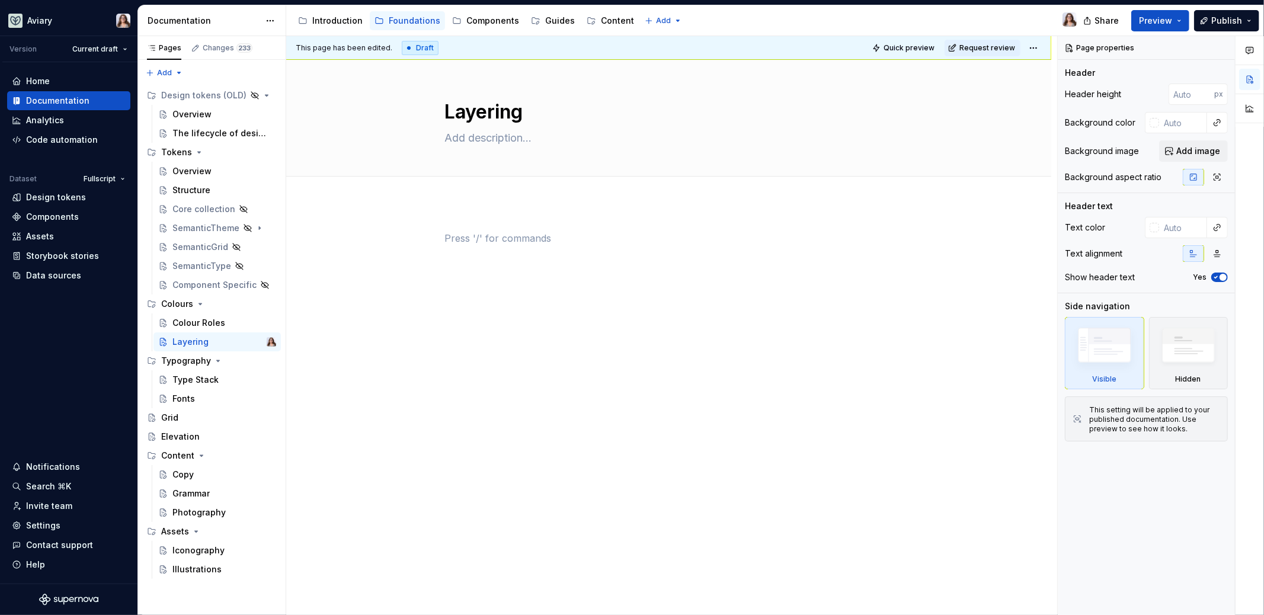
paste div
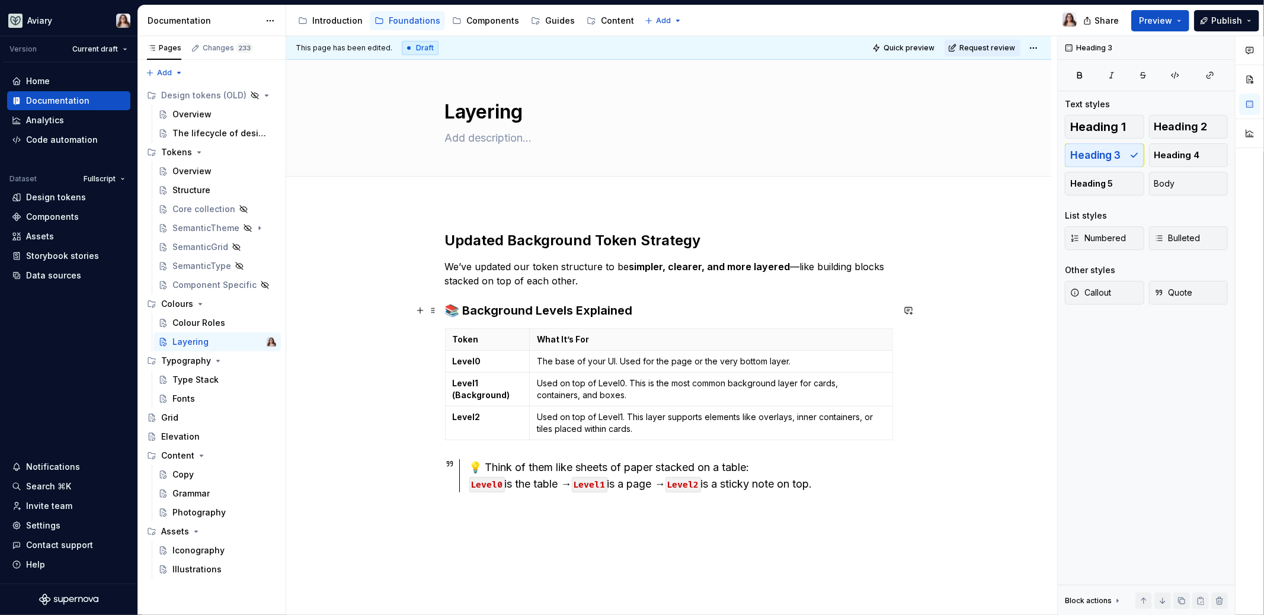
click at [459, 308] on h3 "📚 Background Levels Explained" at bounding box center [669, 310] width 448 height 17
click at [687, 362] on p "The base of your UI. Used for the page or the very bottom layer." at bounding box center [711, 362] width 348 height 12
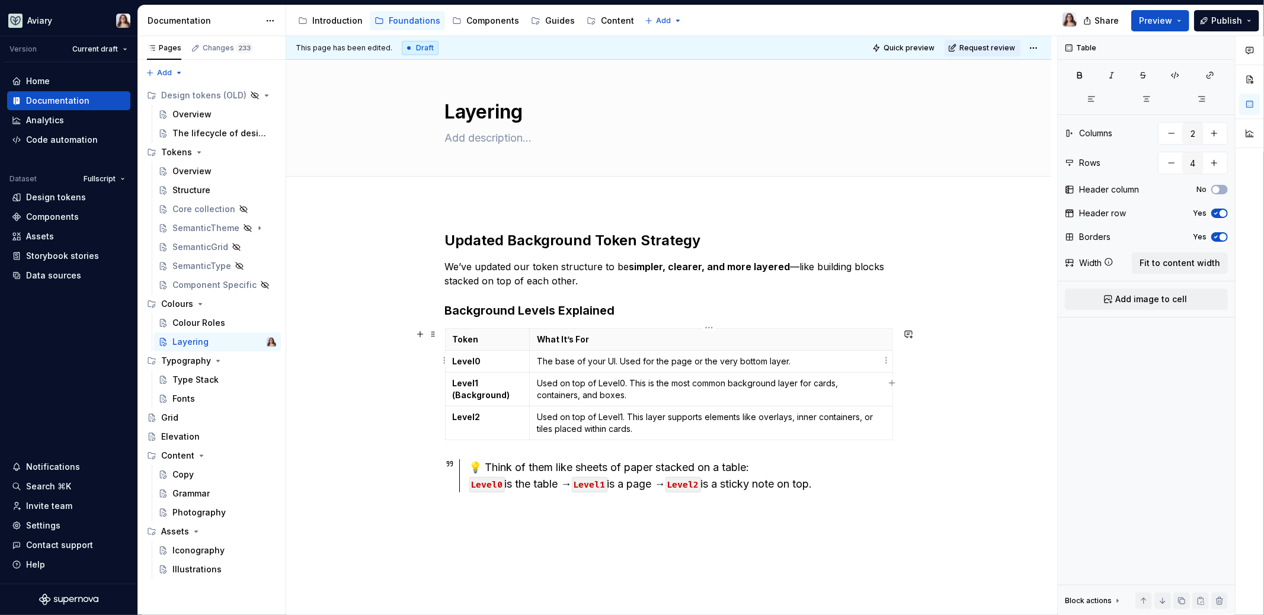
click at [805, 362] on p "The base of your UI. Used for the page or the very bottom layer." at bounding box center [711, 362] width 348 height 12
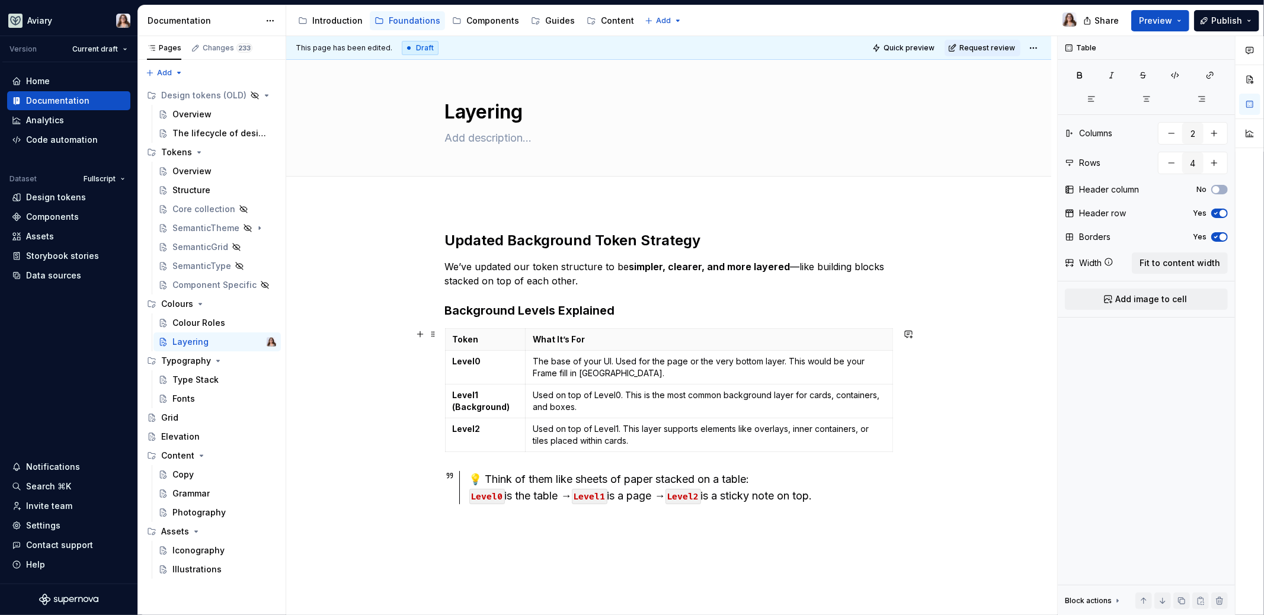
click at [959, 388] on div "Updated Background Token Strategy We’ve updated our token structure to be simpl…" at bounding box center [668, 453] width 765 height 500
click at [583, 404] on p "Used on top of Level0. This is the most common background layer for cards, cont…" at bounding box center [709, 401] width 352 height 24
drag, startPoint x: 507, startPoint y: 407, endPoint x: 454, endPoint y: 407, distance: 53.3
click at [454, 408] on p "Level1 (Background)" at bounding box center [486, 401] width 66 height 24
click at [518, 395] on html "Aviary Version Current draft Home Documentation Analytics Code automation Datas…" at bounding box center [632, 307] width 1264 height 615
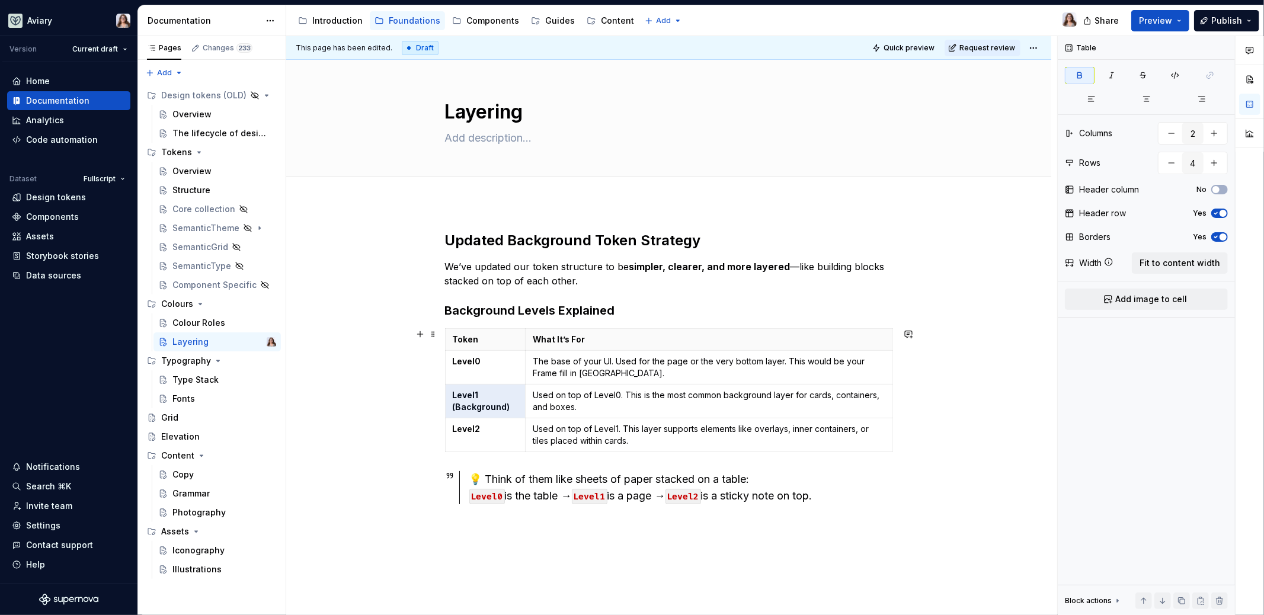
click at [476, 391] on html "Aviary Version Current draft Home Documentation Analytics Code automation Datas…" at bounding box center [632, 307] width 1264 height 615
click at [454, 393] on strong "Level1 (Background)" at bounding box center [481, 401] width 57 height 22
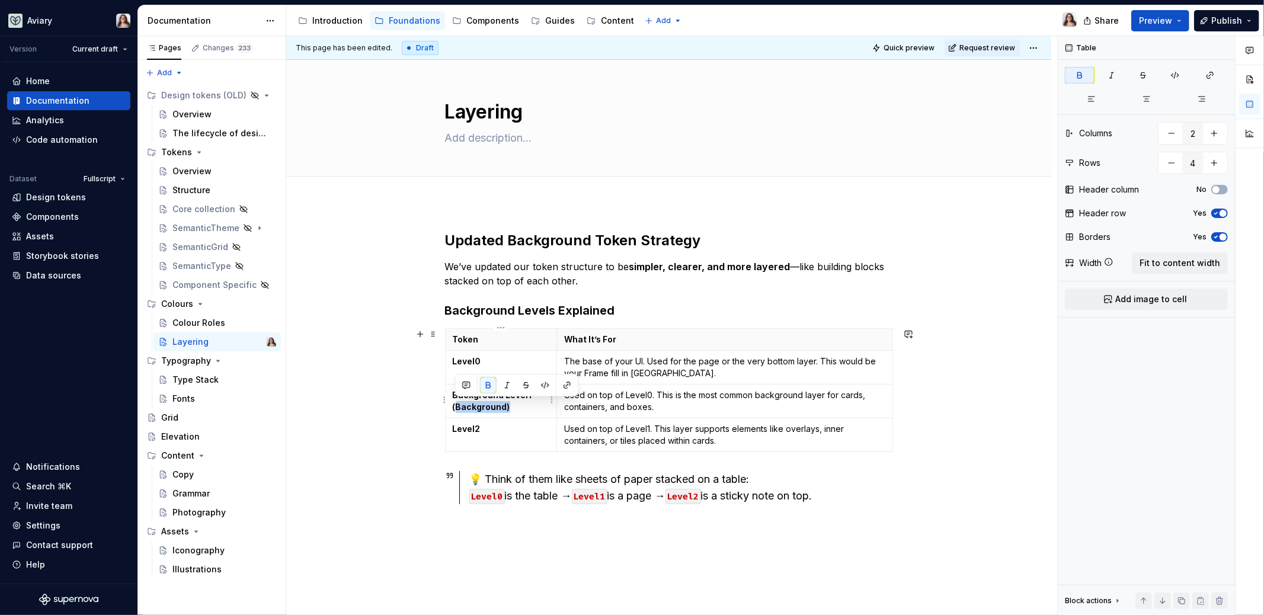
drag, startPoint x: 508, startPoint y: 407, endPoint x: 456, endPoint y: 407, distance: 52.2
click at [456, 407] on p "Background Level1 (Background)" at bounding box center [501, 401] width 97 height 24
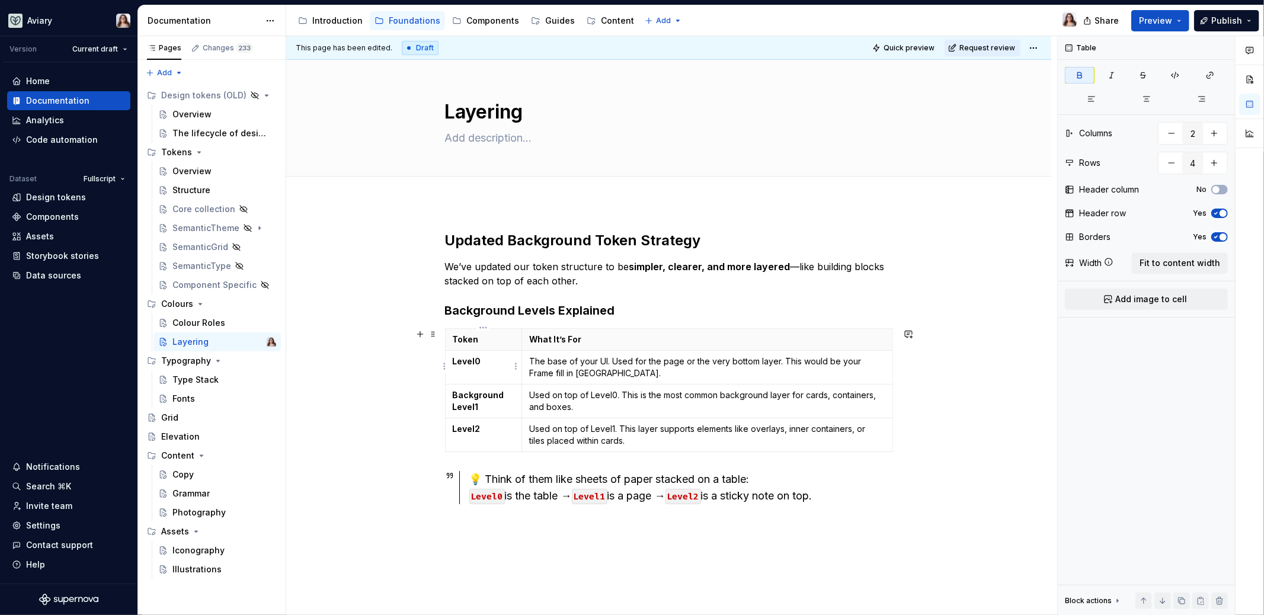
click at [453, 362] on strong "Level0" at bounding box center [467, 361] width 28 height 10
click at [479, 407] on p "Background Level1" at bounding box center [484, 401] width 62 height 24
click at [479, 395] on strong "Background Level1" at bounding box center [479, 401] width 53 height 22
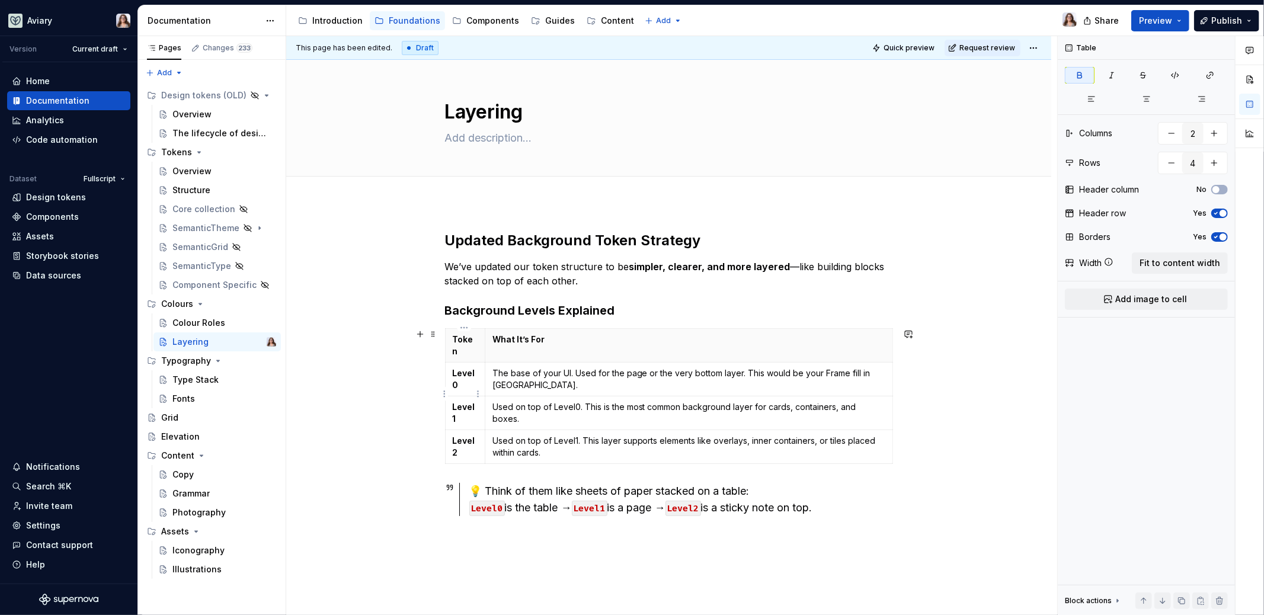
click at [471, 402] on strong "Level1" at bounding box center [464, 413] width 23 height 22
click at [402, 424] on div "This page has been edited. Draft Quick preview Request review Layering Edit hea…" at bounding box center [671, 326] width 771 height 580
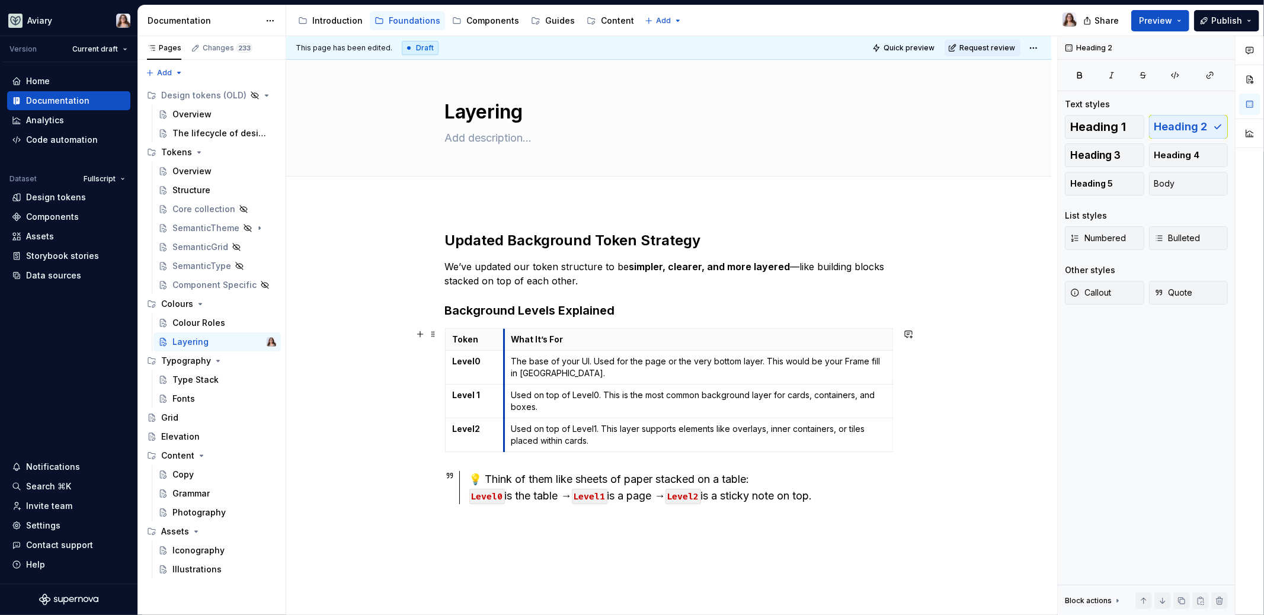
drag, startPoint x: 482, startPoint y: 341, endPoint x: 501, endPoint y: 340, distance: 19.0
click at [637, 303] on h3 "Background Levels Explained" at bounding box center [669, 310] width 448 height 17
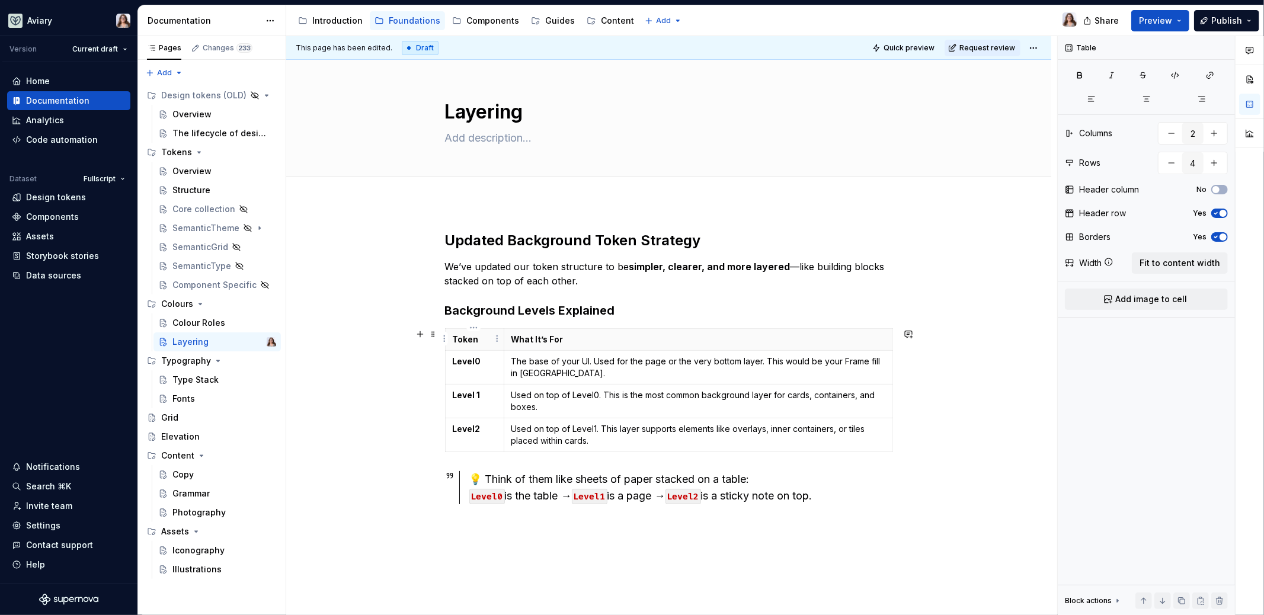
click at [465, 338] on p "Token" at bounding box center [475, 340] width 44 height 12
click at [479, 341] on p "Token" at bounding box center [475, 340] width 44 height 12
click at [617, 304] on h3 "Background Levels Explained" at bounding box center [669, 310] width 448 height 17
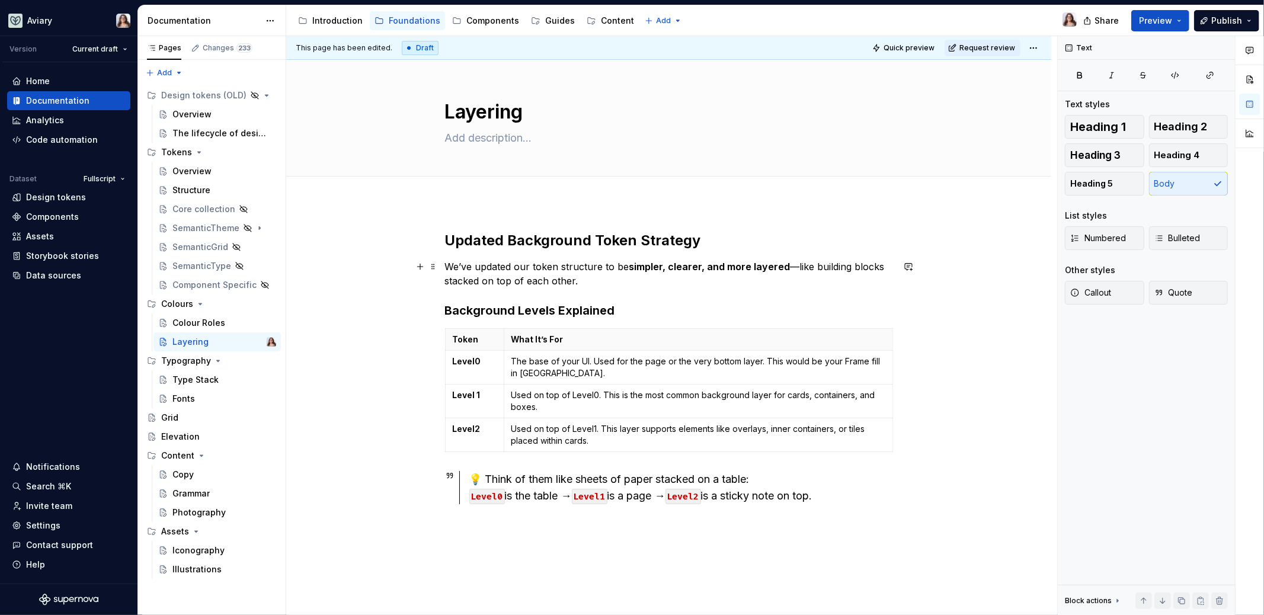
click at [568, 276] on p "We’ve updated our token structure to be simpler, clearer, and more layered —lik…" at bounding box center [669, 274] width 448 height 28
click at [587, 279] on p "We’ve updated our token structure to be simpler, clearer, and more layered —lik…" at bounding box center [669, 274] width 448 height 28
click at [461, 480] on div "💡 Think of them like sheets of paper stacked on a table: Level0 is the table → …" at bounding box center [676, 487] width 434 height 33
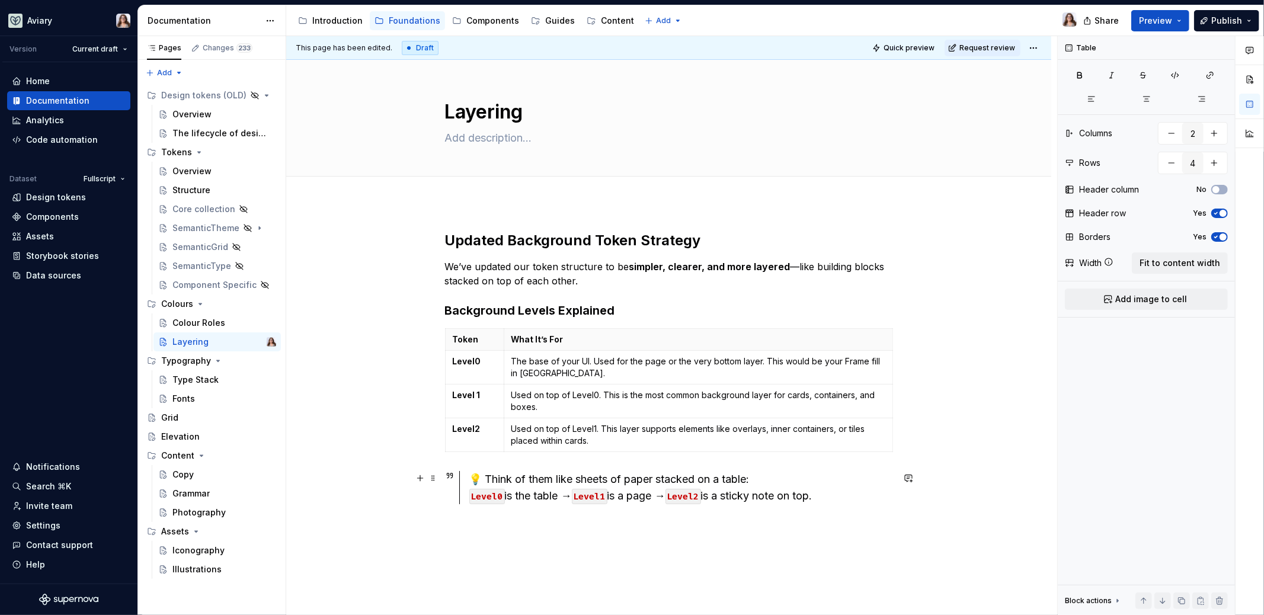
click at [460, 478] on div "💡 Think of them like sheets of paper stacked on a table: Level0 is the table → …" at bounding box center [676, 487] width 434 height 33
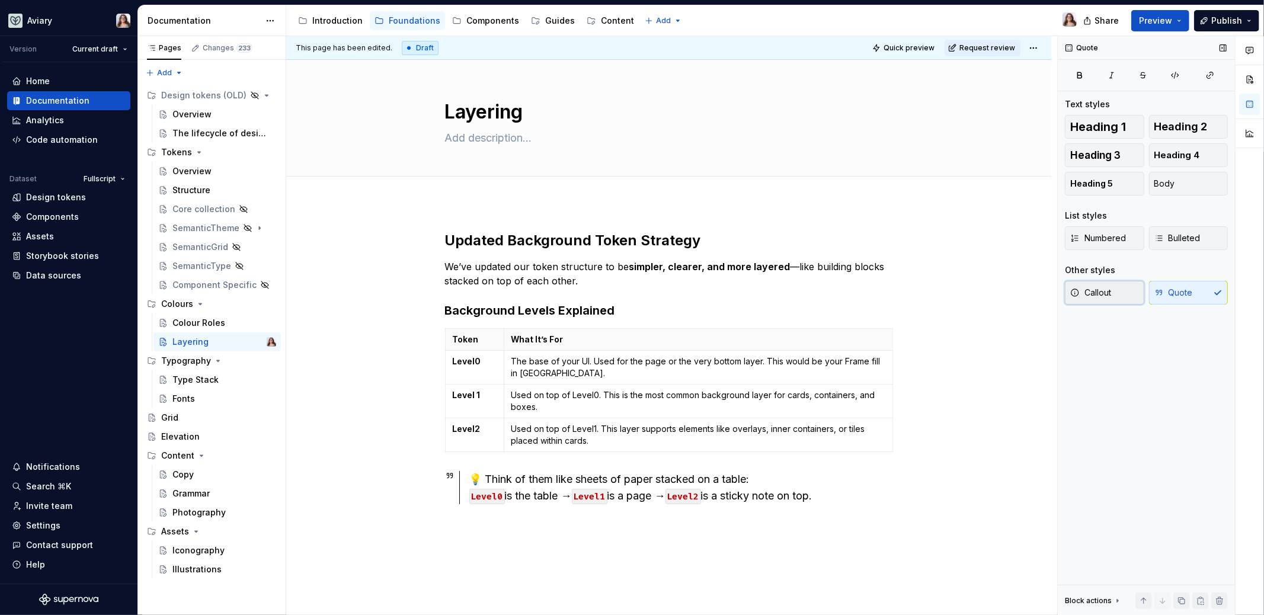
click at [1105, 293] on span "Callout" at bounding box center [1090, 293] width 41 height 12
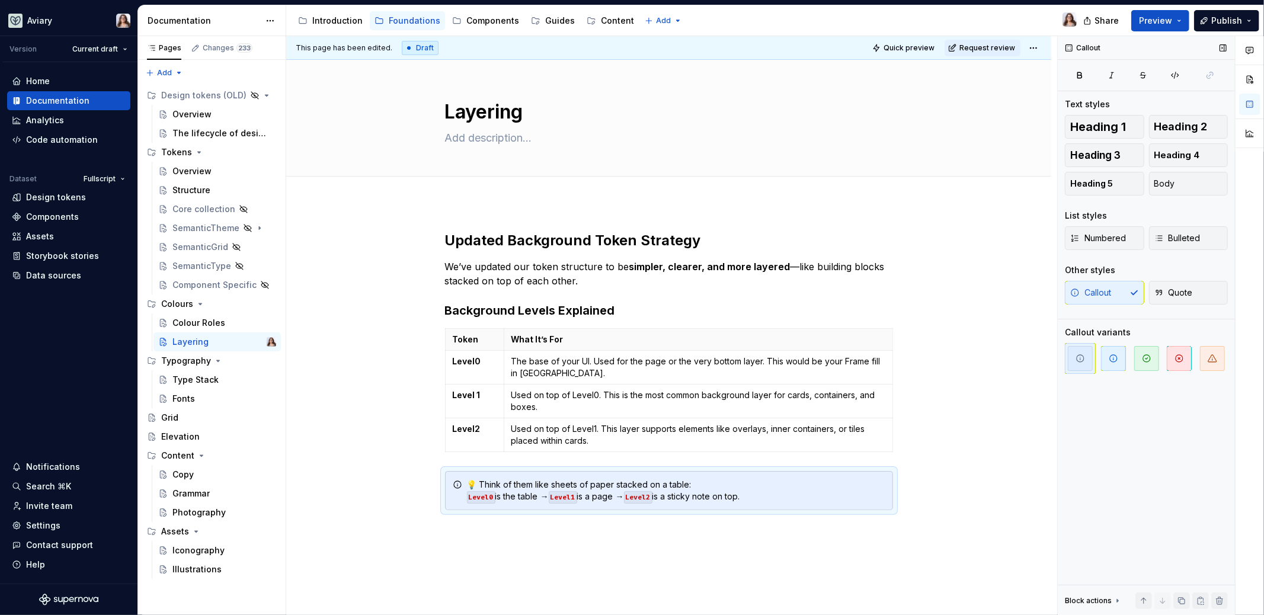
click at [1105, 293] on div "Callout Quote" at bounding box center [1146, 293] width 163 height 24
click at [1174, 196] on div "Heading 1 Heading 2 Heading 3 Heading 4 Heading 5 Body List styles Numbered Bul…" at bounding box center [1146, 217] width 163 height 204
click at [1176, 184] on button "Body" at bounding box center [1188, 184] width 79 height 24
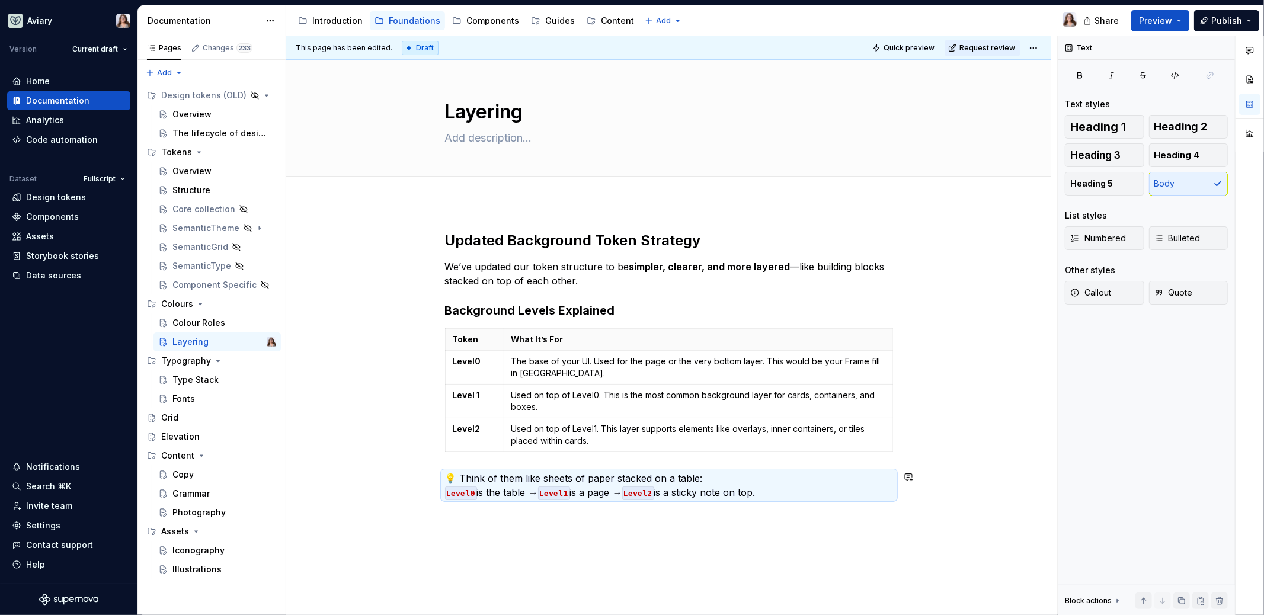
click at [509, 462] on div "Updated Background Token Strategy We’ve updated our token structure to be simpl…" at bounding box center [669, 365] width 448 height 268
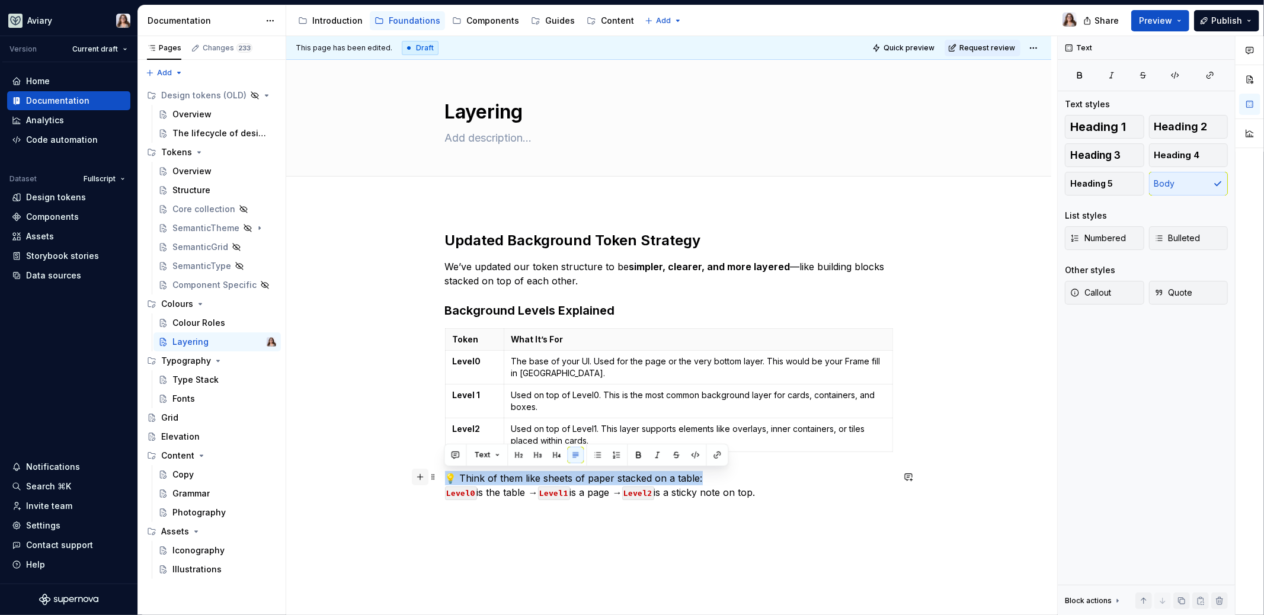
drag, startPoint x: 712, startPoint y: 475, endPoint x: 417, endPoint y: 473, distance: 295.7
click at [445, 473] on div "Updated Background Token Strategy We’ve updated our token structure to be simpl…" at bounding box center [669, 372] width 448 height 283
click at [708, 476] on p "💡 Think of them like sheets of paper stacked on a table: Level0 is the table → …" at bounding box center [669, 485] width 448 height 28
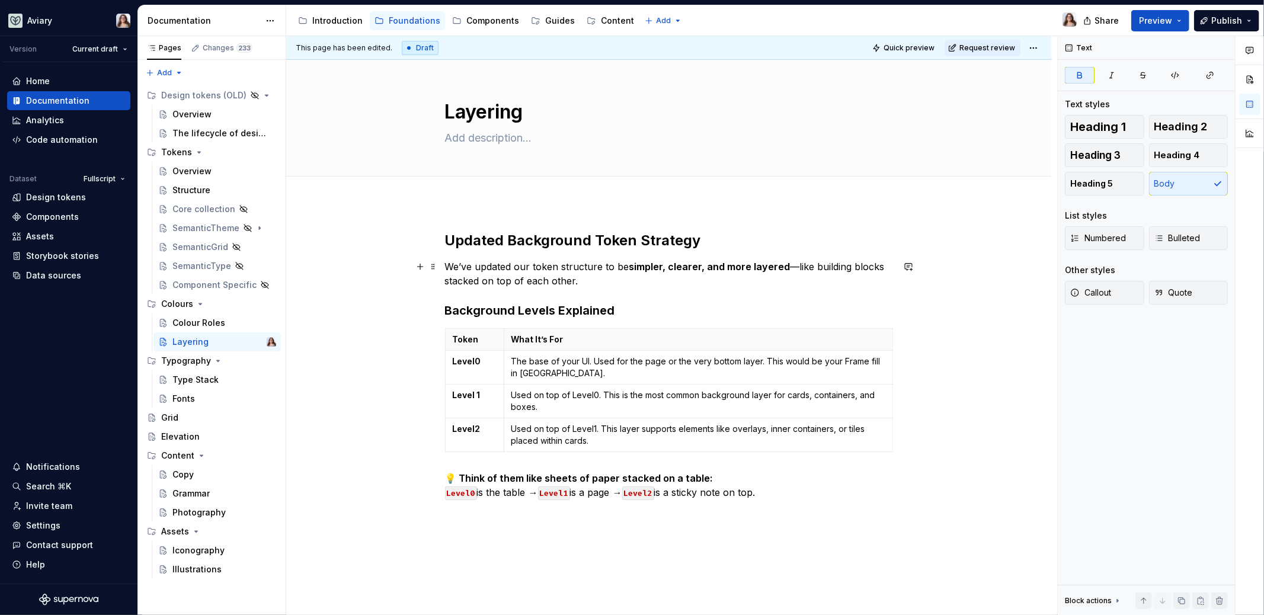
click at [582, 284] on p "We’ve updated our token structure to be simpler, clearer, and more layered —lik…" at bounding box center [669, 274] width 448 height 28
click at [449, 203] on div "Updated Background Token Strategy We’ve updated our token structure to be simpl…" at bounding box center [668, 450] width 765 height 495
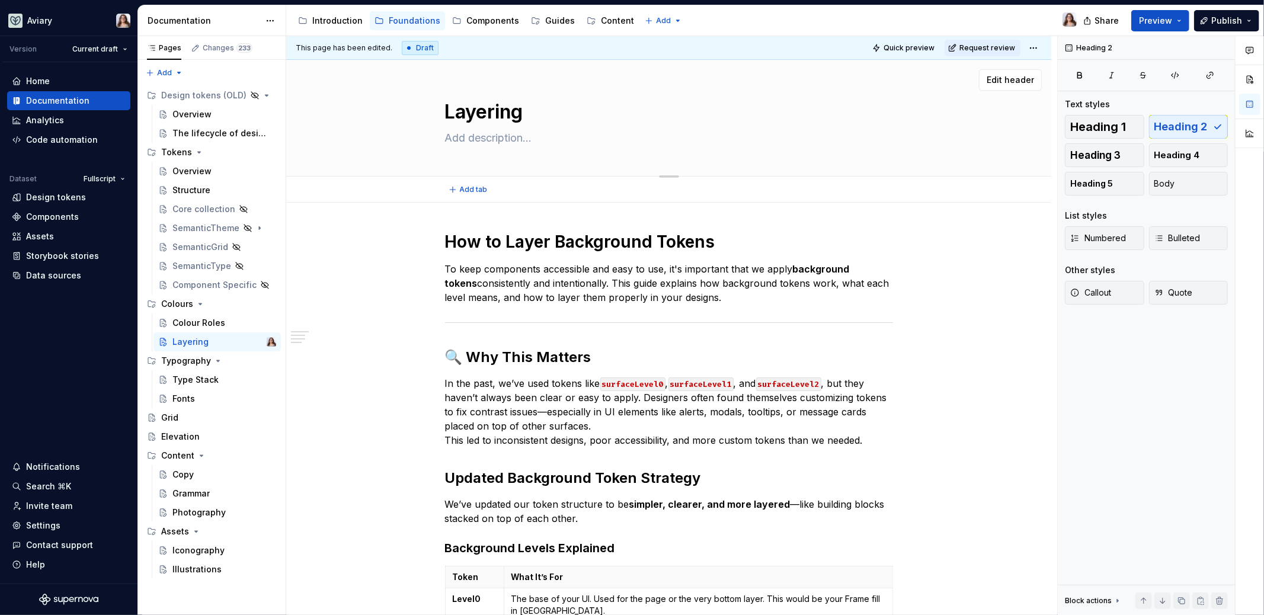
click at [527, 113] on textarea "Layering" at bounding box center [667, 112] width 448 height 28
click at [528, 111] on textarea "Layering" at bounding box center [667, 112] width 448 height 28
drag, startPoint x: 532, startPoint y: 112, endPoint x: 445, endPoint y: 112, distance: 86.5
click at [445, 112] on textarea "Layering" at bounding box center [667, 112] width 448 height 28
type textarea "*"
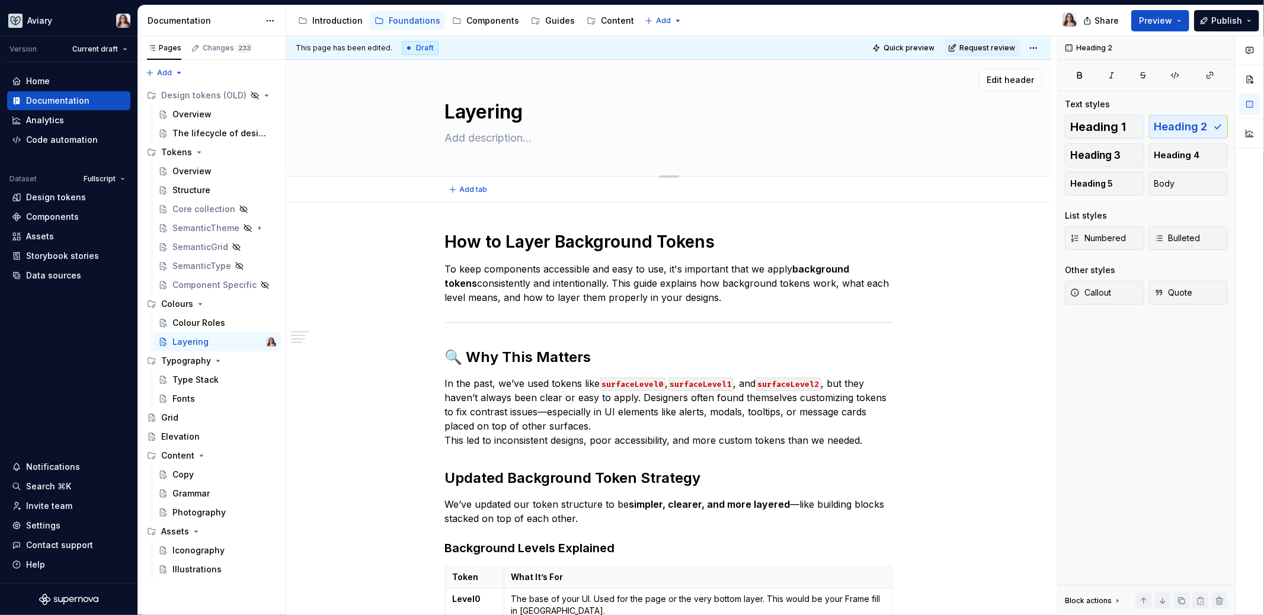
type textarea "B"
type textarea "*"
type textarea "Ba"
type textarea "*"
type textarea "Back"
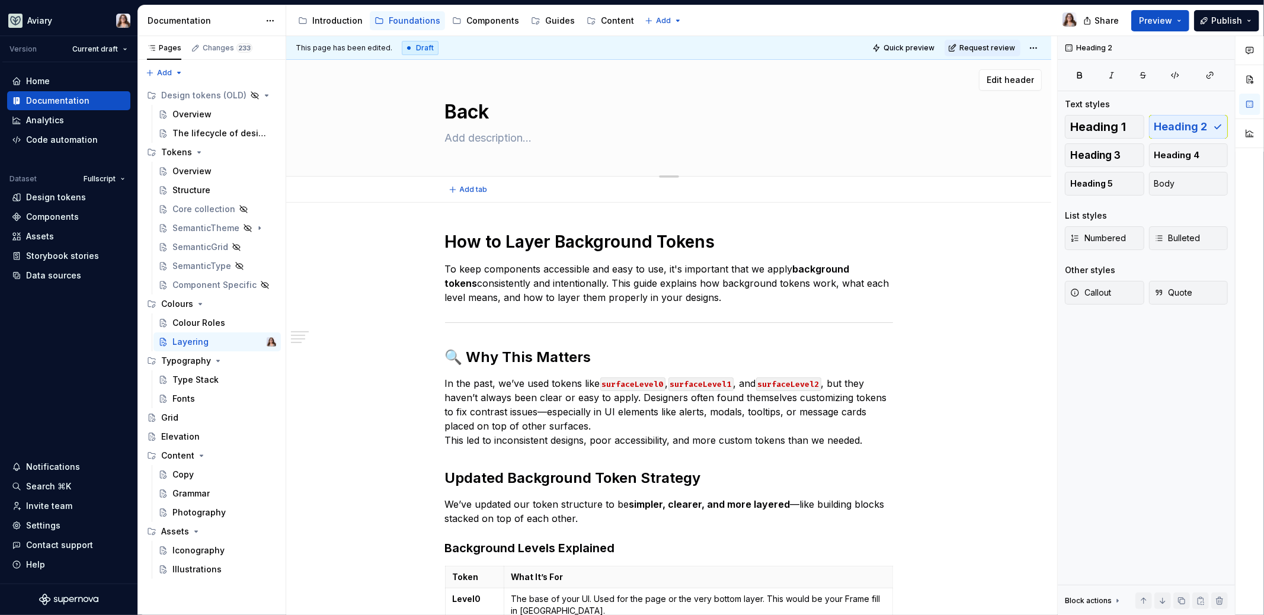
type textarea "*"
type textarea "Backg"
type textarea "*"
type textarea "Backgr"
type textarea "*"
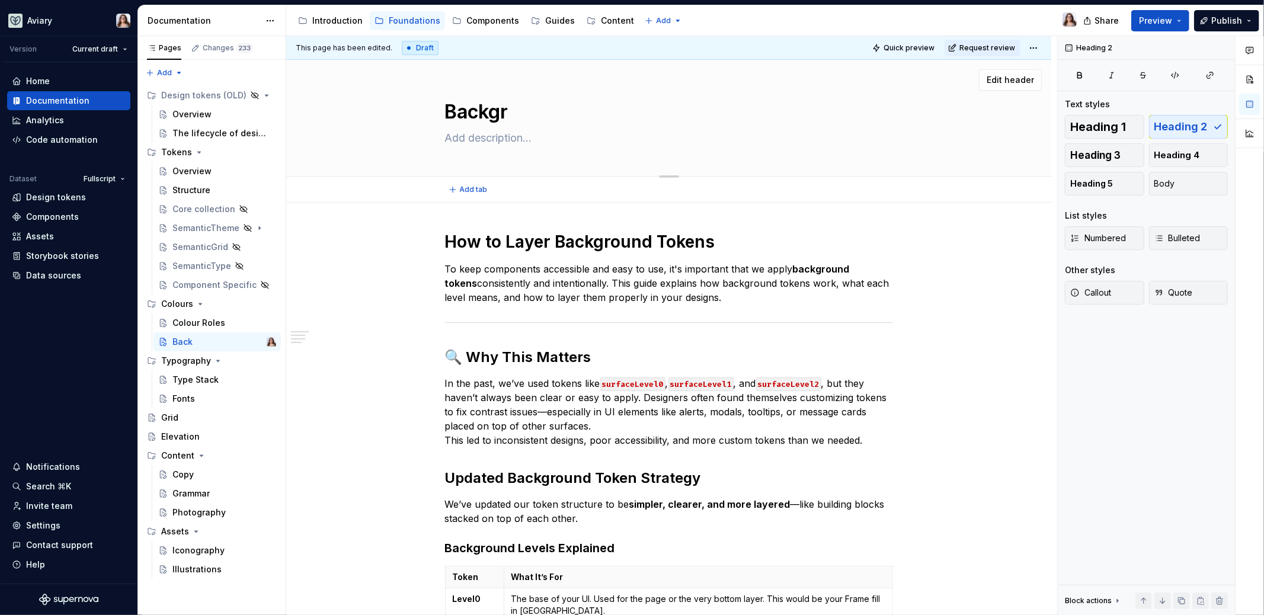
type textarea "Backgro"
type textarea "*"
type textarea "Backgrou"
type textarea "*"
type textarea "Backgroun"
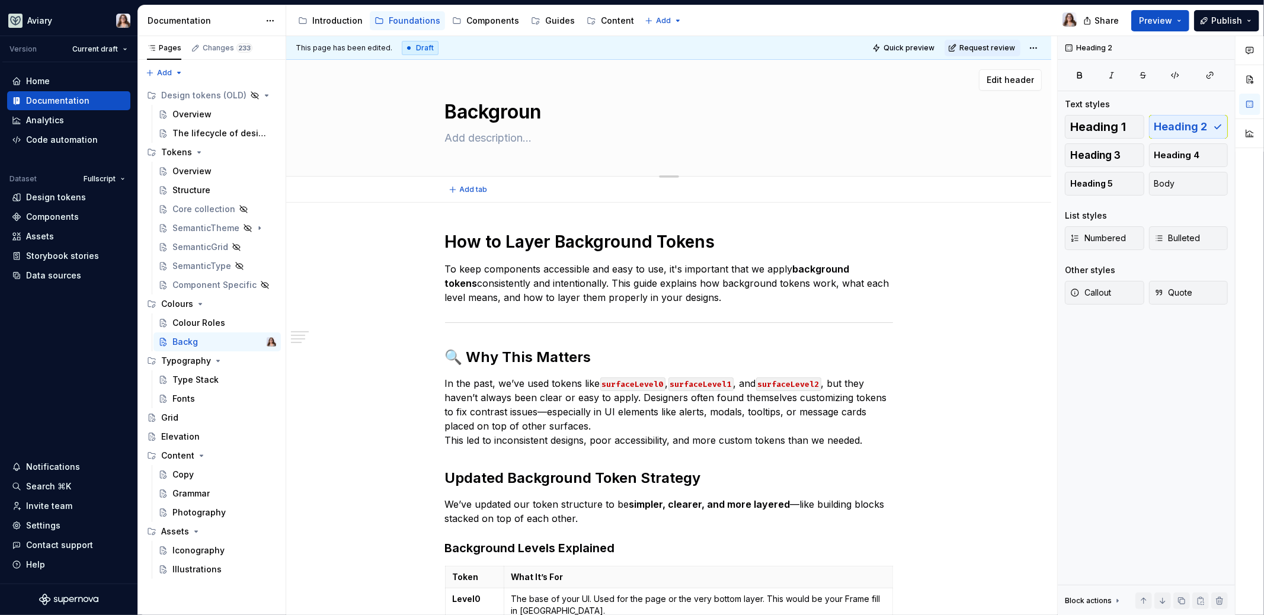
type textarea "*"
type textarea "Background"
type textarea "*"
type textarea "Background"
type textarea "*"
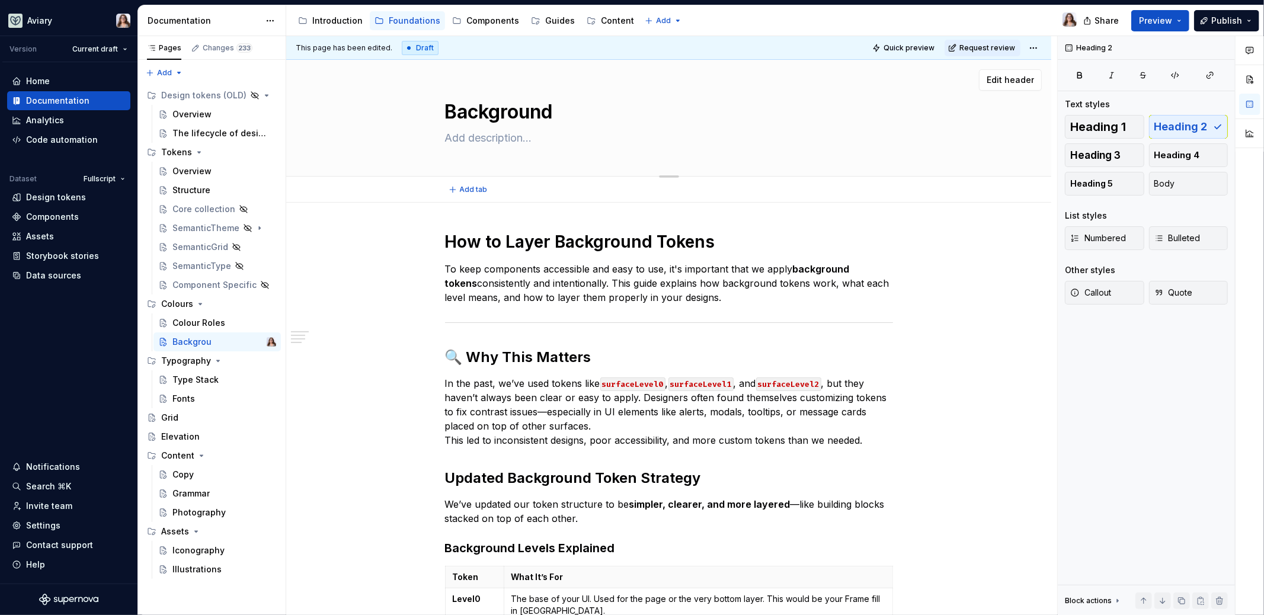
type textarea "Background l"
type textarea "*"
type textarea "Background la"
type textarea "*"
type textarea "Background laye"
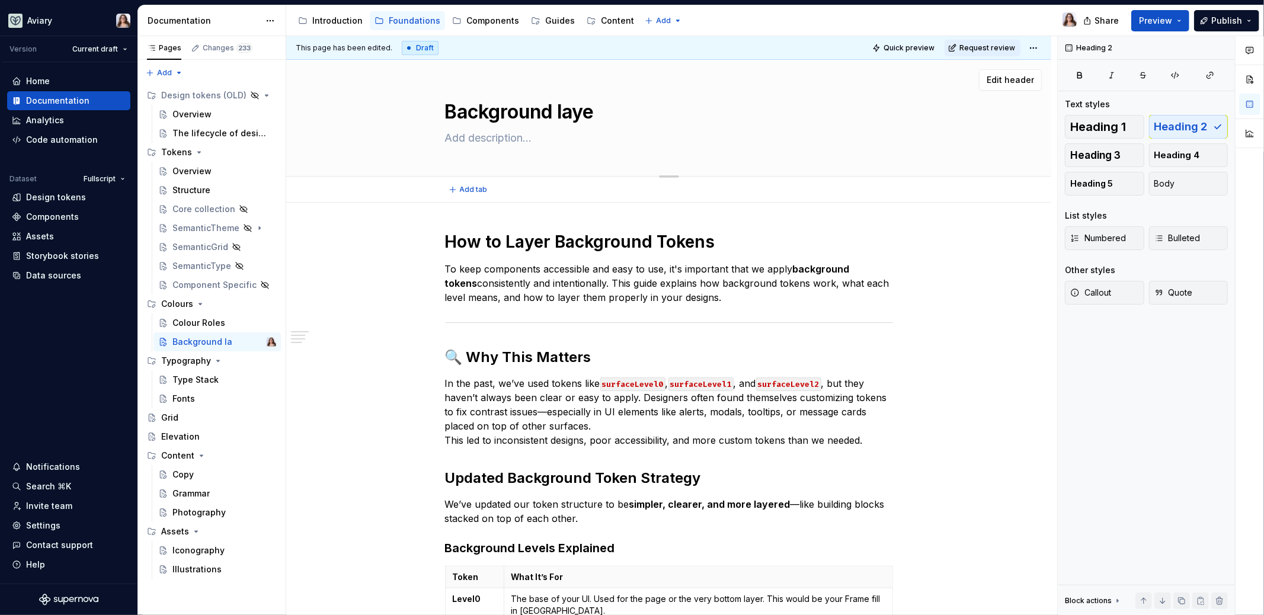
type textarea "*"
type textarea "Background layer"
type textarea "*"
type textarea "Background layers"
type textarea "*"
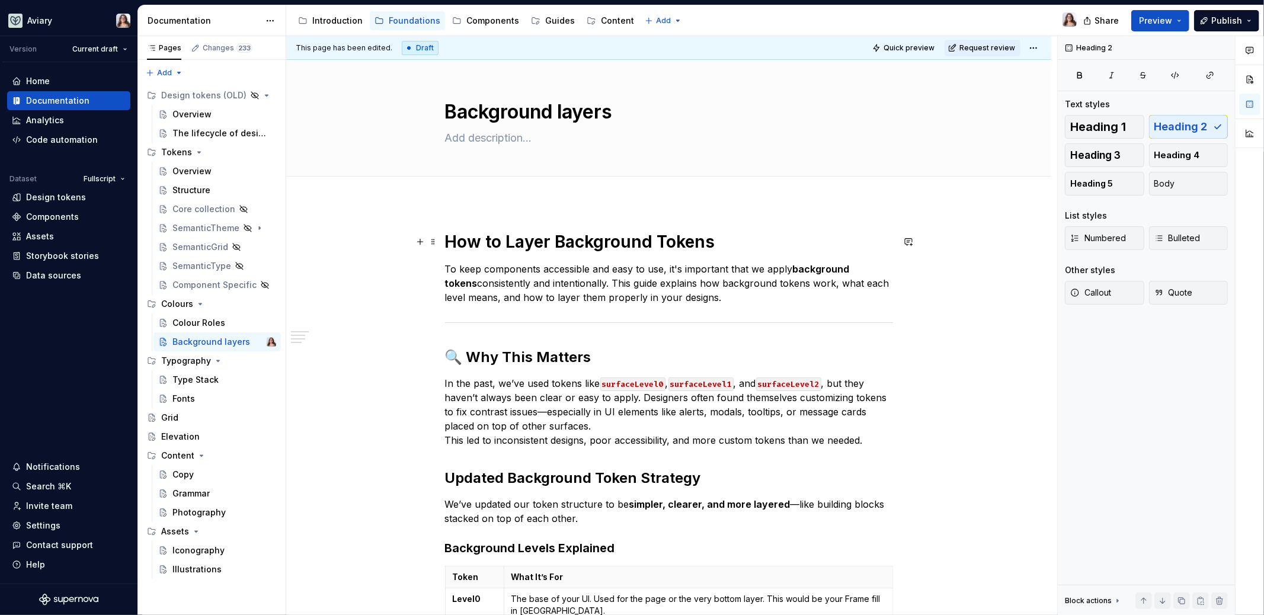
type textarea "Background layers"
click at [726, 241] on h1 "How to Layer Background Tokens" at bounding box center [669, 241] width 448 height 21
click at [188, 313] on div "Colour Roles" at bounding box center [216, 322] width 127 height 19
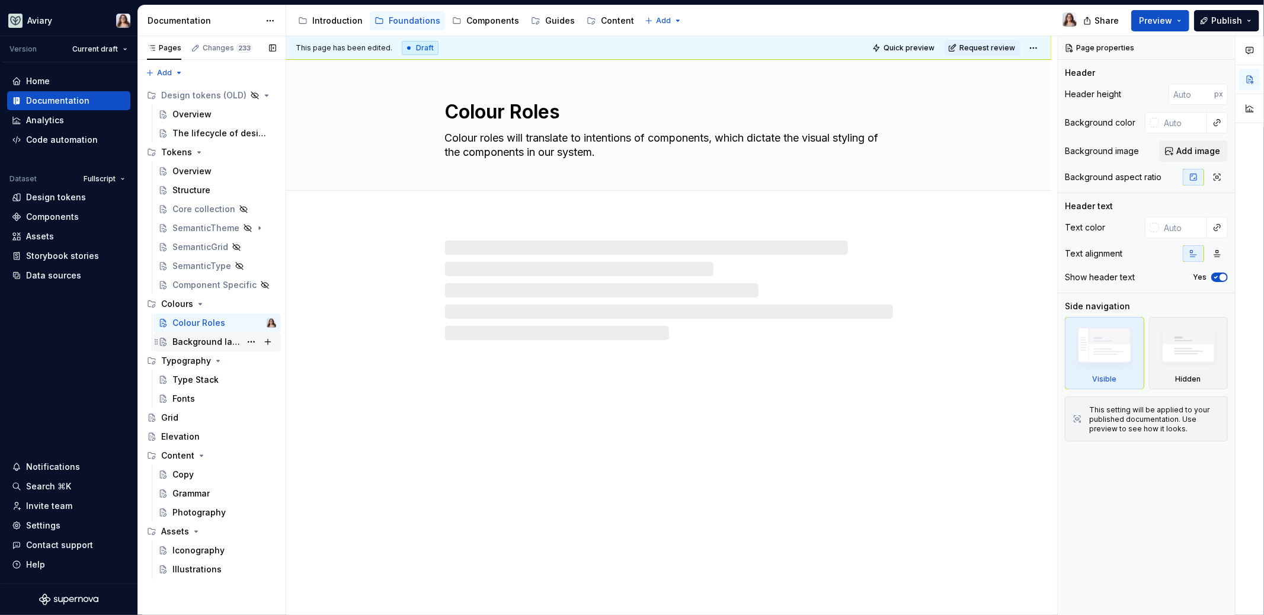
click at [197, 343] on div "Background layers" at bounding box center [206, 342] width 68 height 12
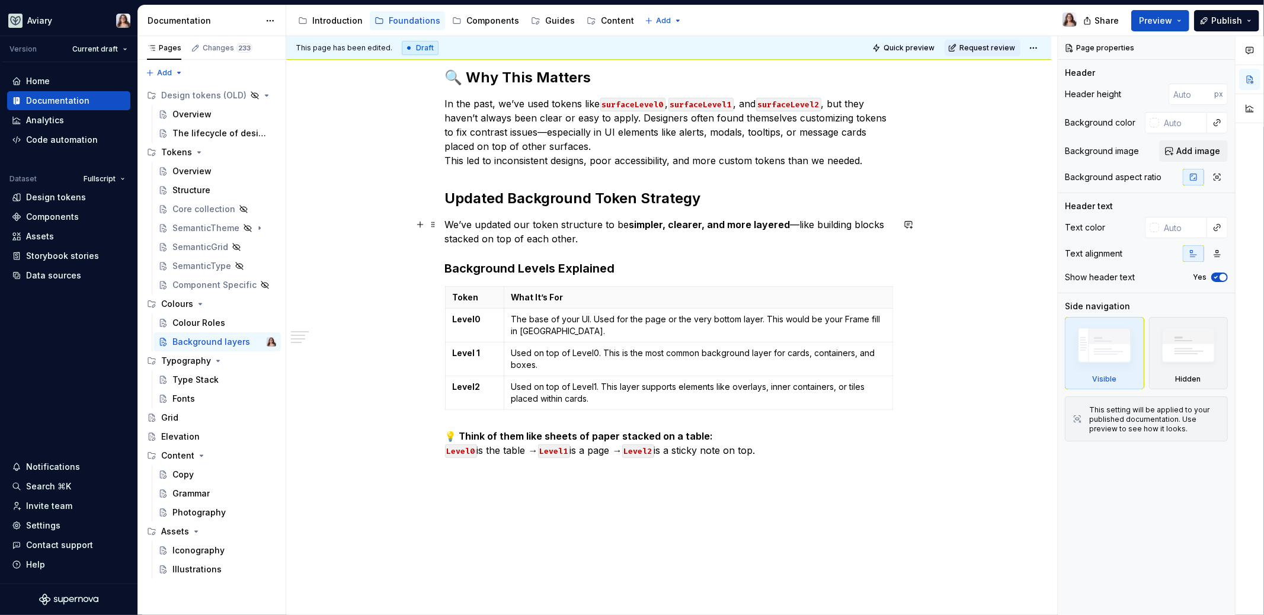
scroll to position [121, 0]
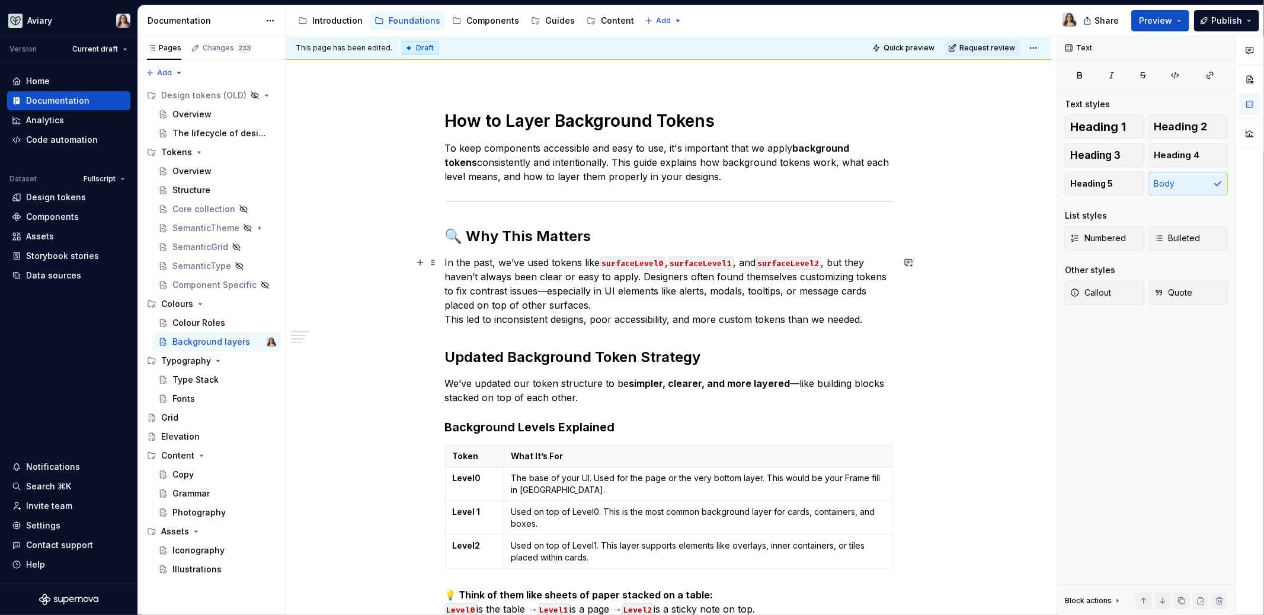
click at [597, 302] on p "In the past, we’ve used tokens like surfaceLevel0 , surfaceLevel1 , and surface…" at bounding box center [669, 290] width 448 height 71
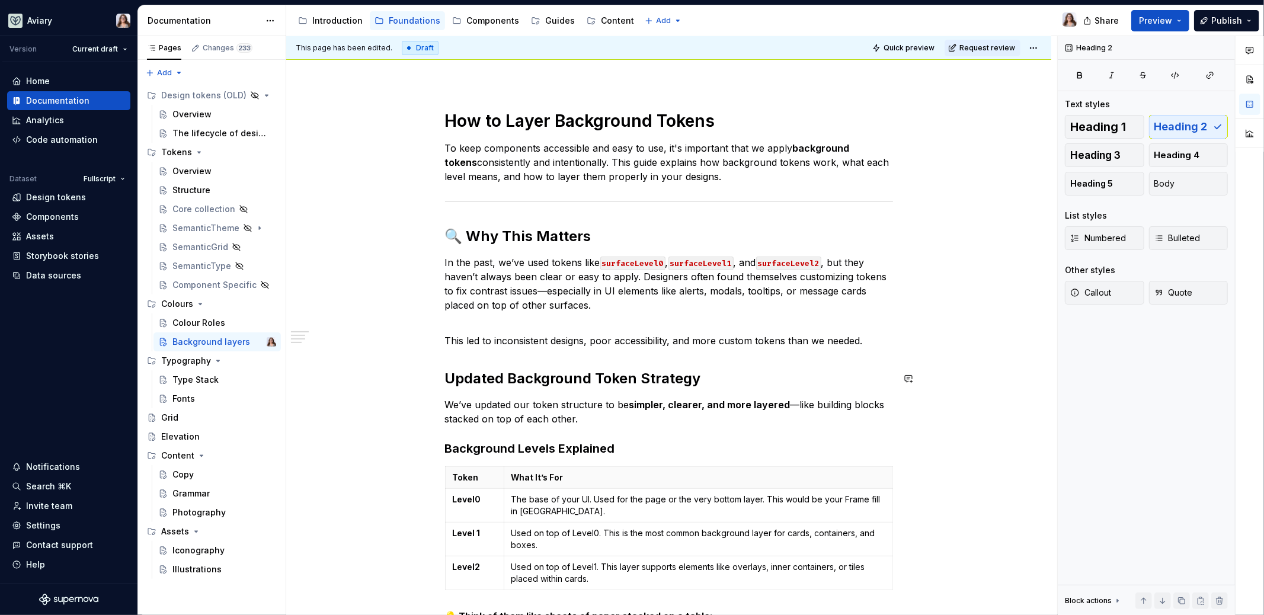
click at [455, 364] on div "How to Layer Background Tokens To keep components accessible and easy to use, i…" at bounding box center [669, 373] width 448 height 527
click at [600, 227] on h2 "🔍 Why This Matters" at bounding box center [669, 236] width 448 height 19
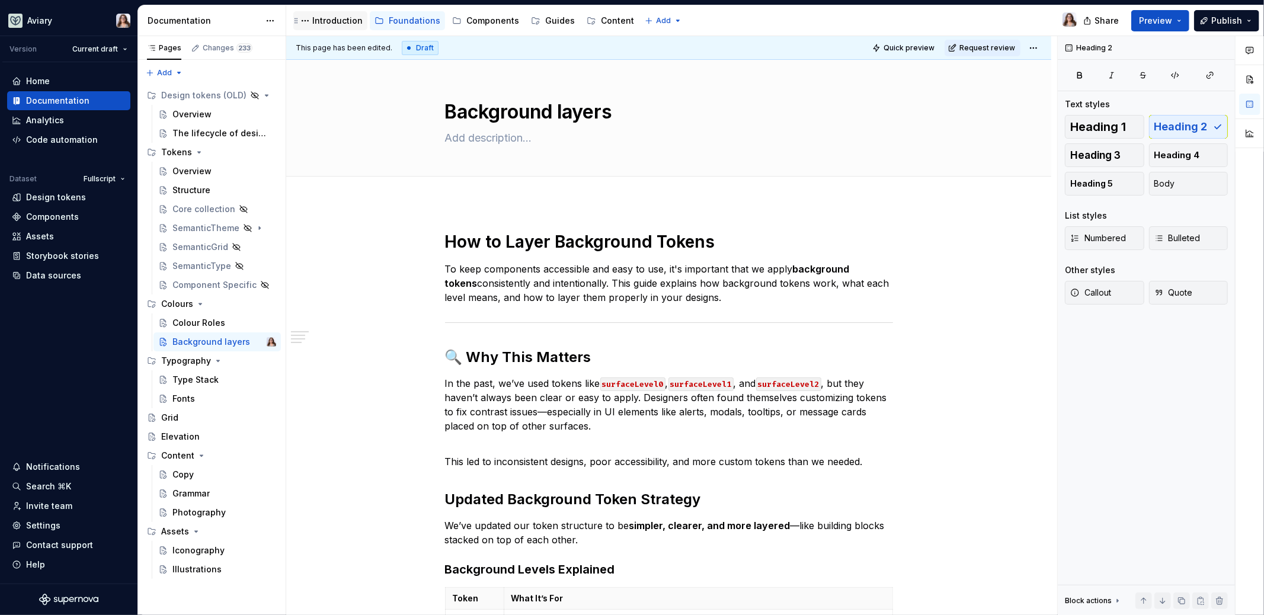
click at [336, 18] on div "Introduction" at bounding box center [337, 21] width 50 height 12
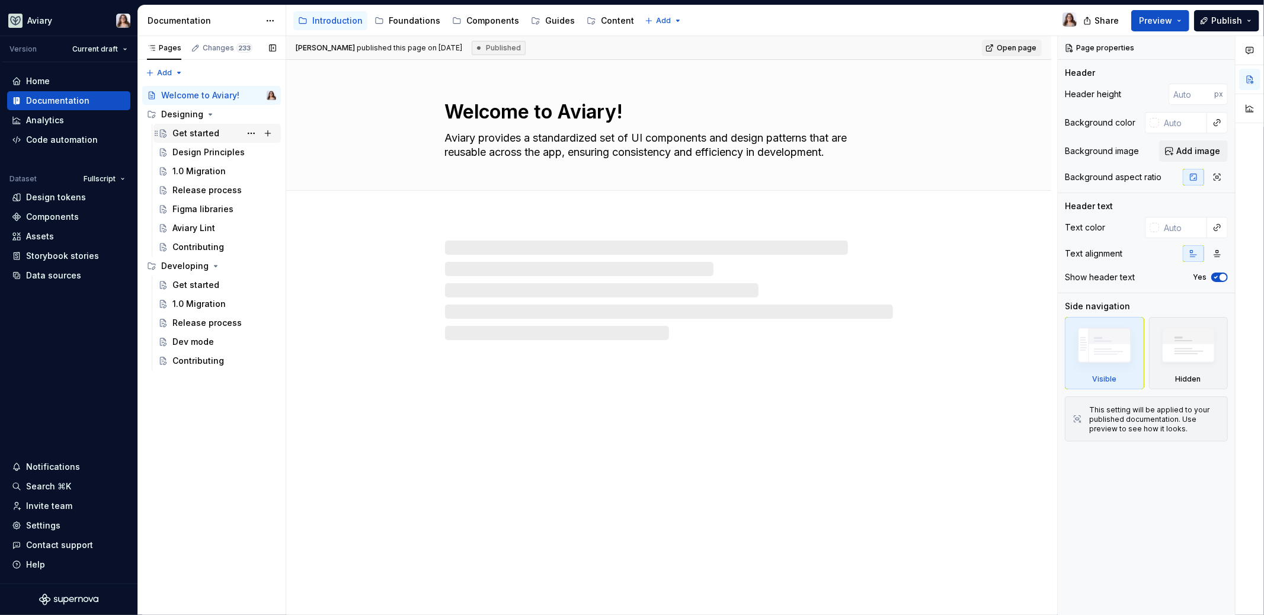
click at [200, 137] on div "Get started" at bounding box center [195, 133] width 47 height 12
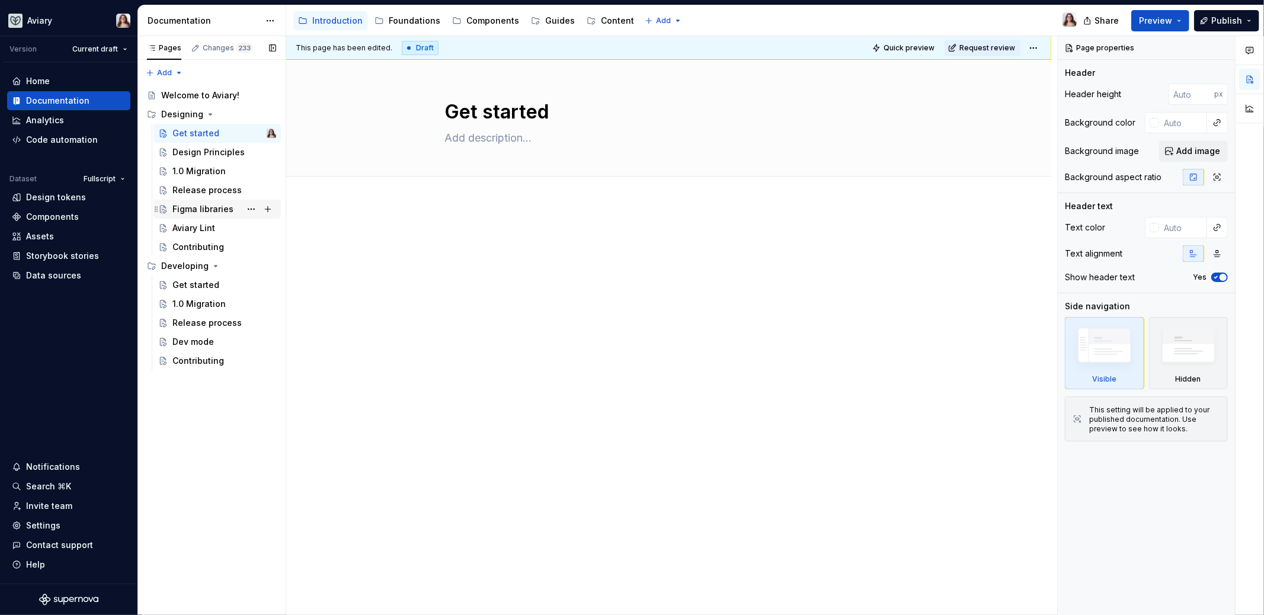
click at [194, 217] on div "Figma libraries" at bounding box center [216, 209] width 127 height 19
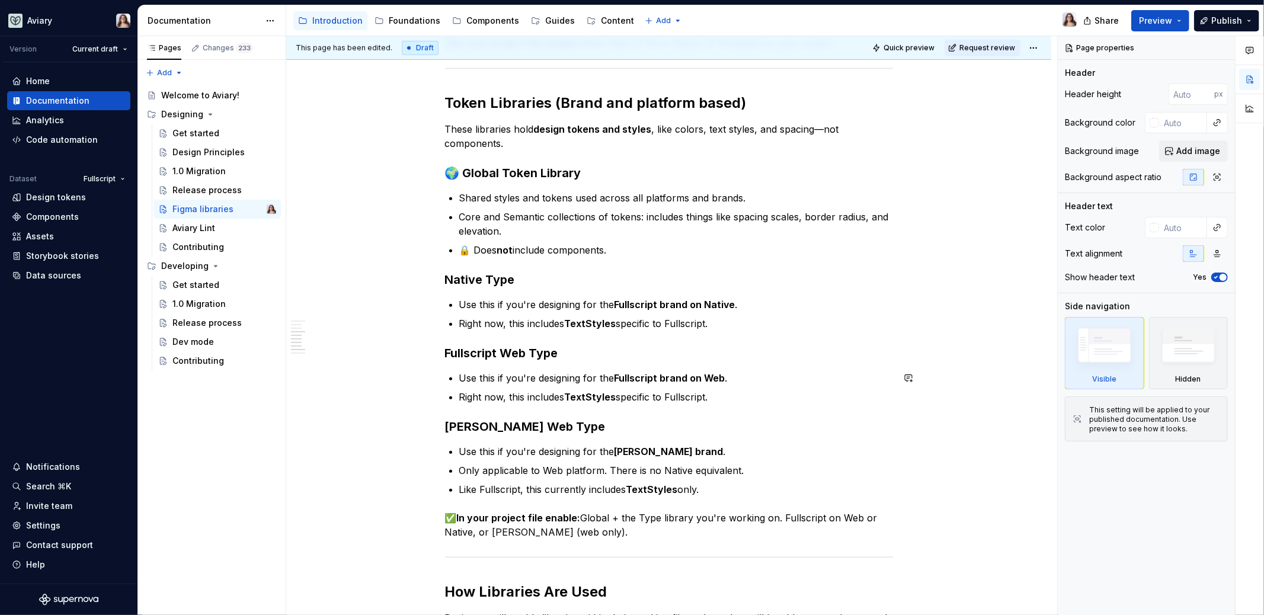
scroll to position [551, 0]
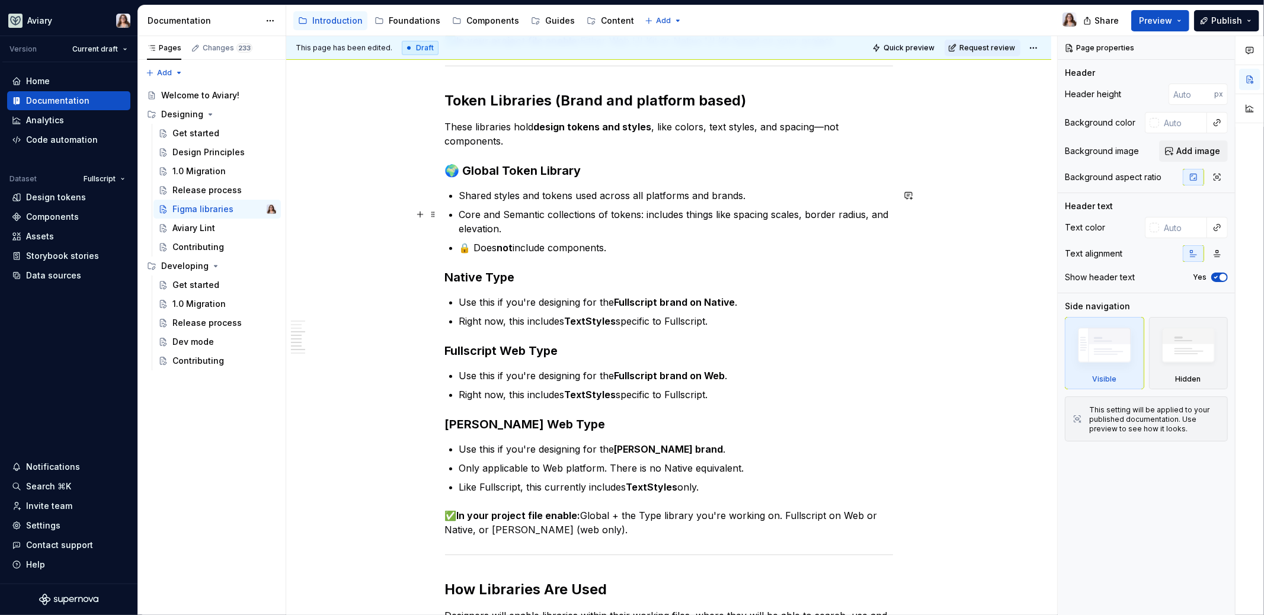
type textarea "*"
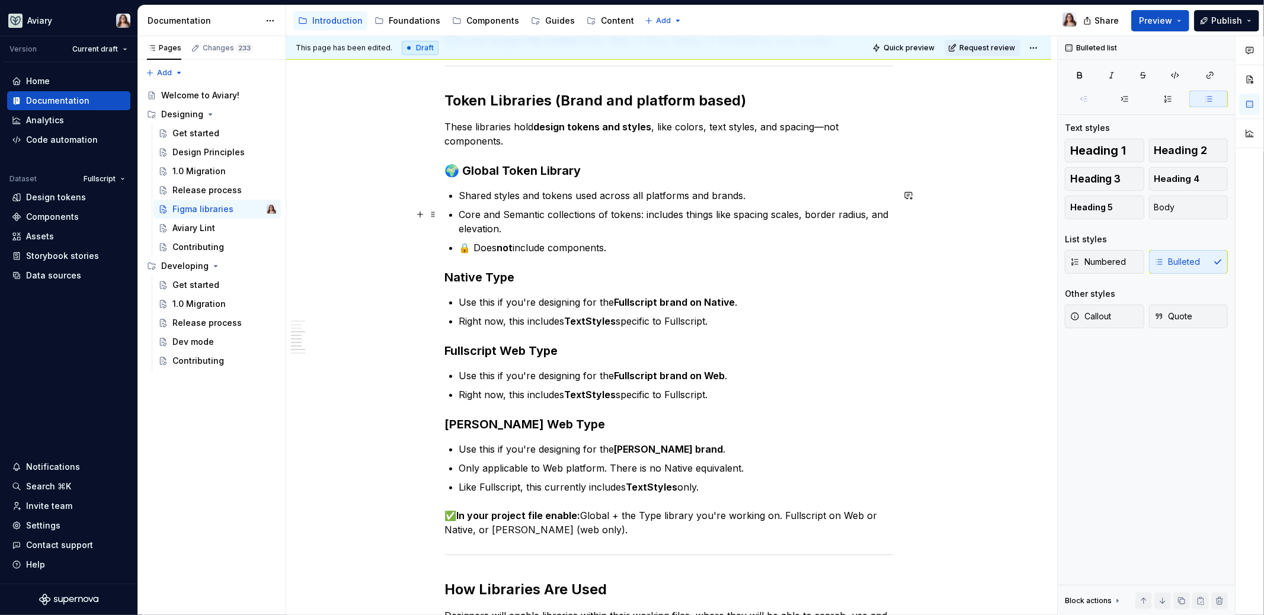
click at [522, 226] on p "Core and Semantic collections of tokens: includes things like spacing scales, b…" at bounding box center [676, 221] width 434 height 28
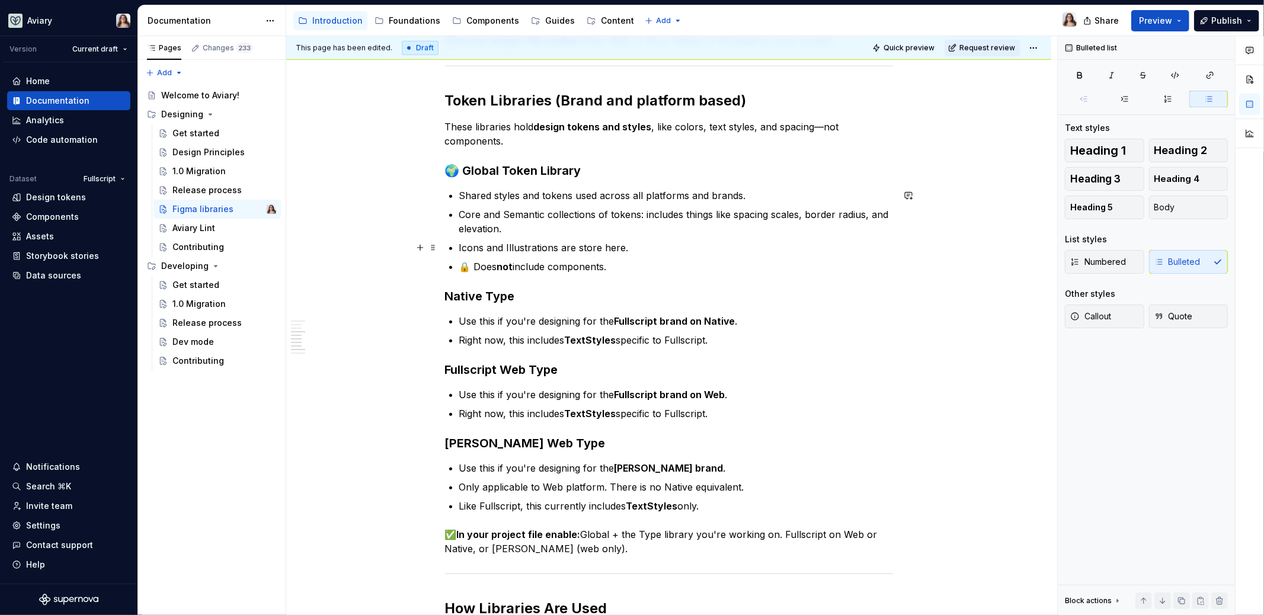
click at [597, 247] on p "Icons and Illustrations are store here." at bounding box center [676, 248] width 434 height 14
click at [634, 249] on p "Icons and Illustrations are stored here." at bounding box center [676, 248] width 434 height 14
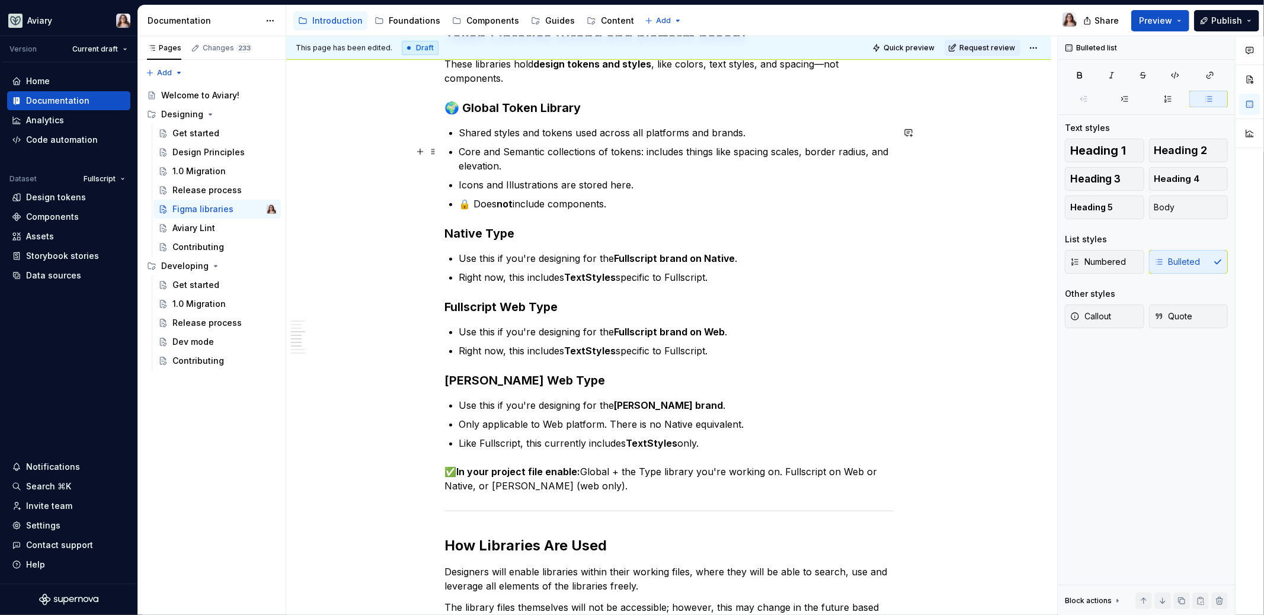
scroll to position [405, 0]
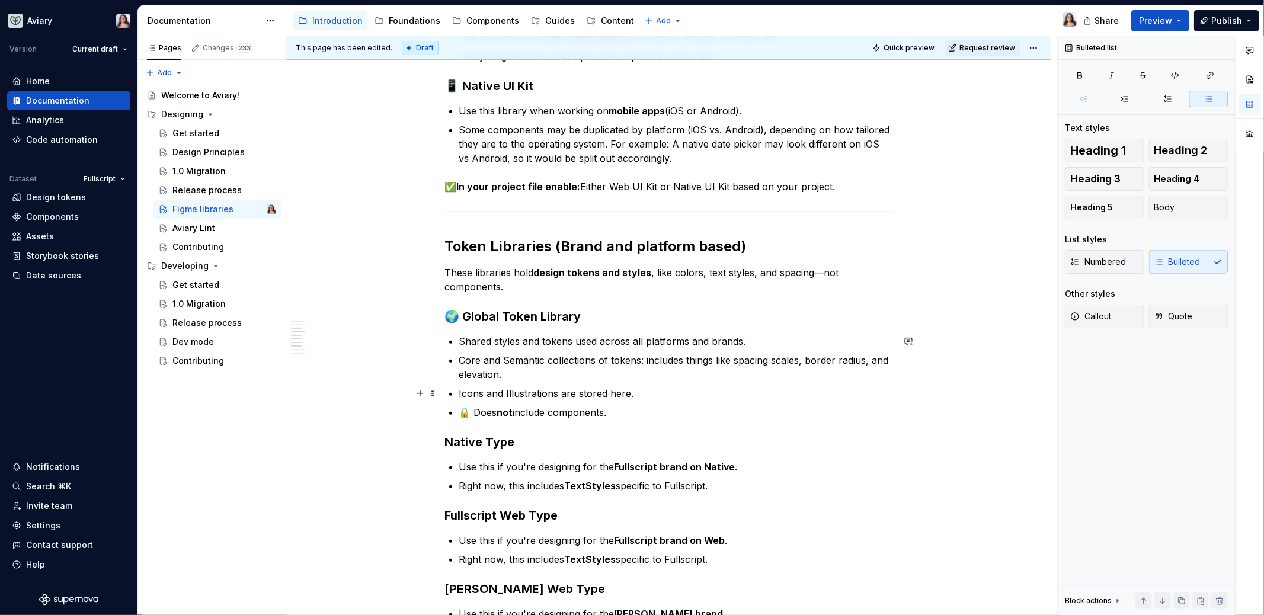
click at [459, 393] on p "Icons and Illustrations are stored here." at bounding box center [676, 393] width 434 height 14
click at [464, 393] on p "Assets for Icons and Illustrations are stored here." at bounding box center [676, 393] width 434 height 14
click at [712, 394] on p "Visual assets for Icons and Illustrations are stored here." at bounding box center [676, 393] width 434 height 14
type textarea "*"
